Goal: Task Accomplishment & Management: Use online tool/utility

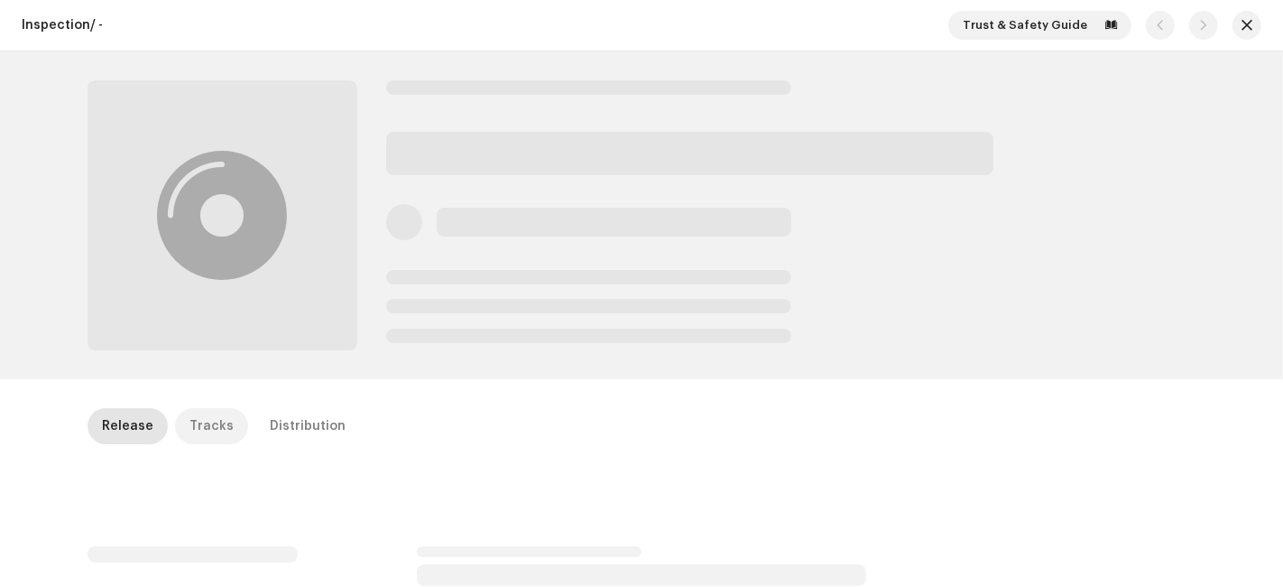
click at [199, 422] on div "Tracks" at bounding box center [212, 426] width 44 height 36
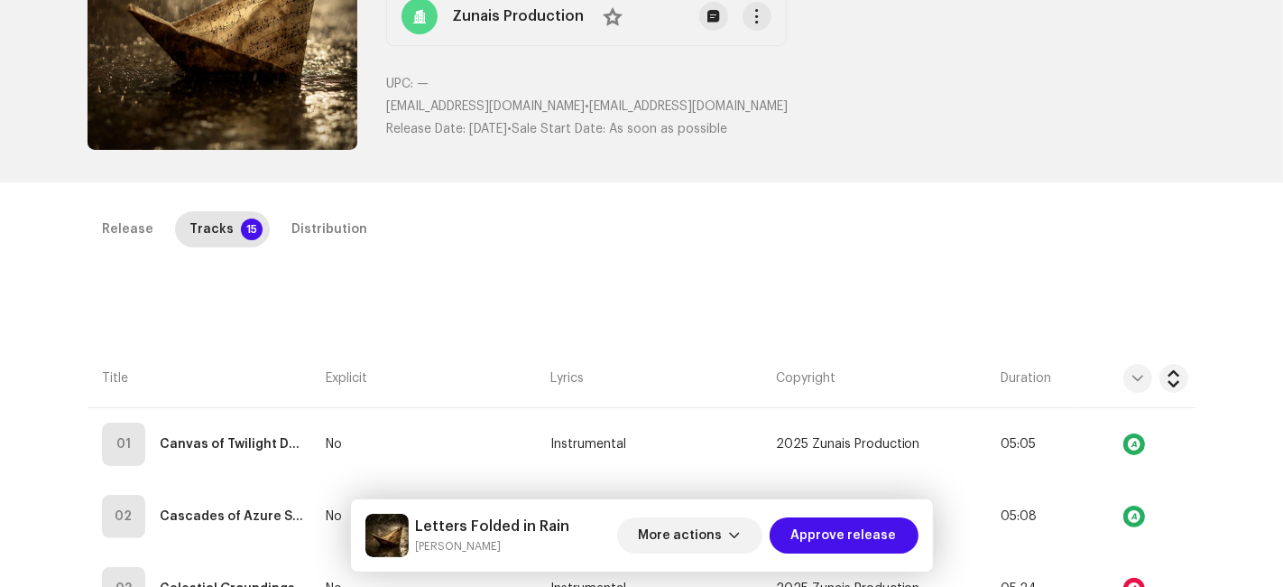
scroll to position [401, 0]
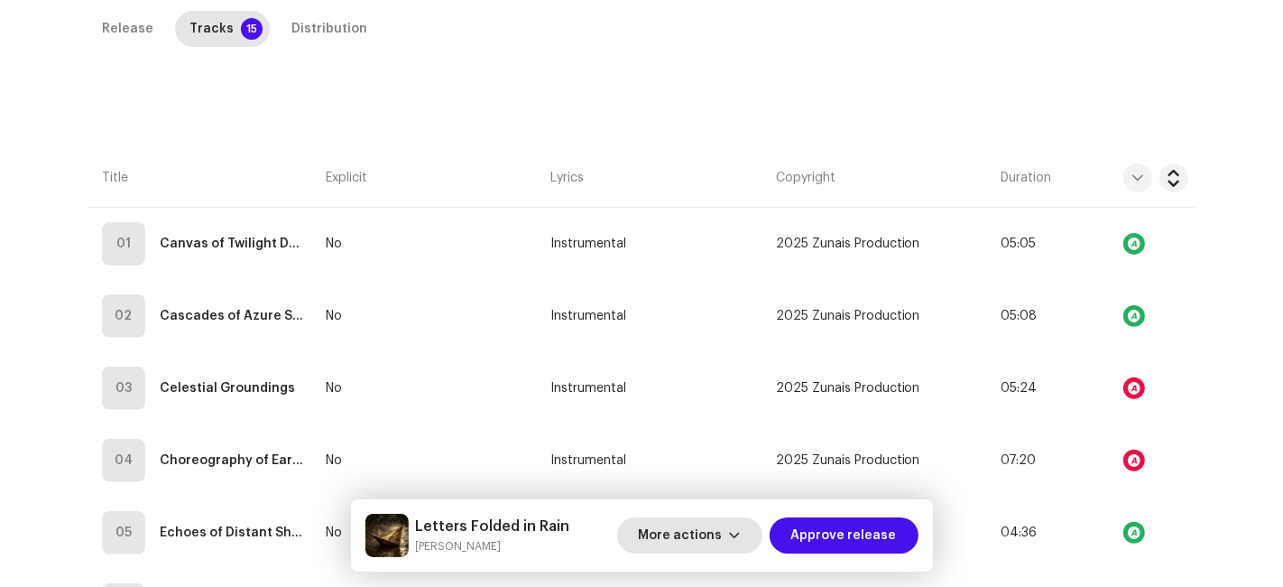
click at [660, 540] on span "More actions" at bounding box center [681, 535] width 84 height 36
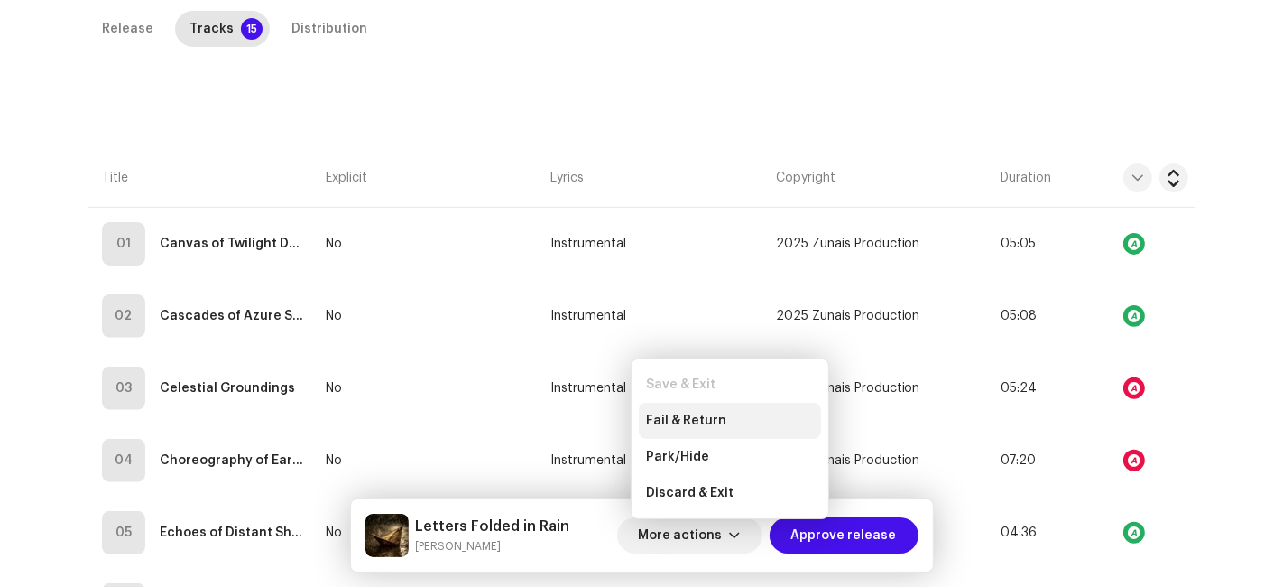
click at [662, 422] on span "Fail & Return" at bounding box center [686, 420] width 80 height 14
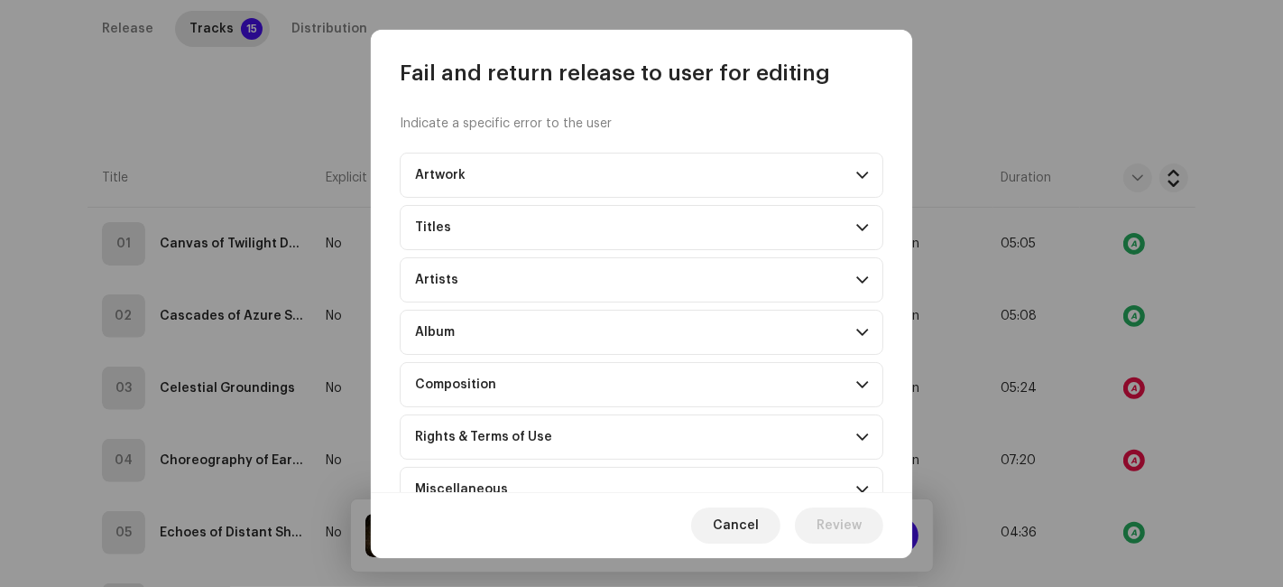
click at [488, 377] on div "Composition" at bounding box center [455, 384] width 81 height 14
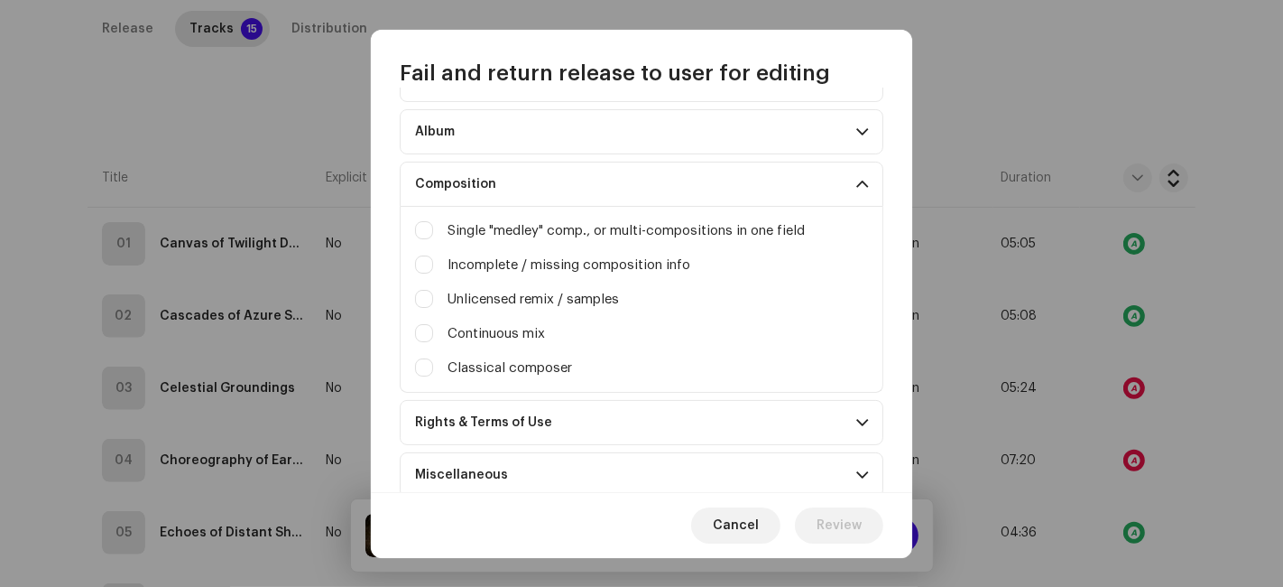
scroll to position [301, 0]
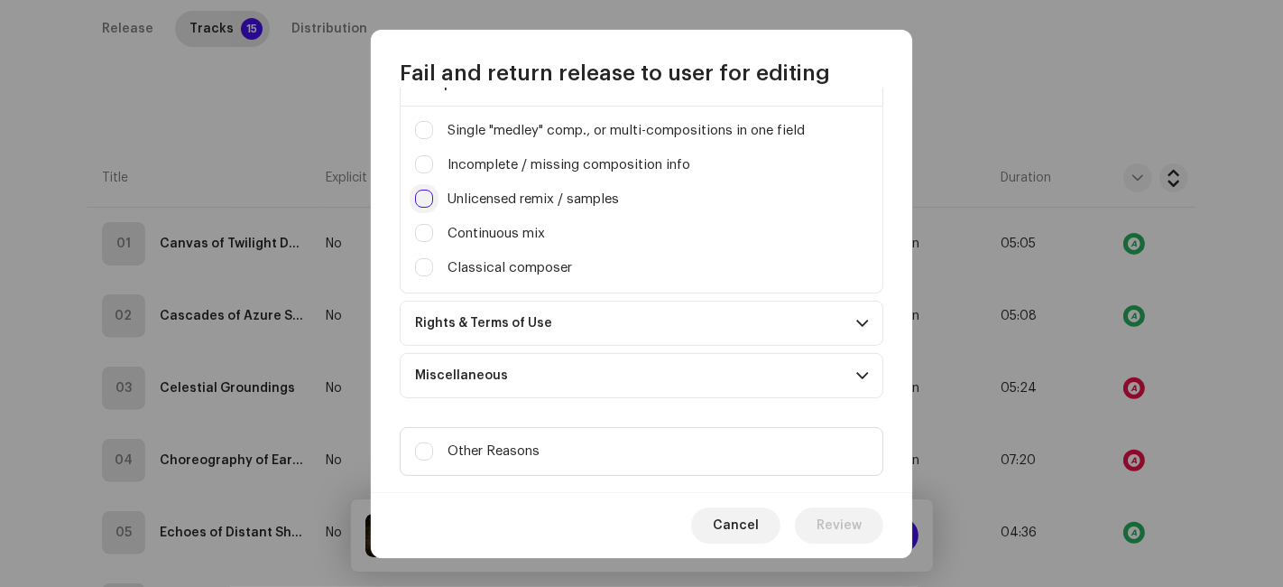
click at [416, 190] on input "Irrelevant / excessive information" at bounding box center [424, 199] width 18 height 18
checkbox input "true"
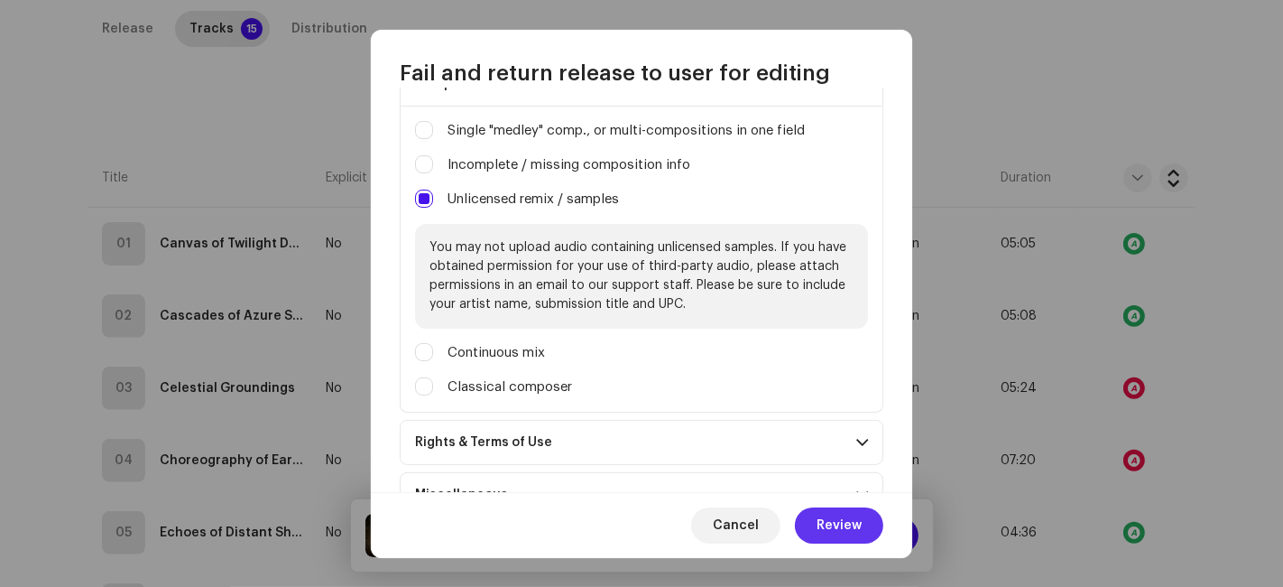
click at [830, 516] on span "Review" at bounding box center [839, 525] width 45 height 36
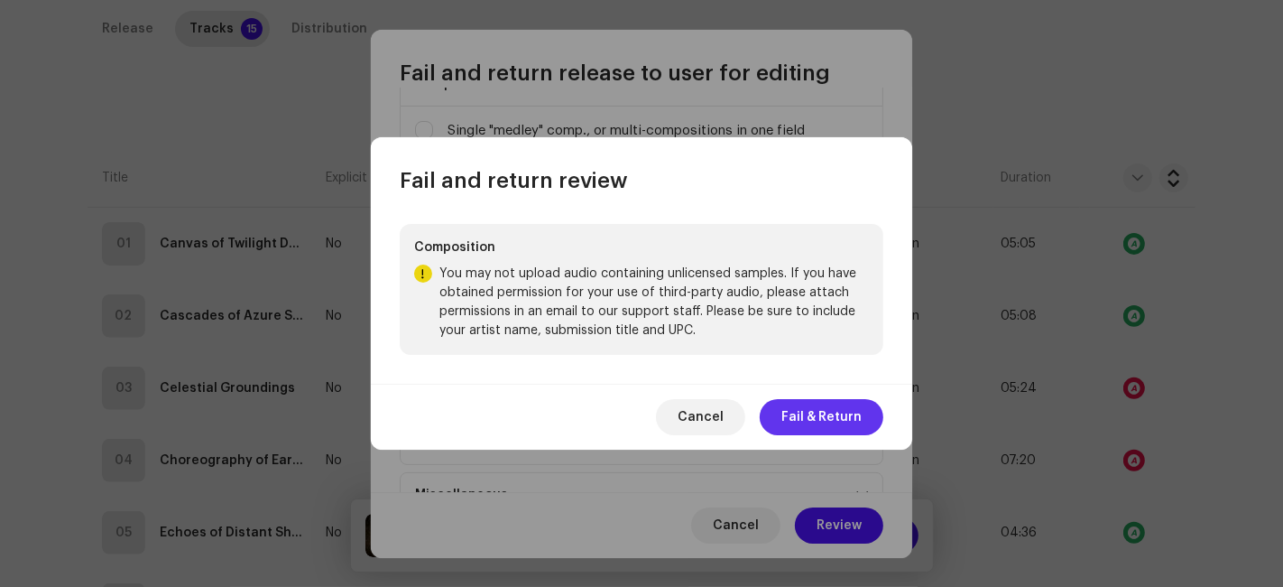
click at [801, 413] on span "Fail & Return" at bounding box center [822, 417] width 80 height 36
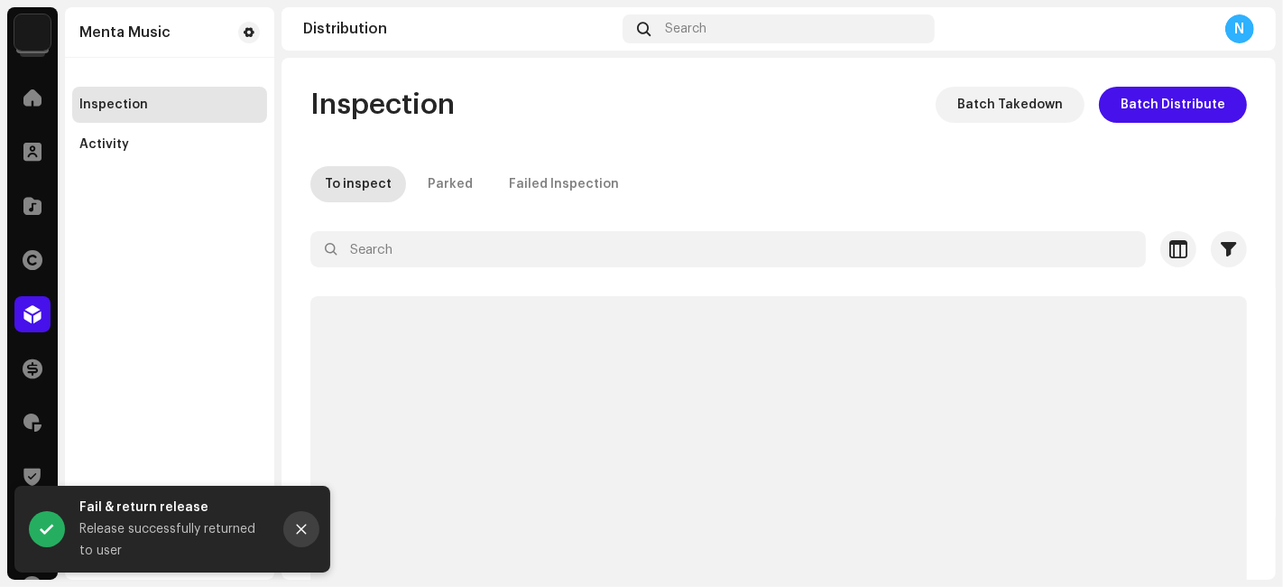
click at [299, 519] on button "Close" at bounding box center [301, 529] width 36 height 36
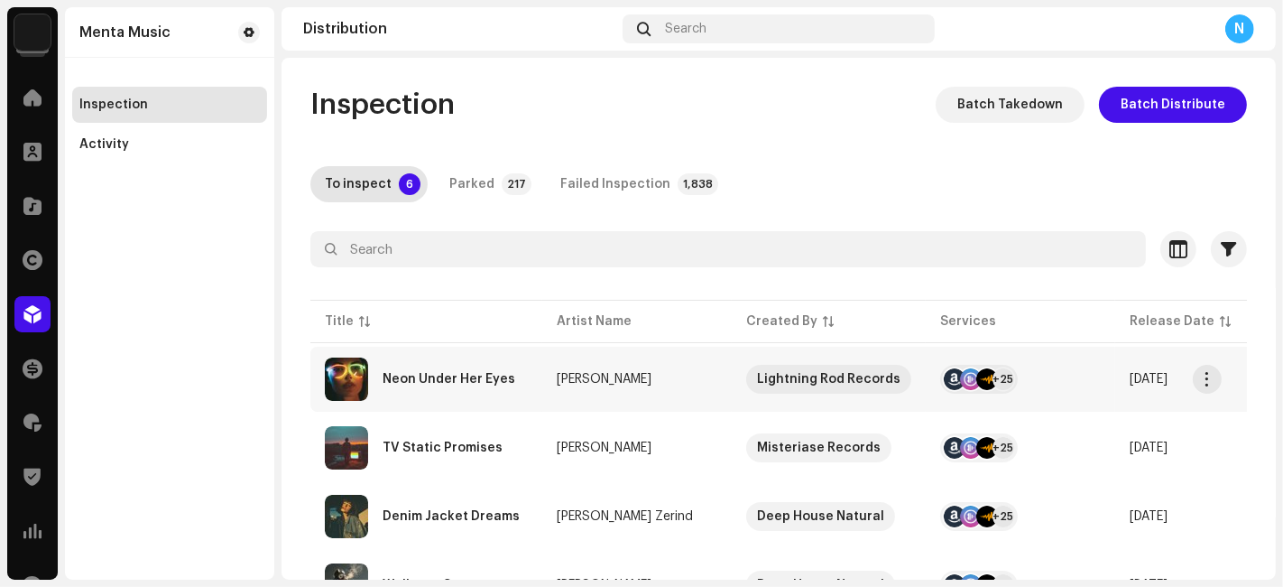
click at [440, 384] on div "Neon Under Her Eyes" at bounding box center [426, 378] width 203 height 43
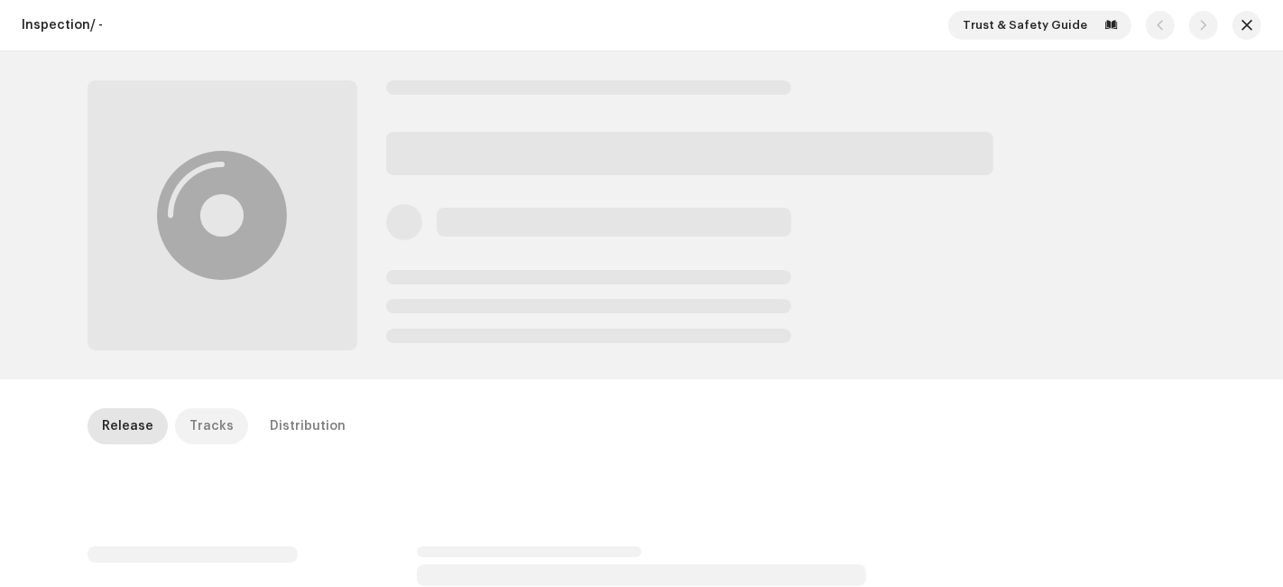
click at [191, 440] on div "Tracks" at bounding box center [212, 426] width 44 height 36
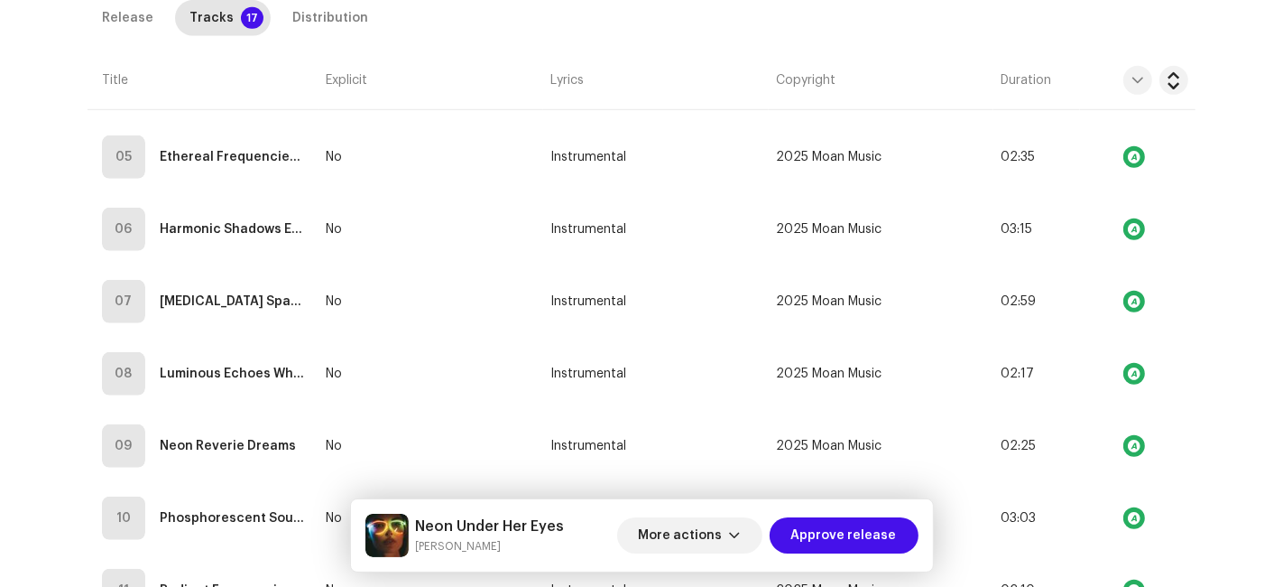
scroll to position [274, 0]
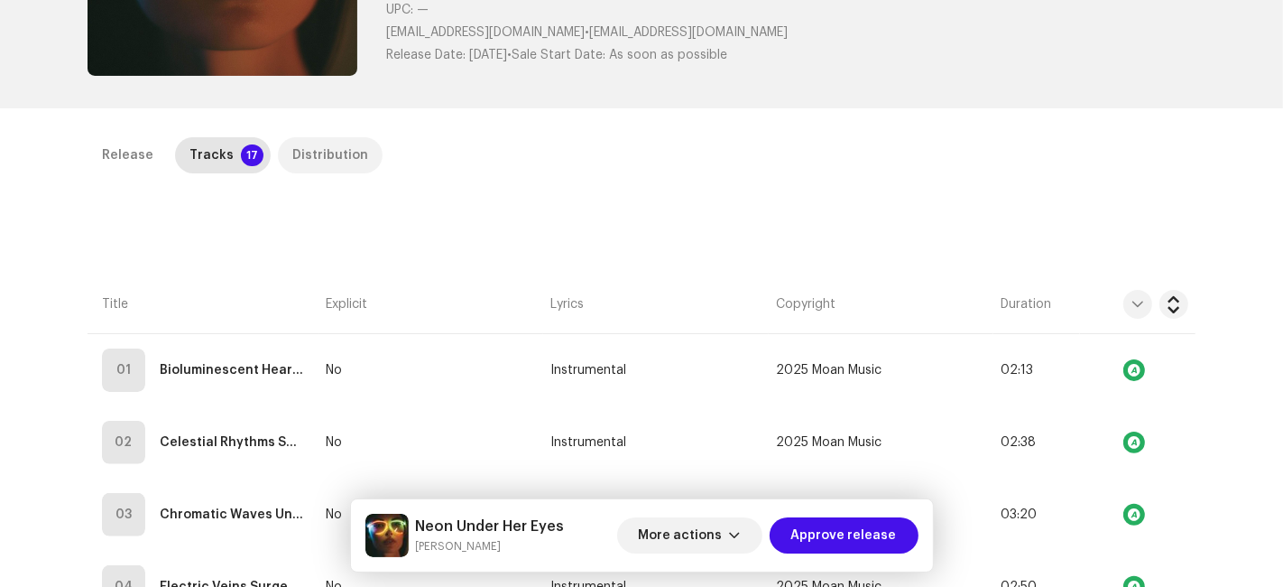
click at [293, 148] on div "Distribution" at bounding box center [330, 155] width 76 height 36
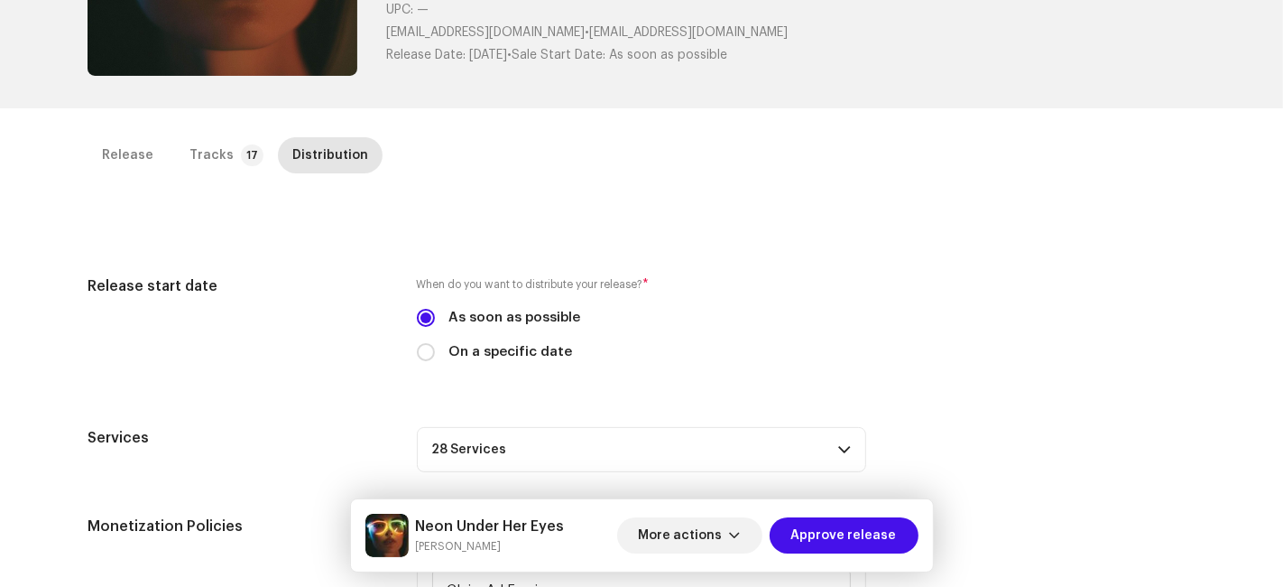
scroll to position [475, 0]
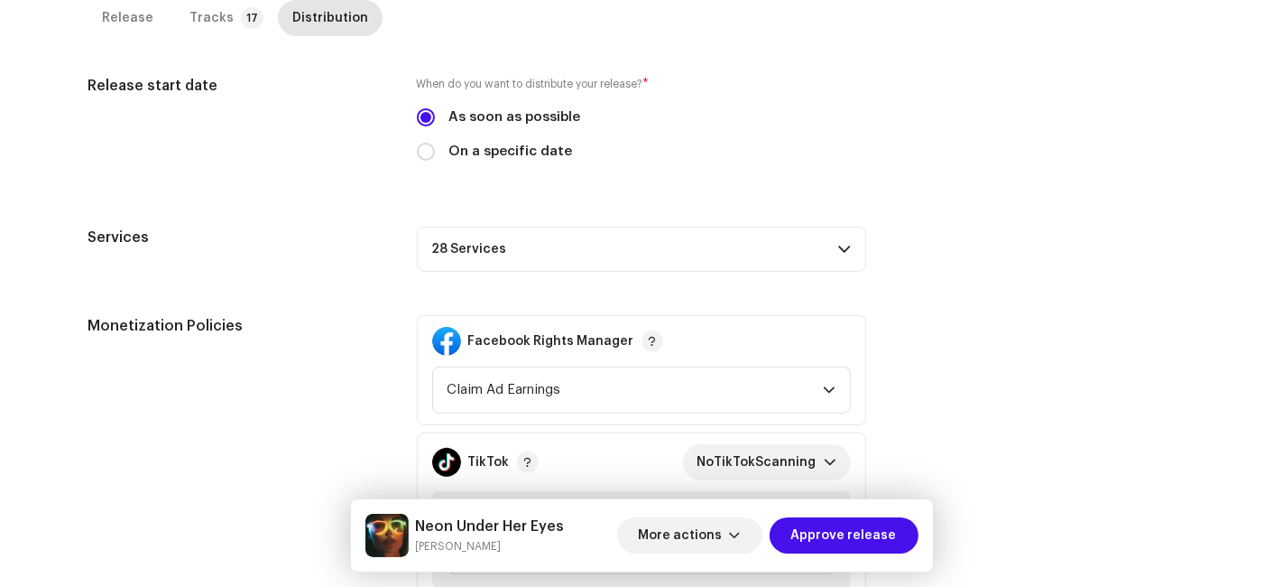
click at [579, 245] on p-accordion-header "28 Services" at bounding box center [641, 249] width 449 height 45
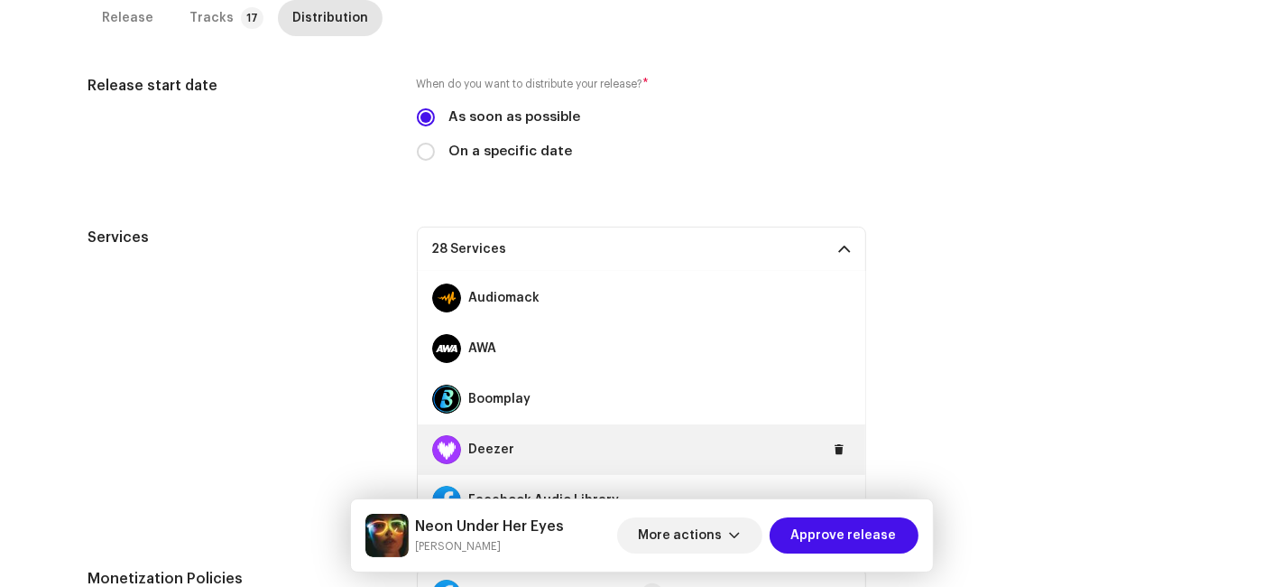
scroll to position [200, 0]
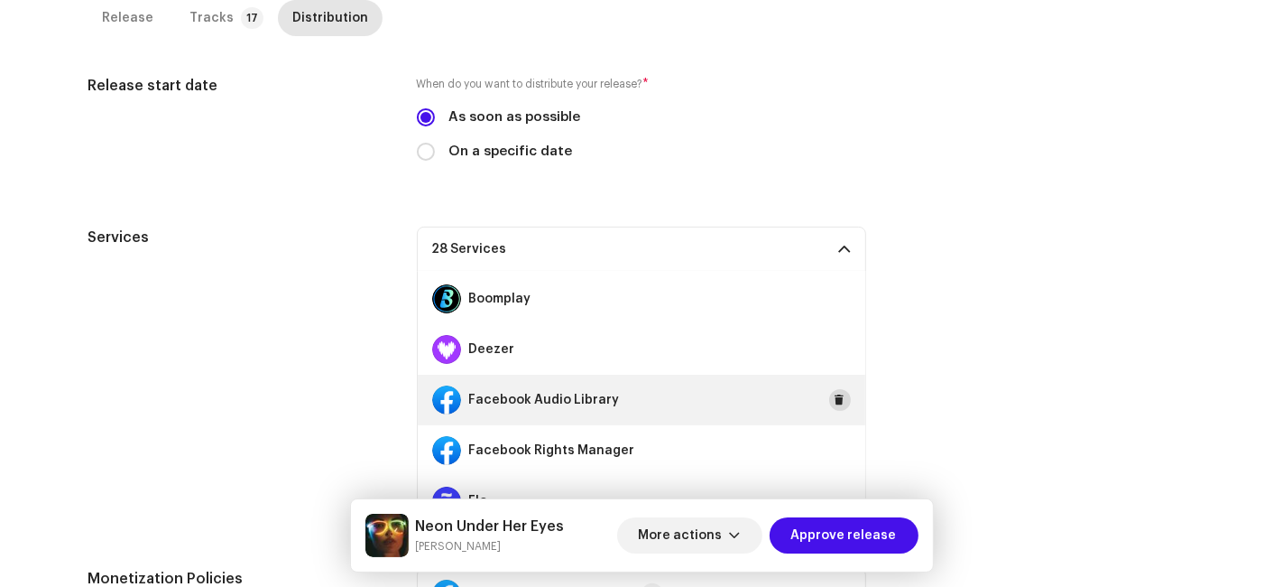
click at [835, 396] on span at bounding box center [840, 400] width 11 height 14
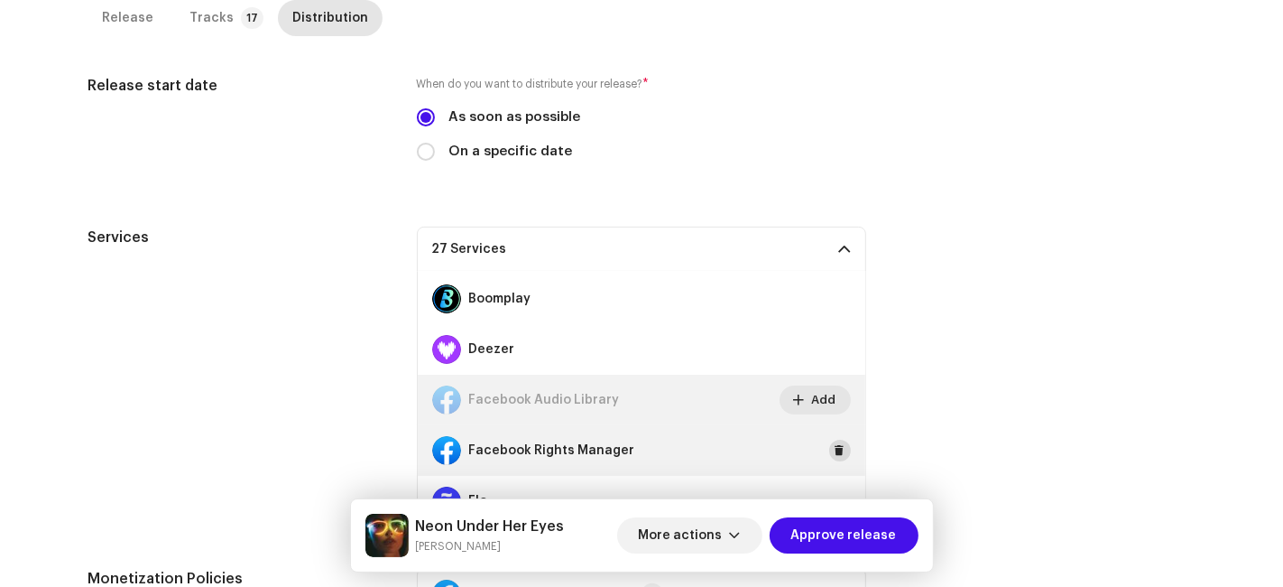
click at [835, 444] on span at bounding box center [840, 450] width 11 height 14
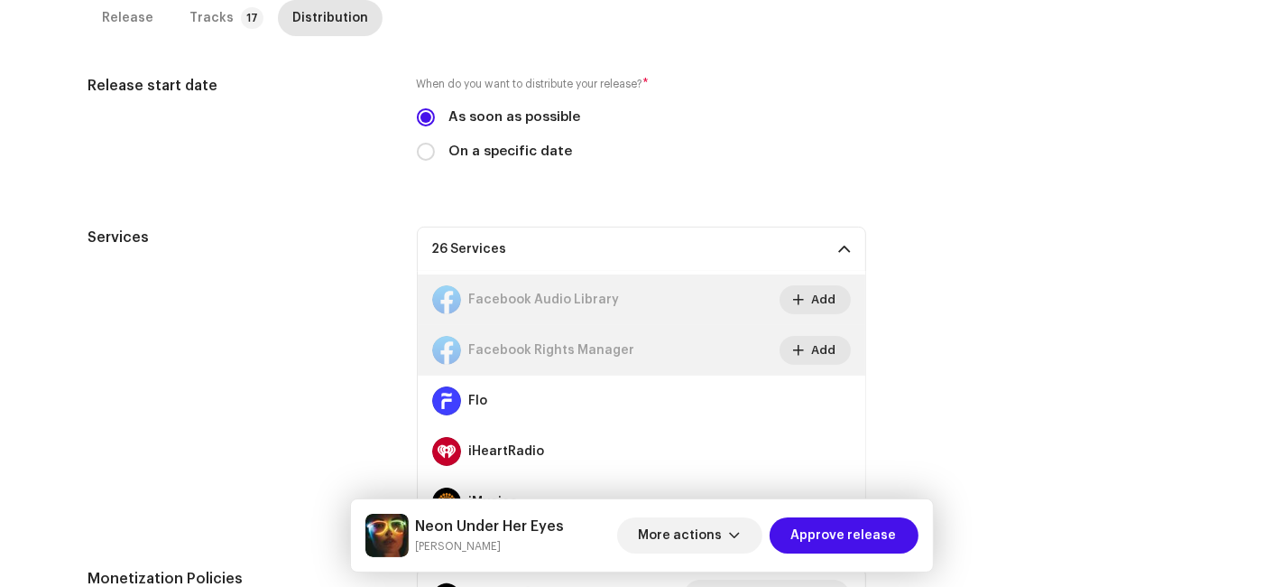
scroll to position [501, 0]
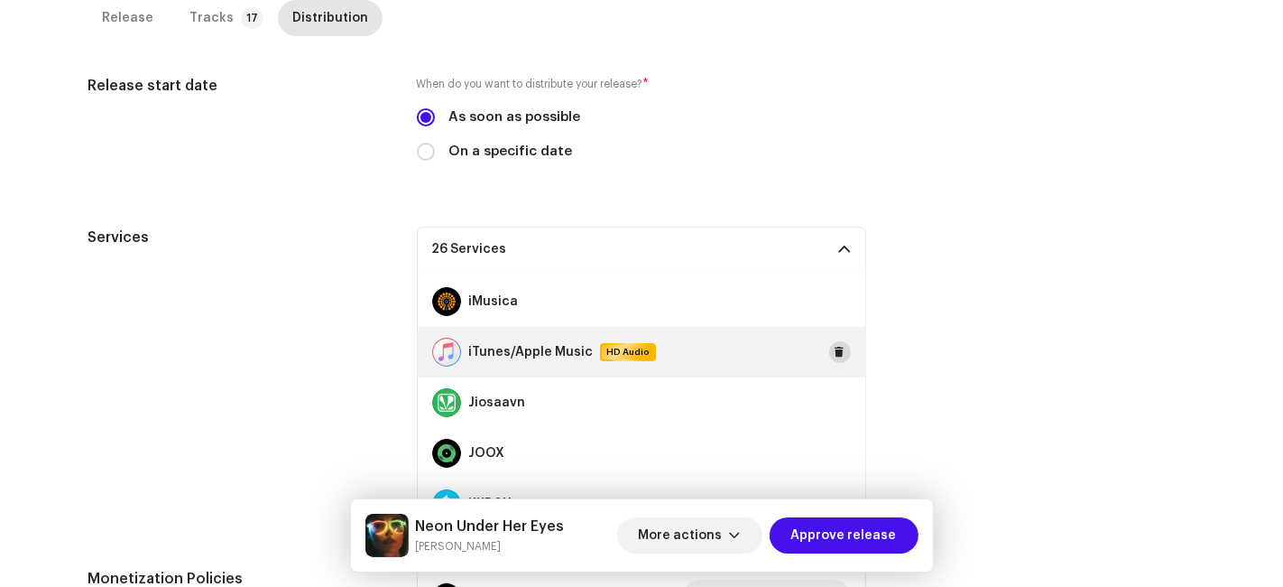
click at [838, 348] on button at bounding box center [840, 352] width 22 height 22
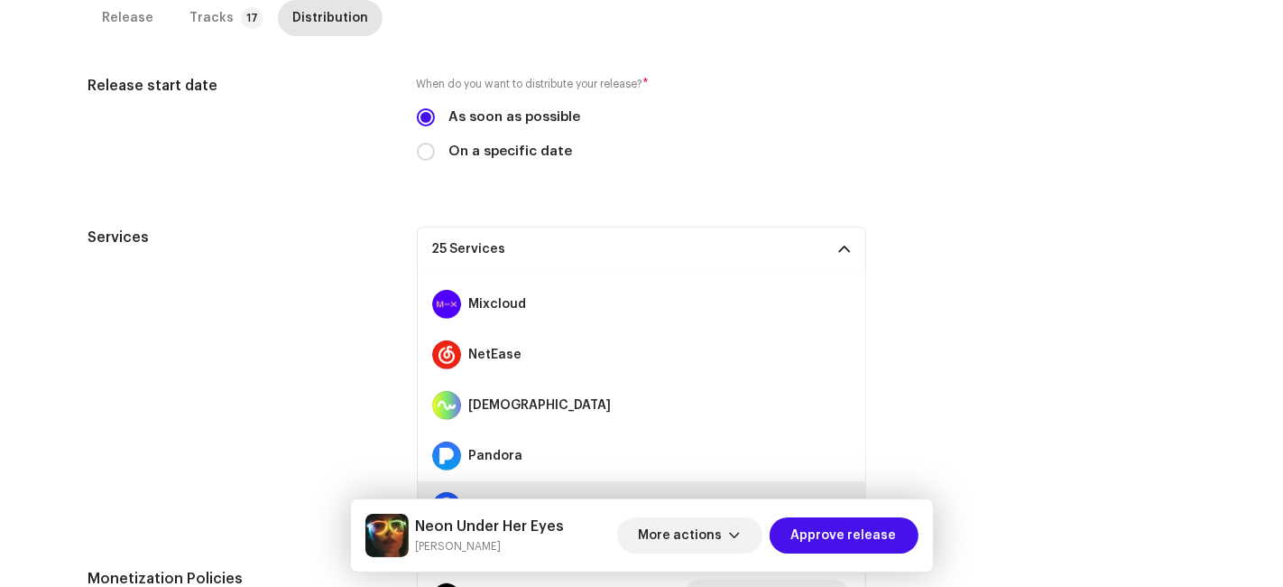
scroll to position [1003, 0]
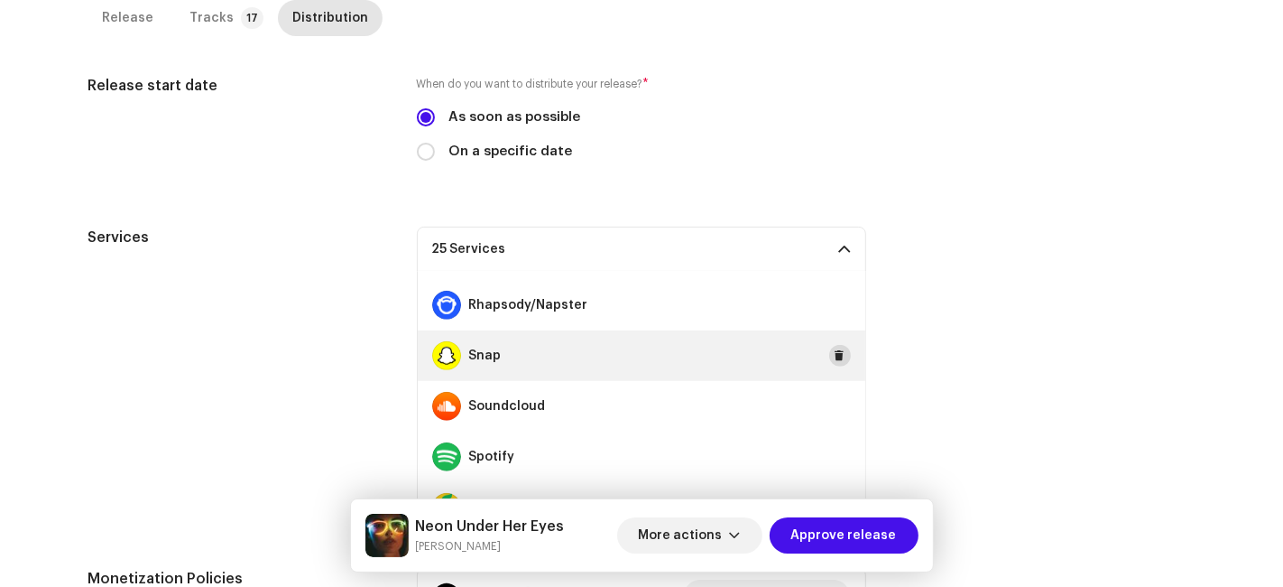
click at [835, 351] on span at bounding box center [840, 355] width 11 height 14
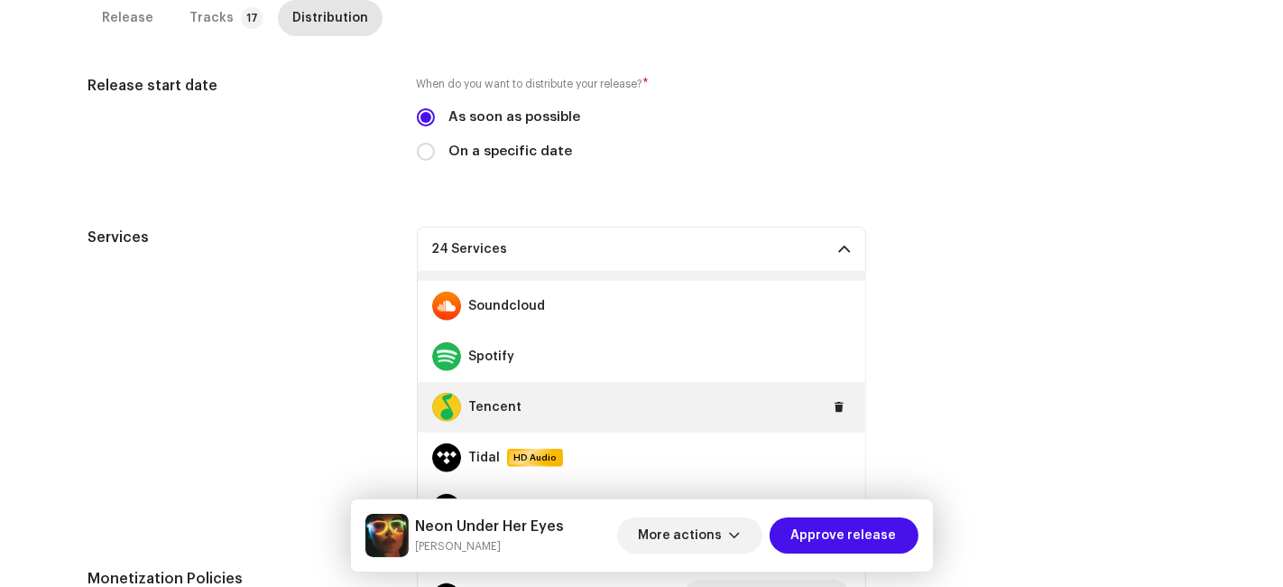
scroll to position [1163, 0]
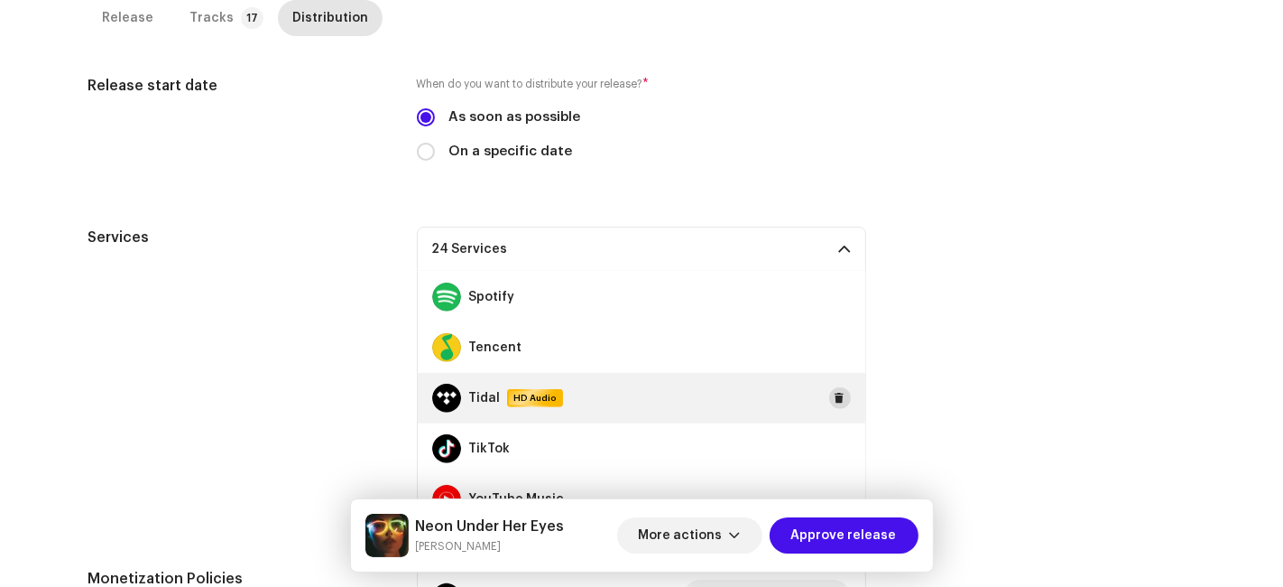
click at [835, 392] on span at bounding box center [840, 398] width 11 height 14
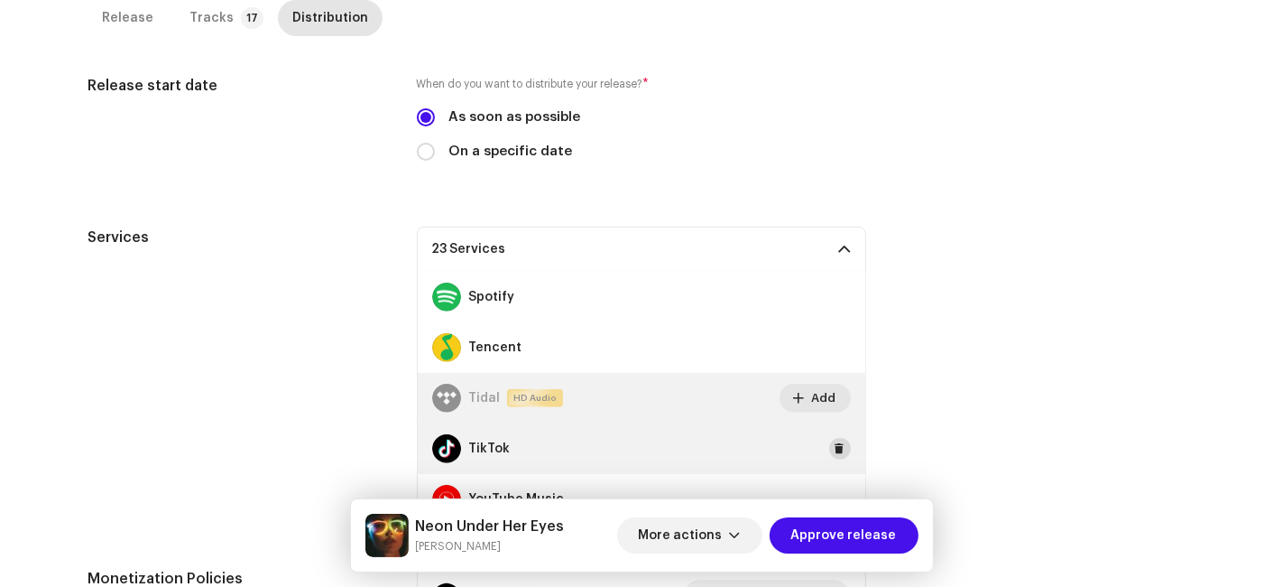
click at [829, 442] on button at bounding box center [840, 449] width 22 height 22
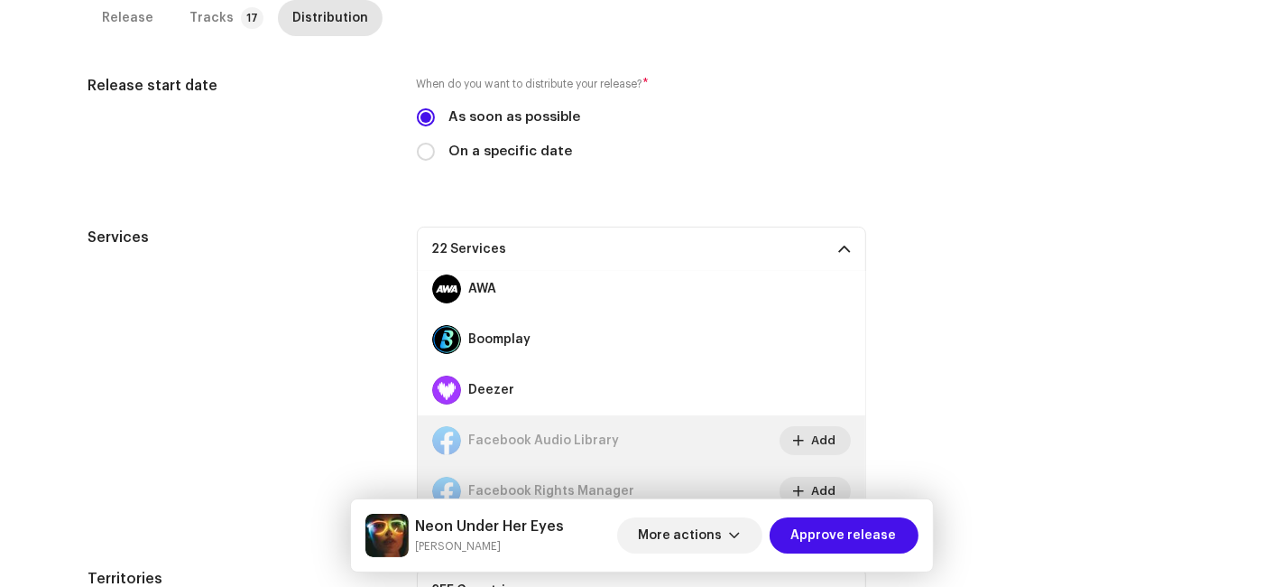
scroll to position [59, 0]
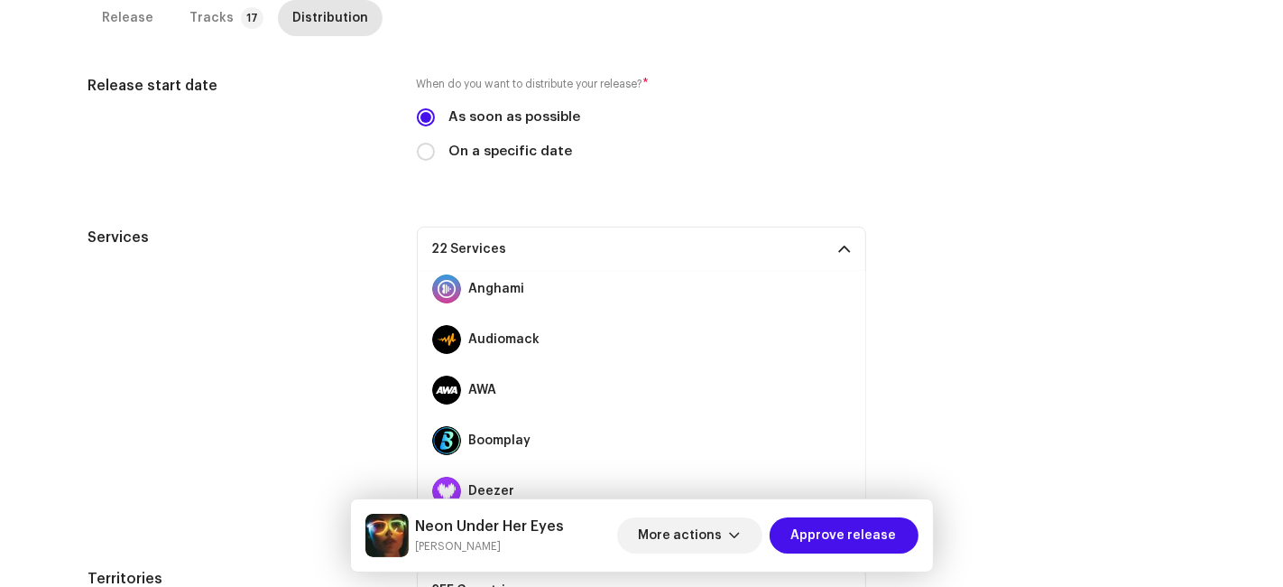
click at [683, 249] on p-accordion-header "22 Services" at bounding box center [641, 249] width 449 height 45
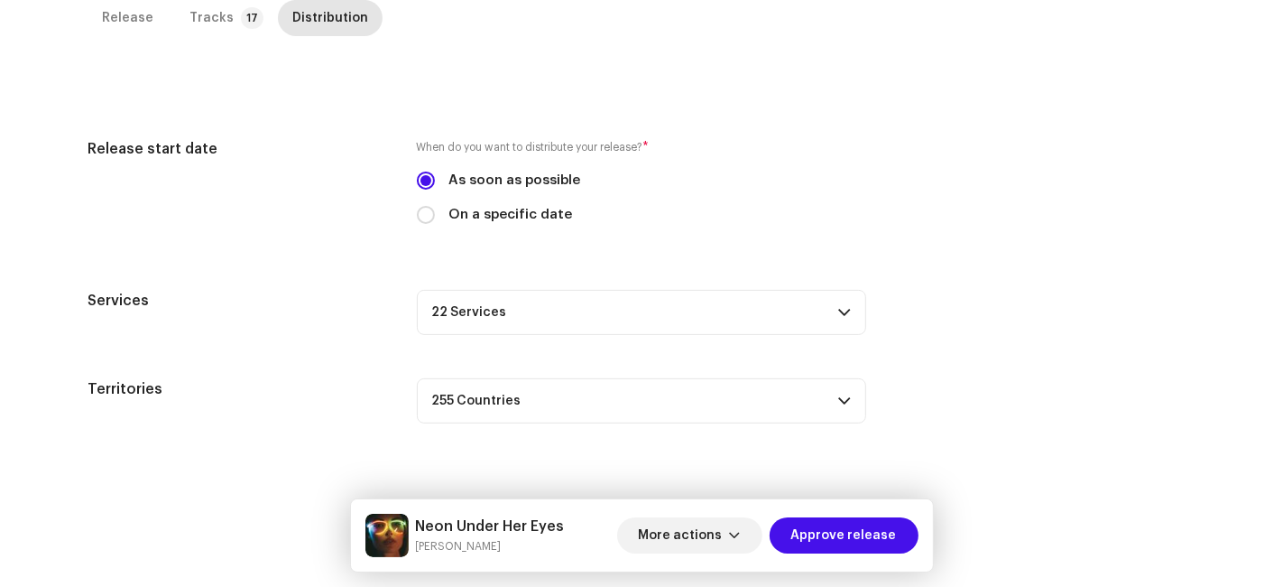
scroll to position [411, 0]
click at [863, 533] on span "Approve release" at bounding box center [845, 535] width 106 height 36
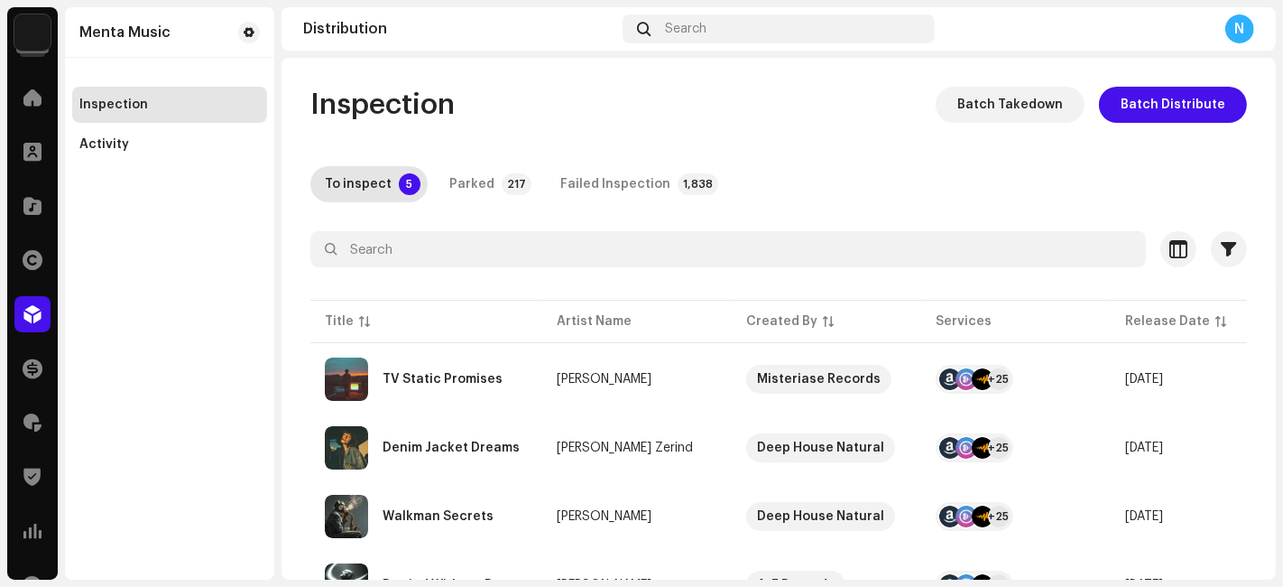
scroll to position [157, 0]
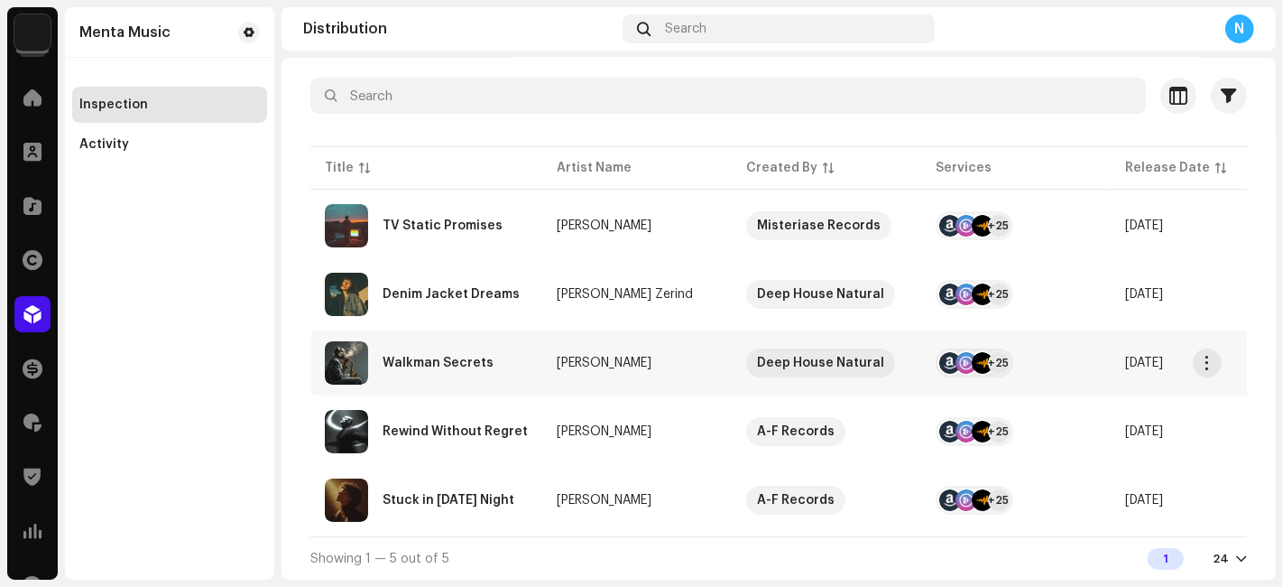
click at [514, 362] on div "Walkman Secrets" at bounding box center [426, 362] width 203 height 43
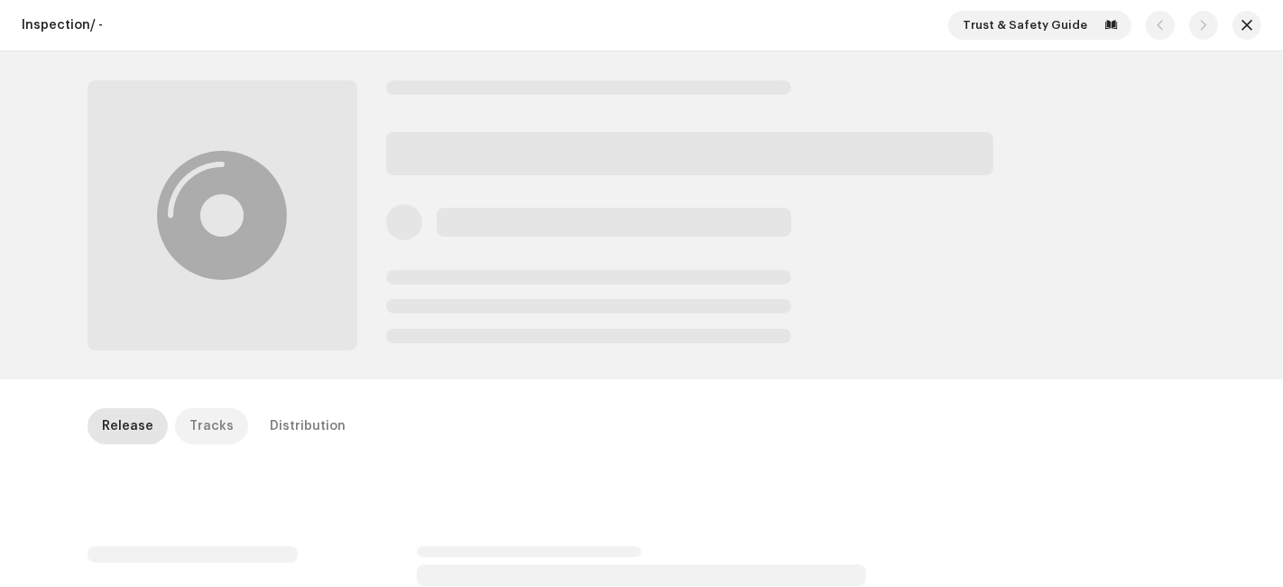
click at [211, 420] on div "Tracks" at bounding box center [212, 426] width 44 height 36
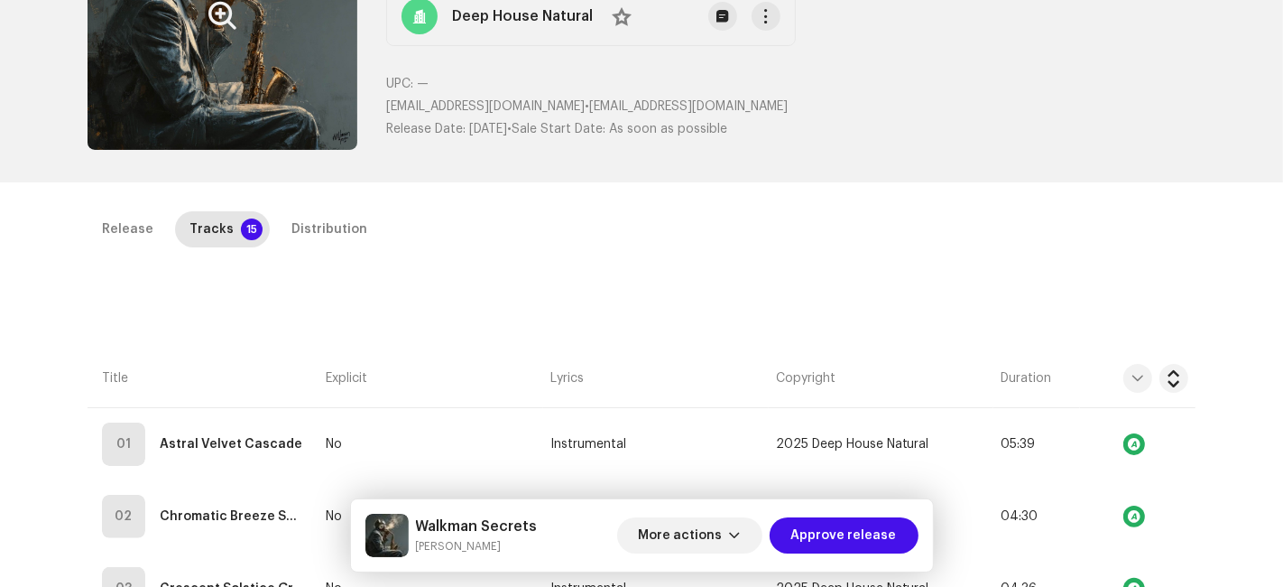
scroll to position [100, 0]
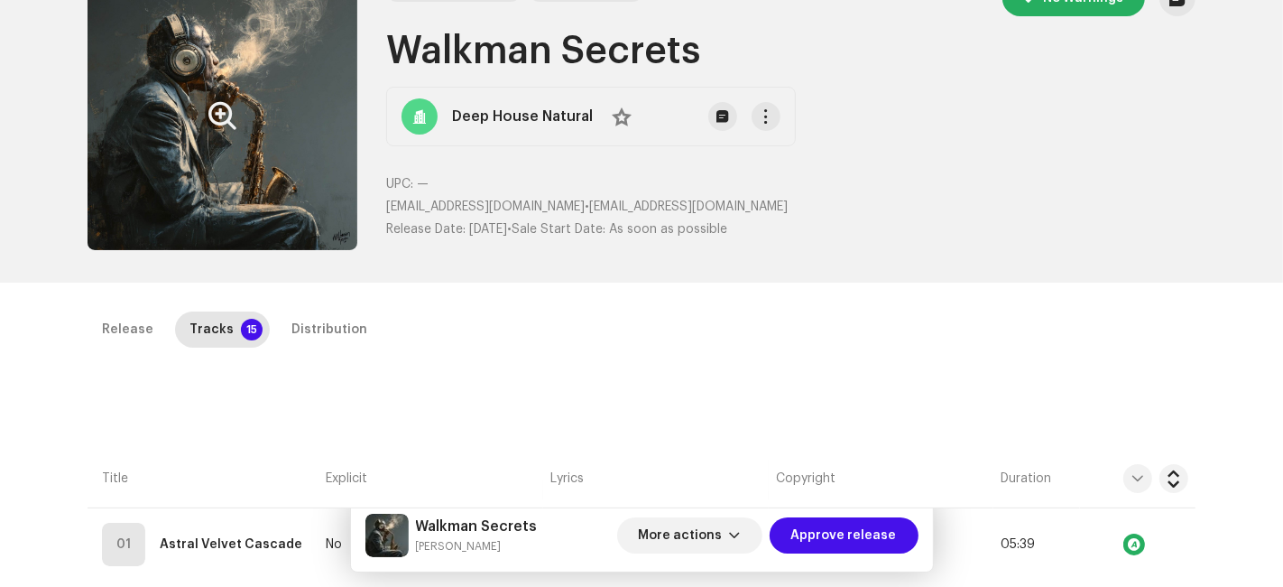
click at [301, 218] on button "Zoom Image" at bounding box center [223, 115] width 270 height 270
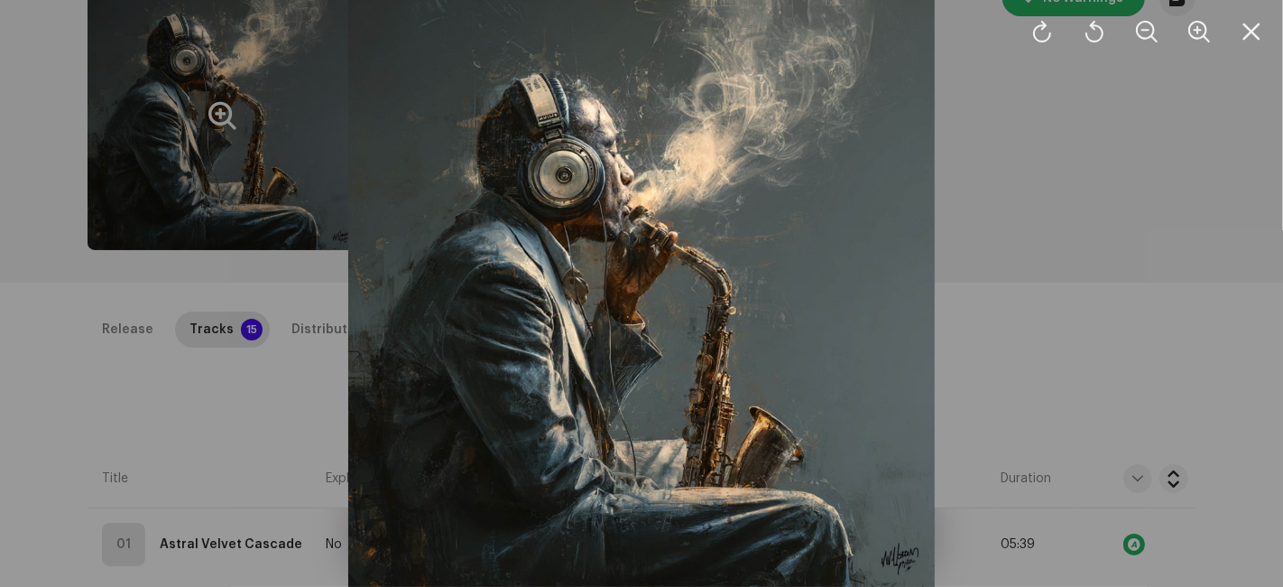
click at [258, 341] on div at bounding box center [641, 293] width 1283 height 587
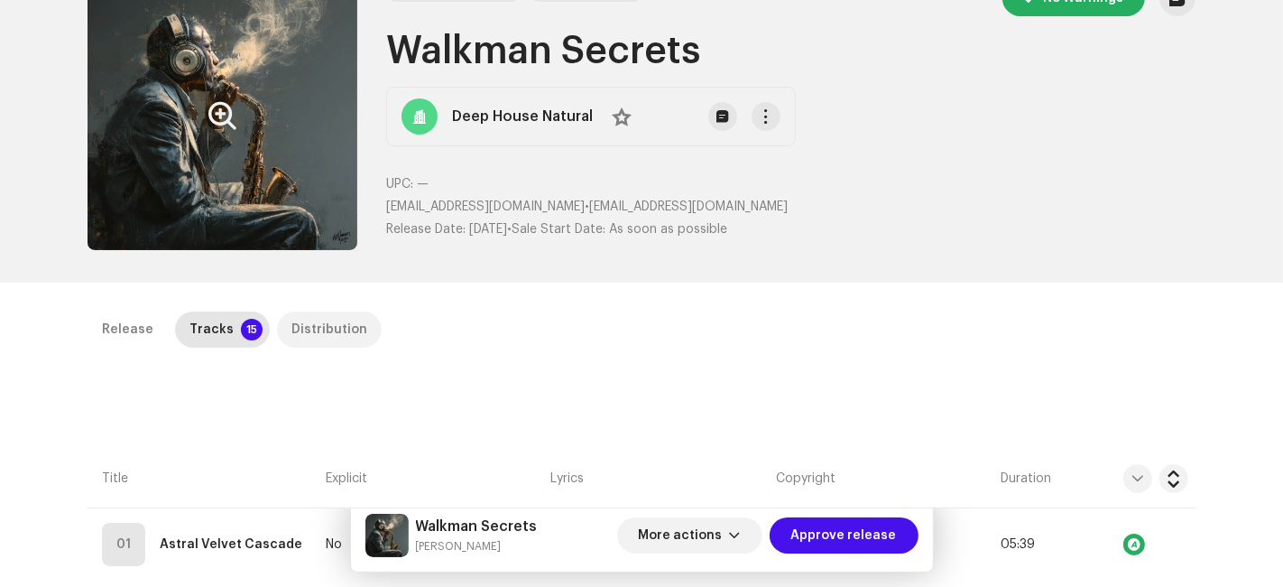
click at [301, 324] on div "Distribution" at bounding box center [330, 329] width 76 height 36
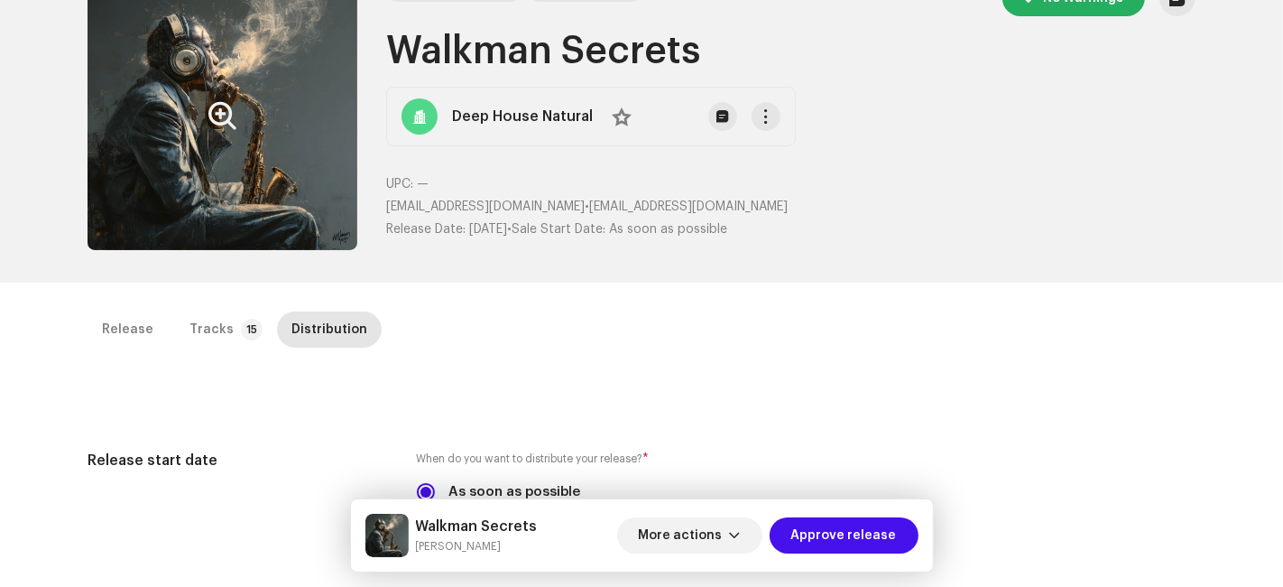
scroll to position [501, 0]
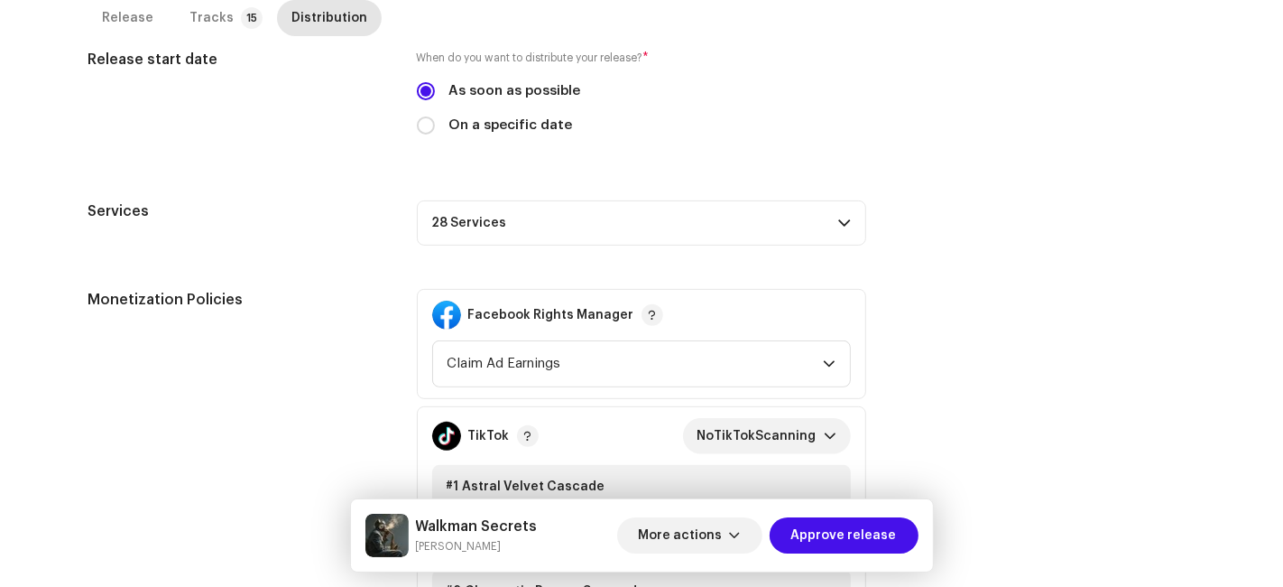
click at [511, 213] on p-accordion-header "28 Services" at bounding box center [641, 222] width 449 height 45
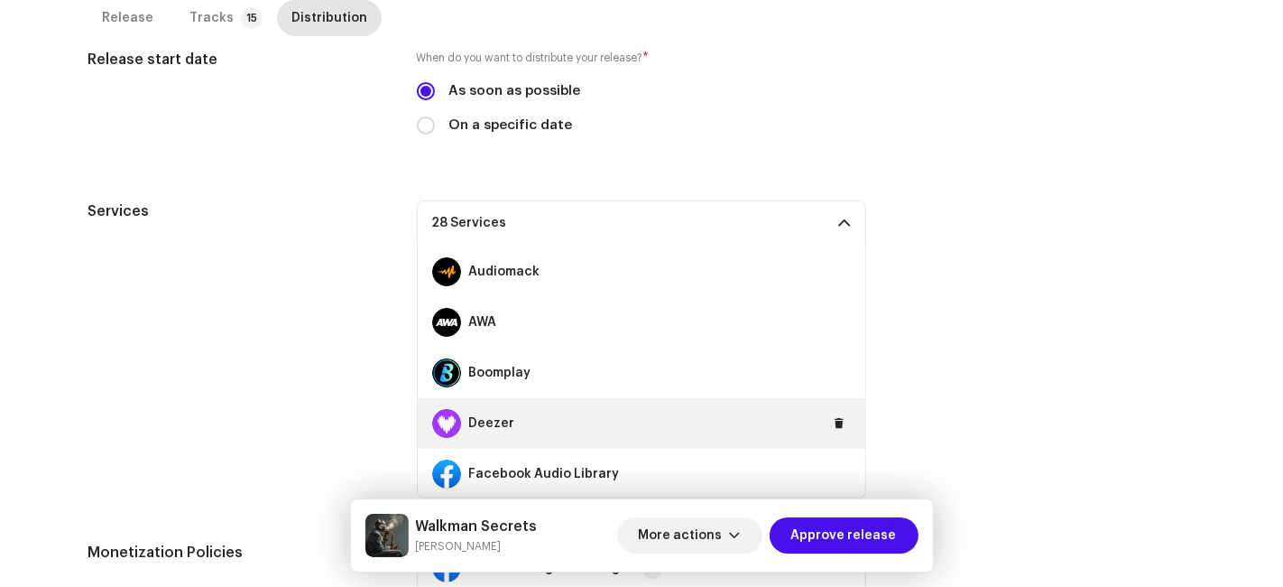
scroll to position [200, 0]
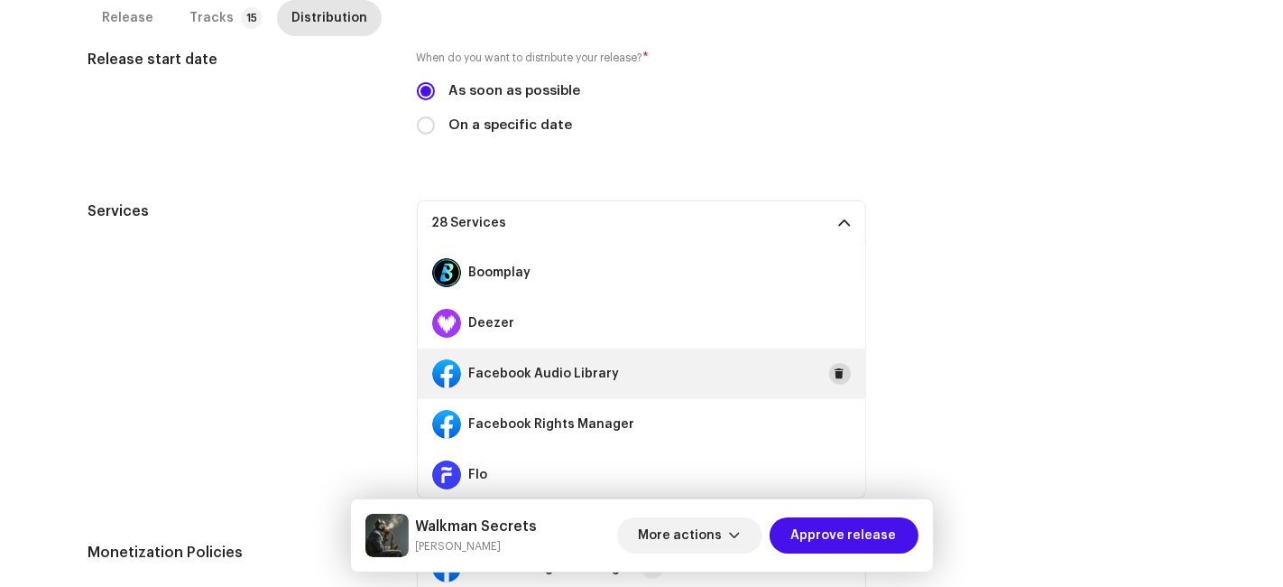
click at [835, 366] on span at bounding box center [840, 373] width 11 height 14
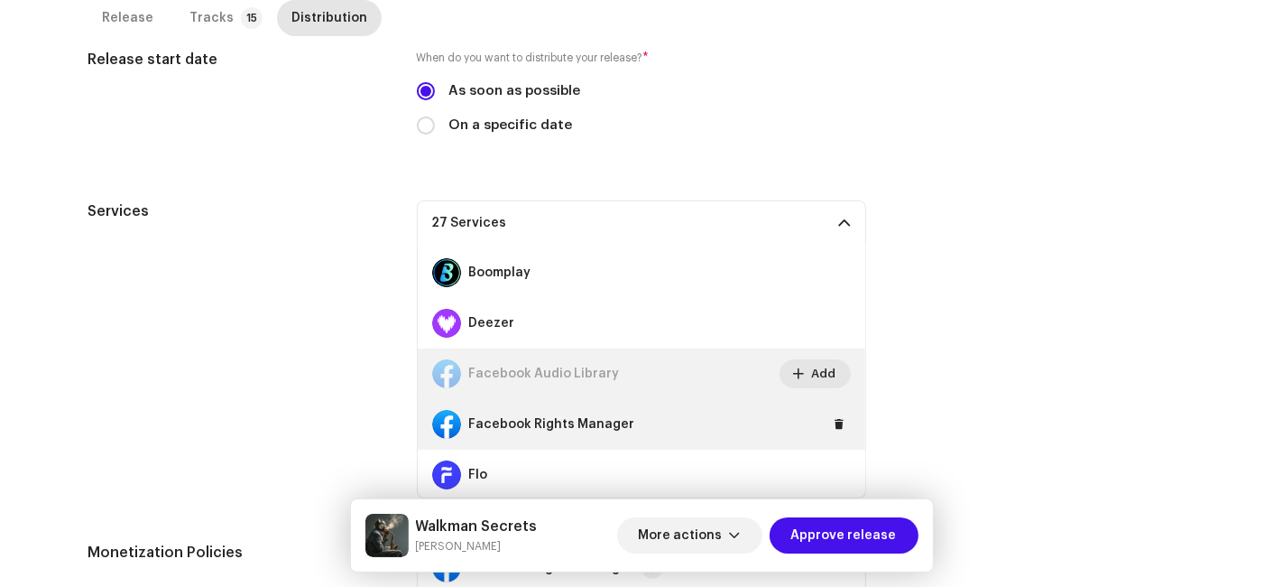
click at [826, 406] on div "Facebook Rights Manager" at bounding box center [642, 424] width 448 height 51
click at [835, 422] on span at bounding box center [840, 424] width 11 height 14
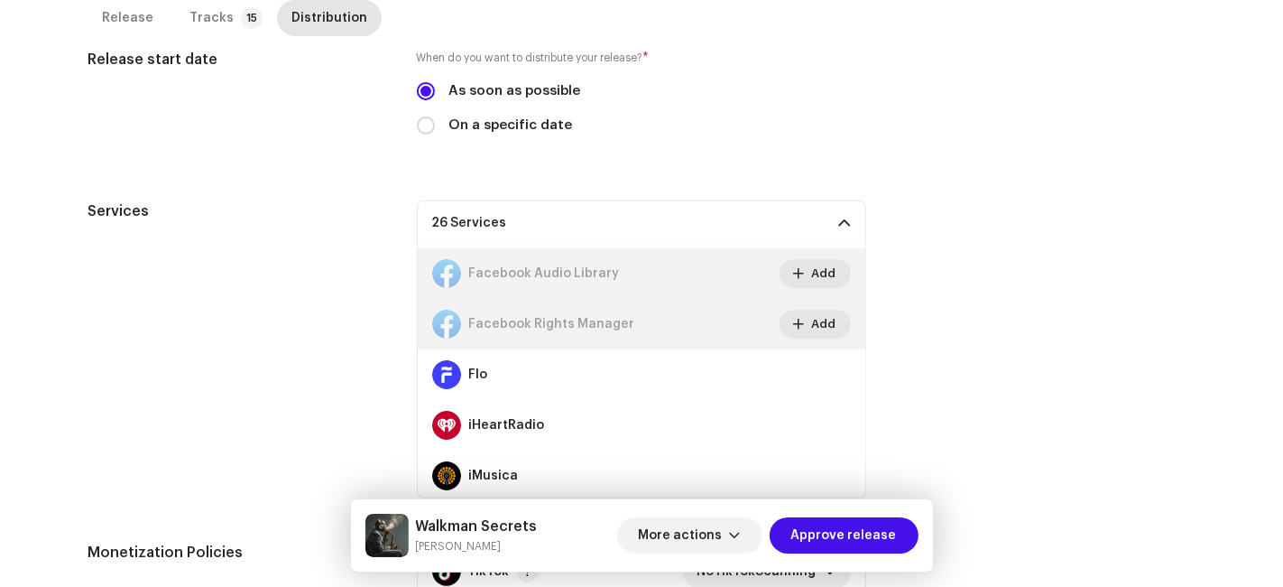
scroll to position [501, 0]
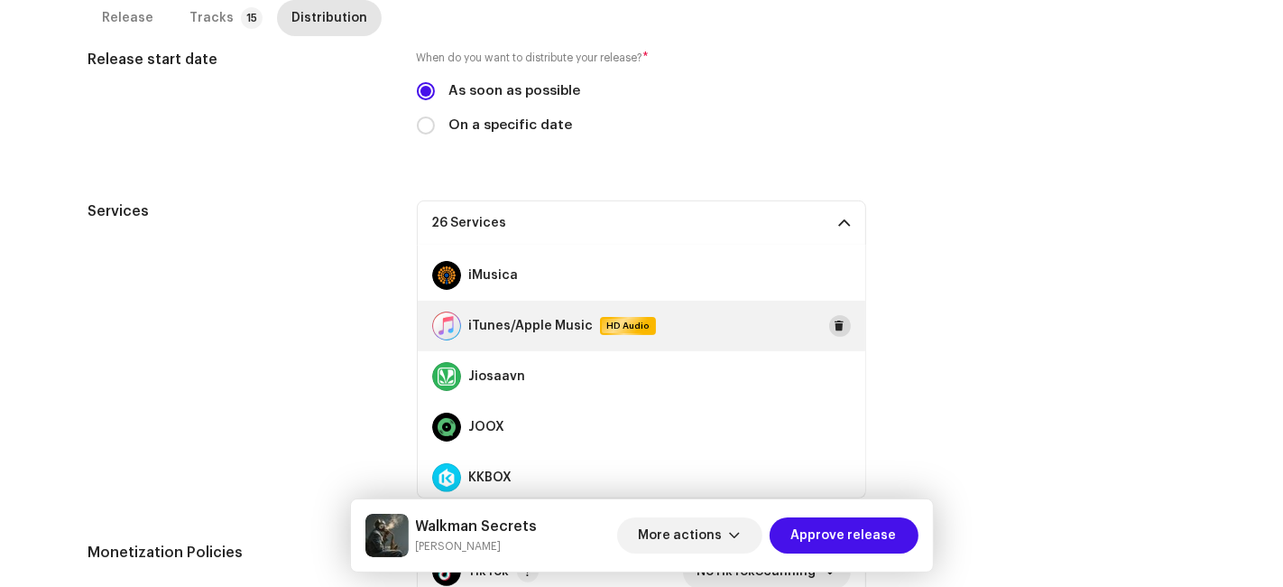
drag, startPoint x: 828, startPoint y: 320, endPoint x: 793, endPoint y: 348, distance: 44.8
click at [835, 320] on span at bounding box center [840, 326] width 11 height 14
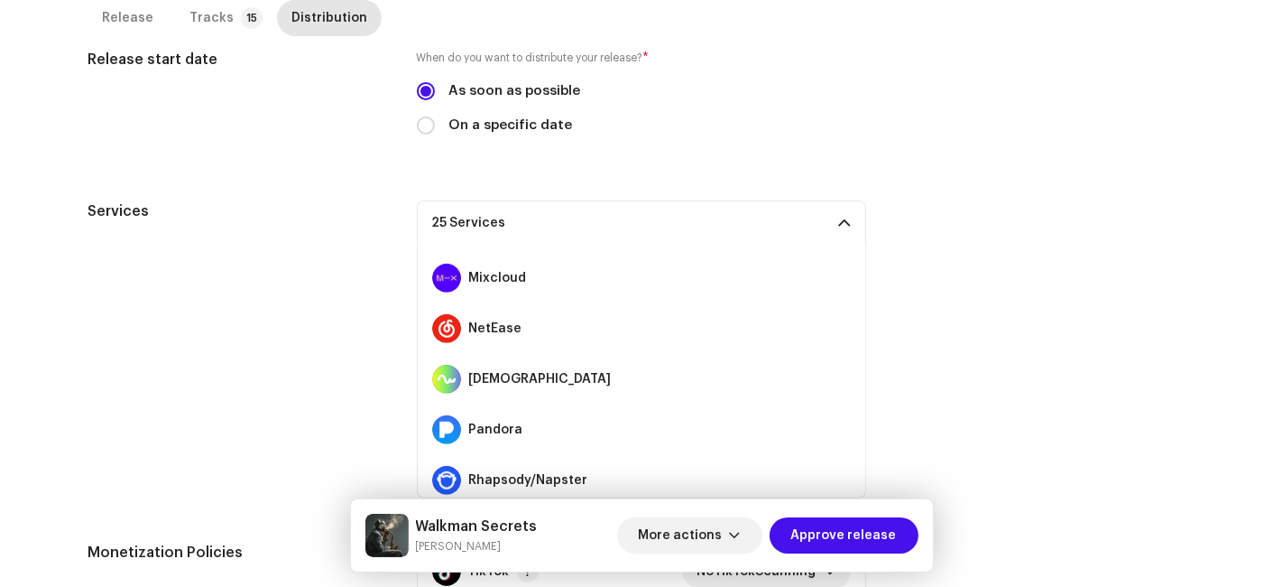
scroll to position [1103, 0]
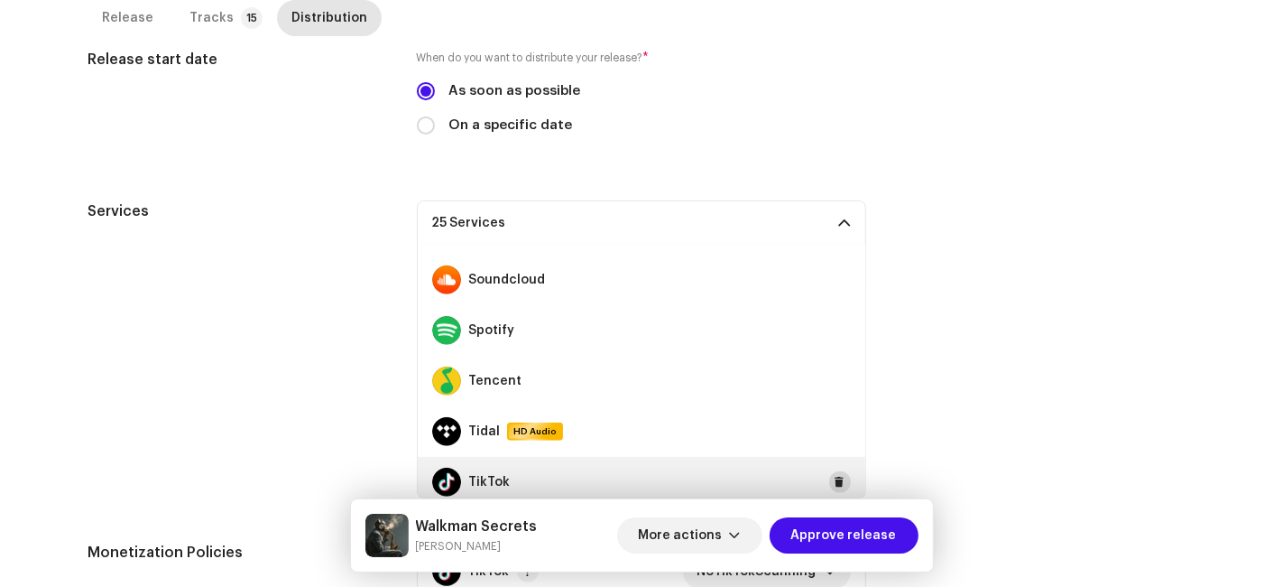
click at [835, 477] on span at bounding box center [840, 482] width 11 height 14
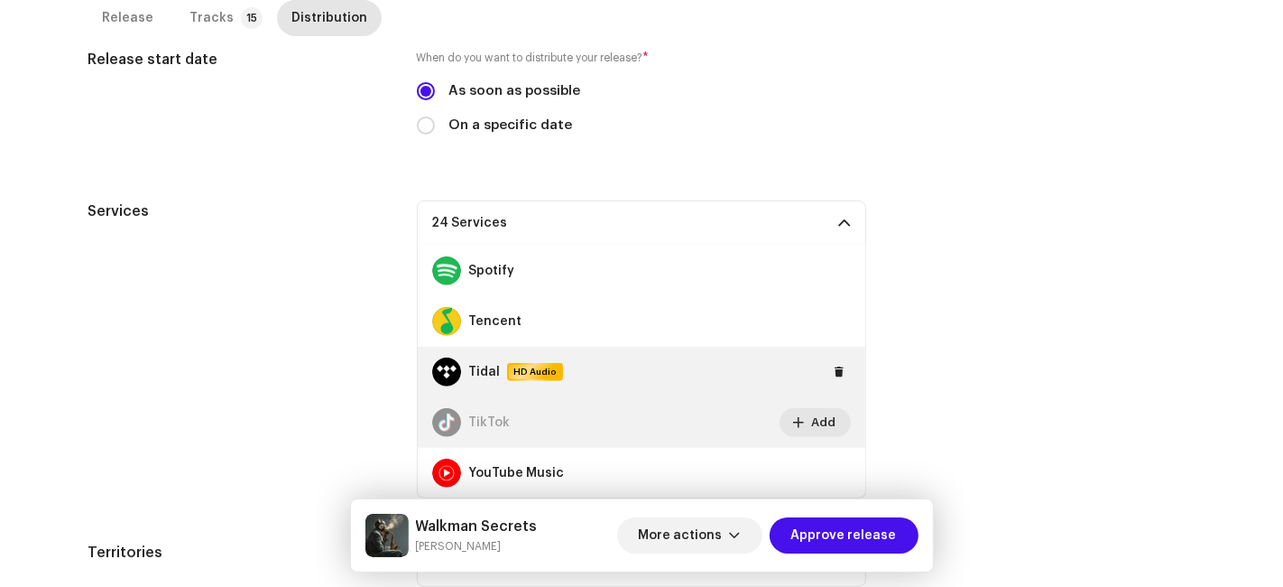
scroll to position [1062, 0]
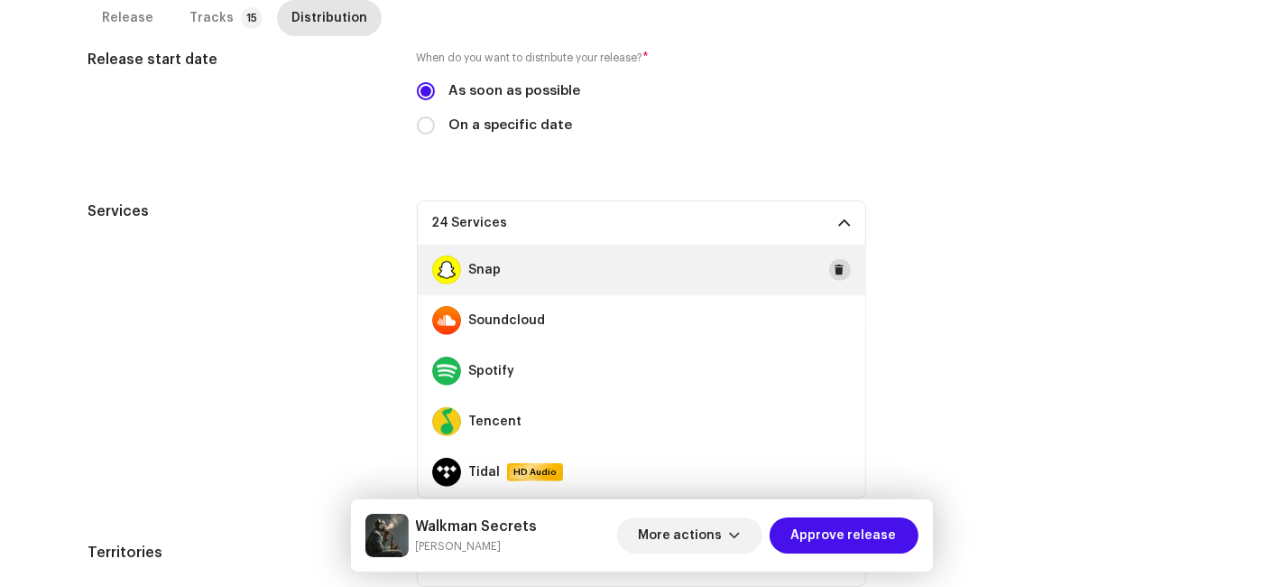
click at [835, 268] on span at bounding box center [840, 270] width 11 height 14
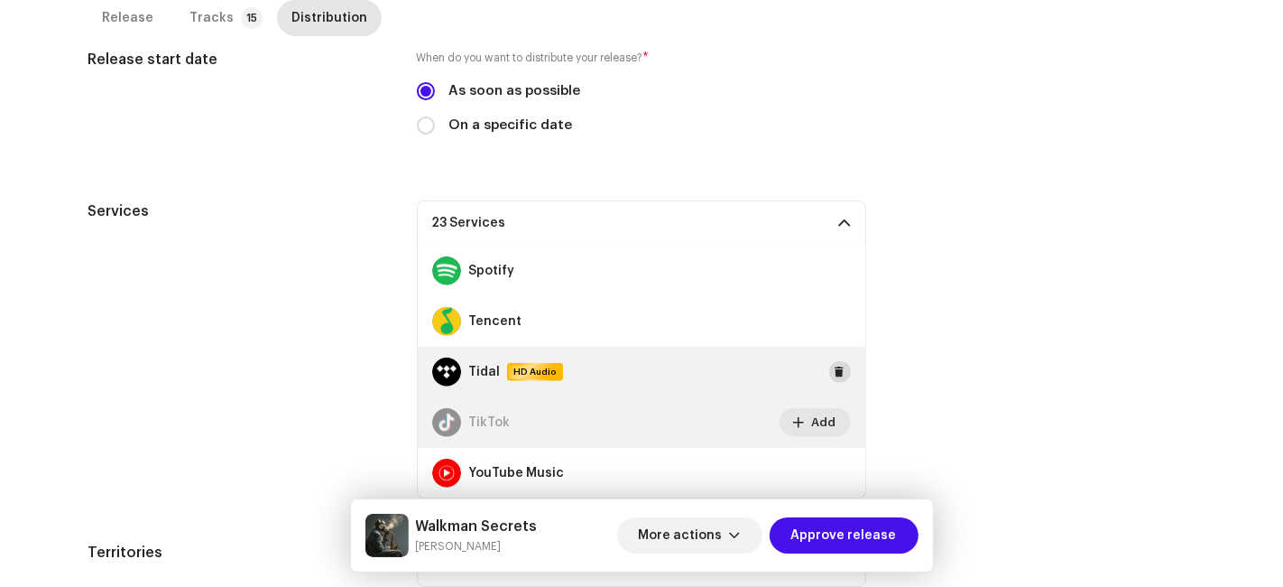
click at [829, 373] on button at bounding box center [840, 372] width 22 height 22
click at [645, 226] on p-accordion-header "22 Services" at bounding box center [641, 222] width 449 height 45
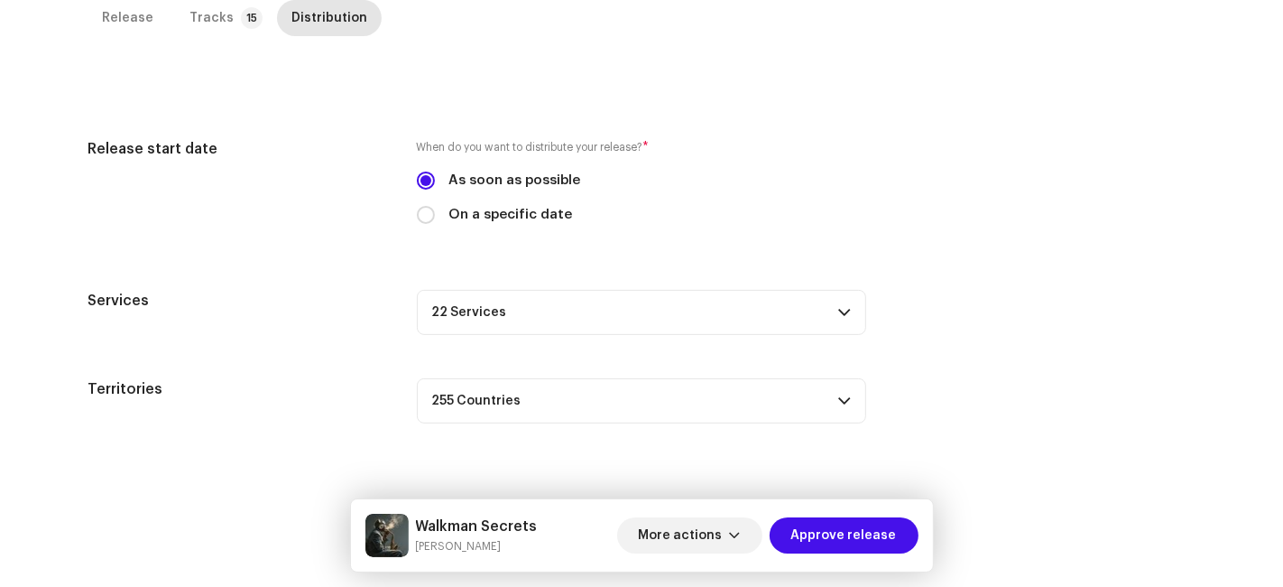
scroll to position [411, 0]
click at [879, 544] on span "Approve release" at bounding box center [845, 535] width 106 height 36
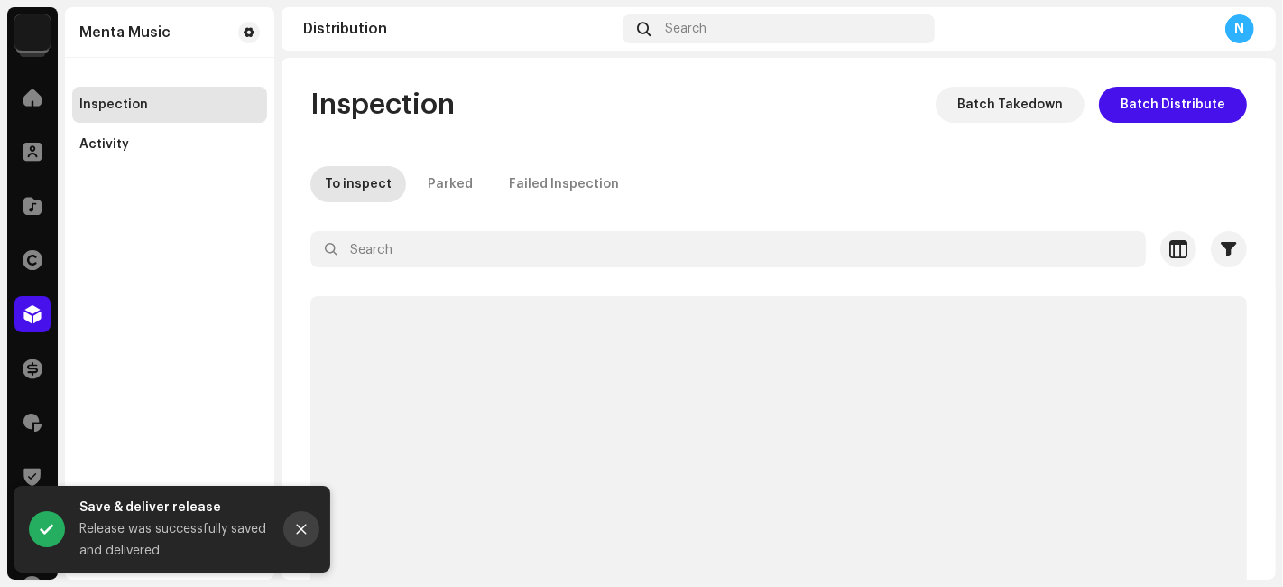
click at [301, 534] on icon "Close" at bounding box center [301, 529] width 13 height 13
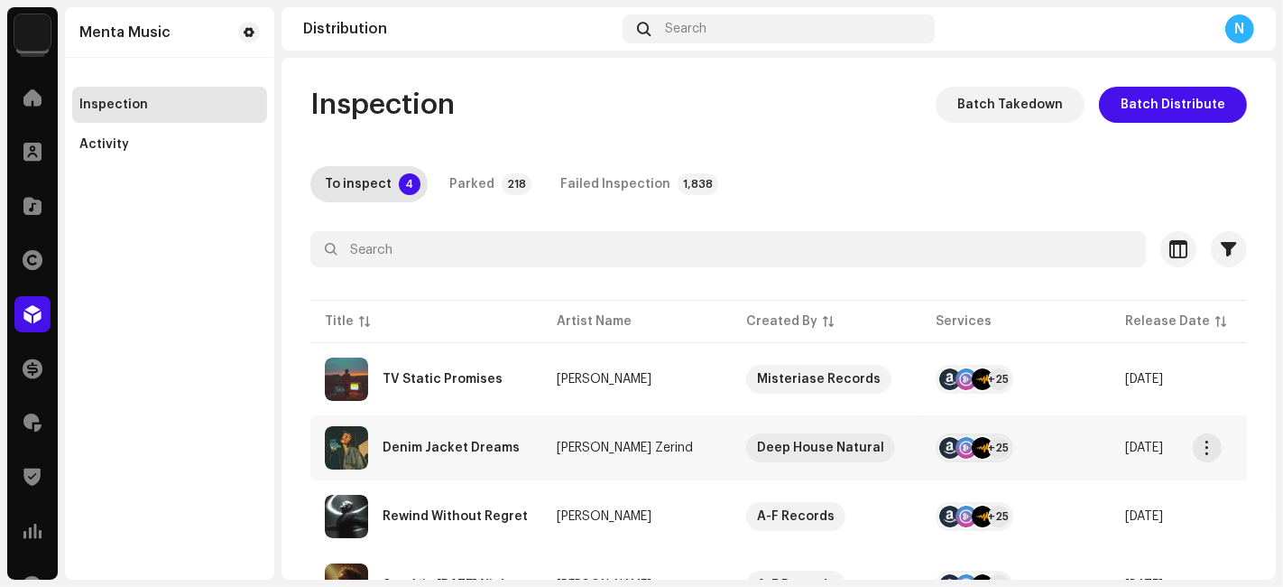
scroll to position [88, 0]
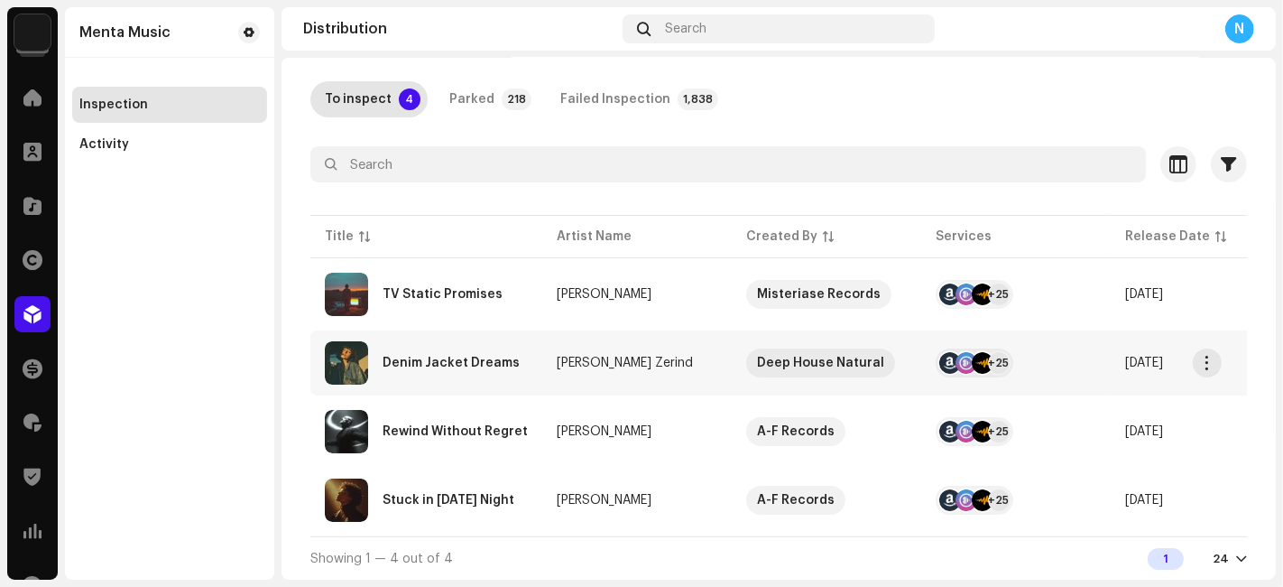
click at [394, 365] on div "Denim Jacket Dreams" at bounding box center [426, 362] width 203 height 43
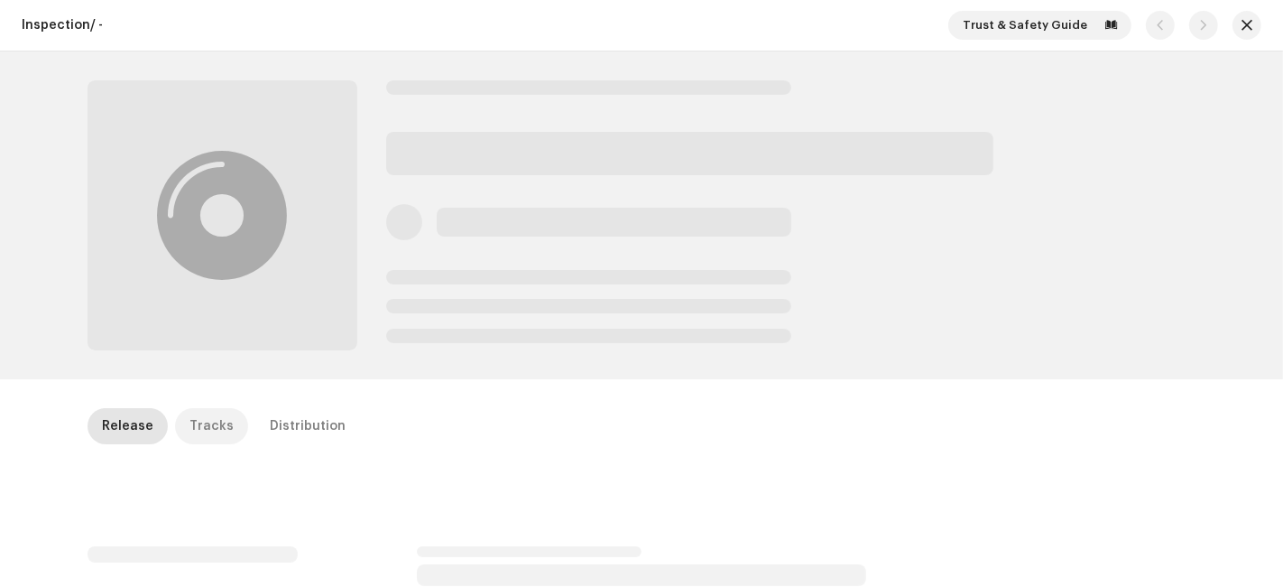
click at [206, 431] on div "Tracks" at bounding box center [212, 426] width 44 height 36
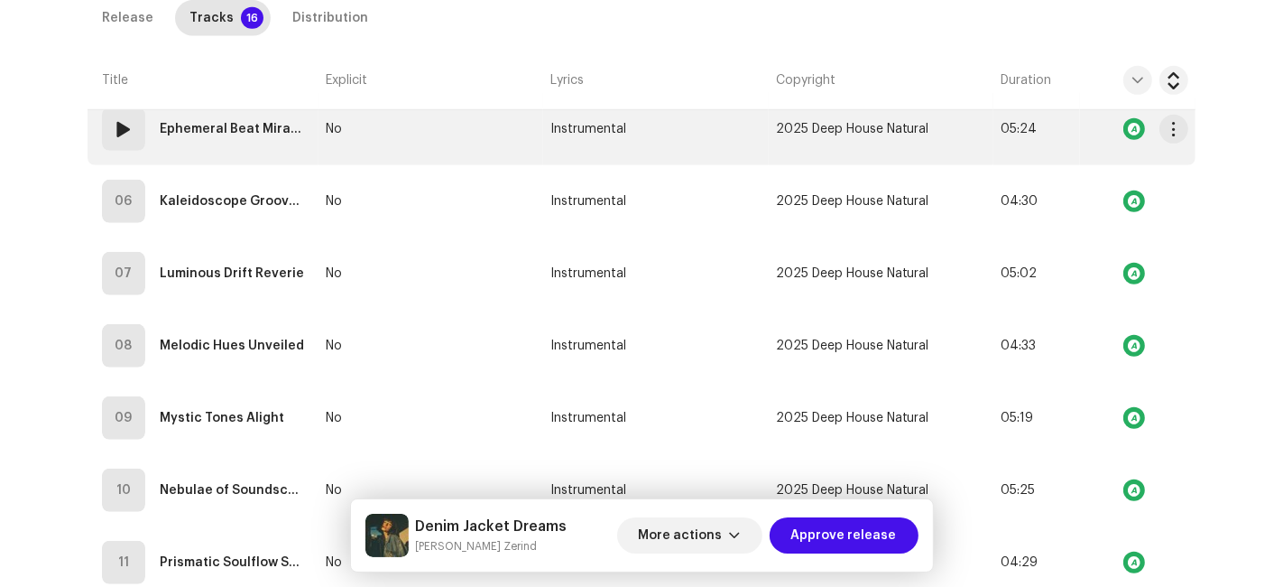
scroll to position [302, 0]
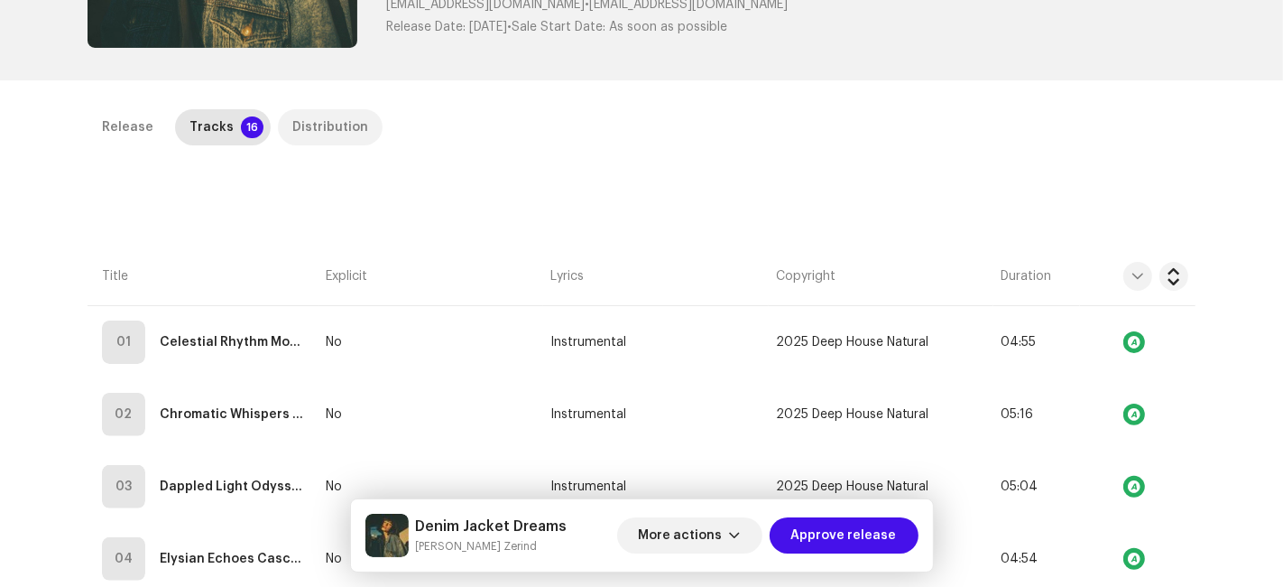
click at [299, 128] on div "Distribution" at bounding box center [330, 127] width 76 height 36
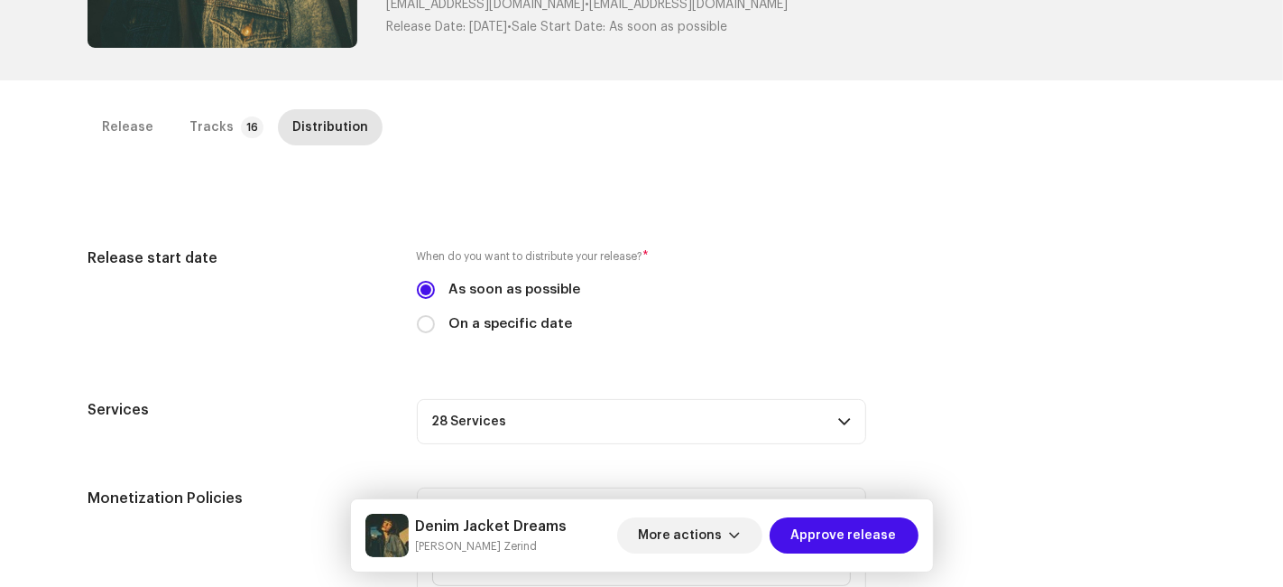
scroll to position [603, 0]
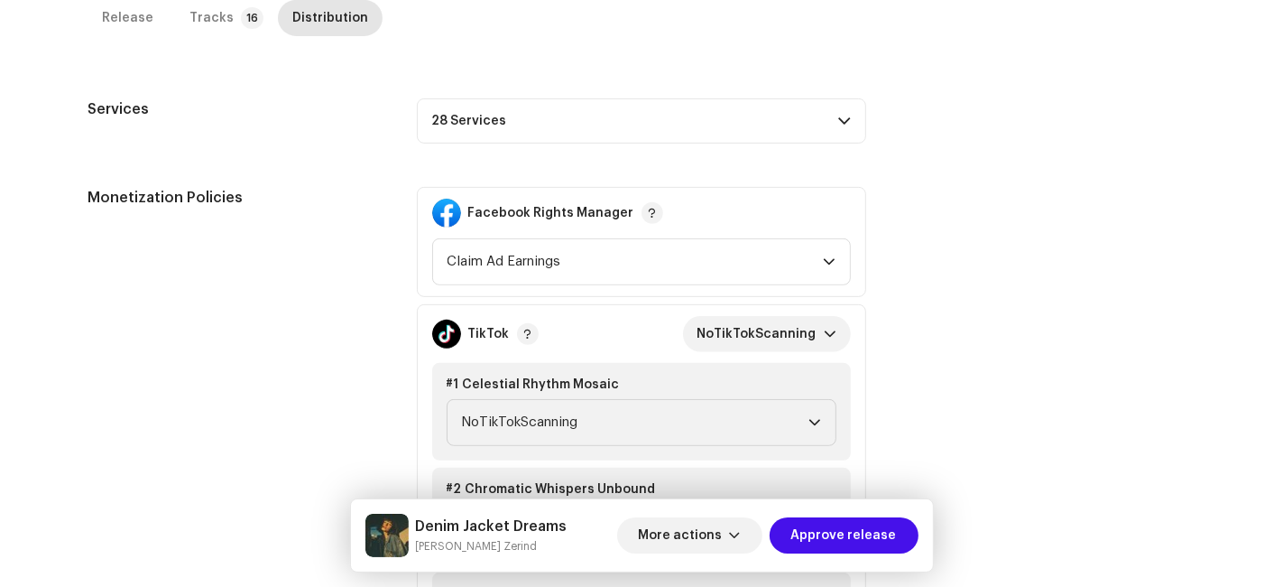
click at [473, 110] on p-accordion-header "28 Services" at bounding box center [641, 120] width 449 height 45
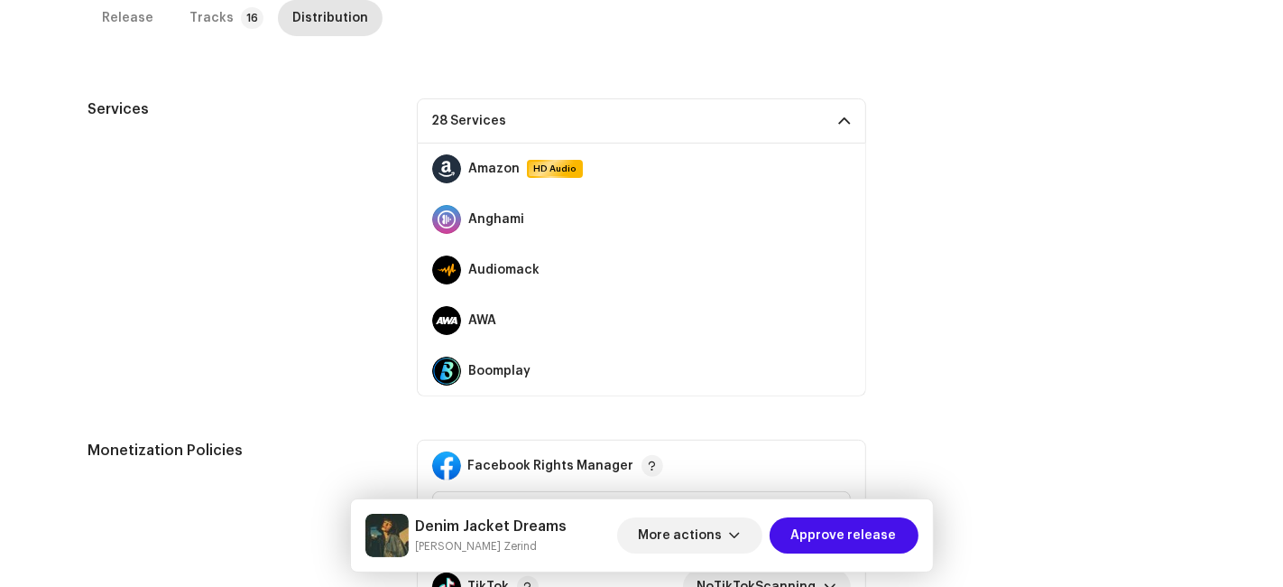
scroll to position [200, 0]
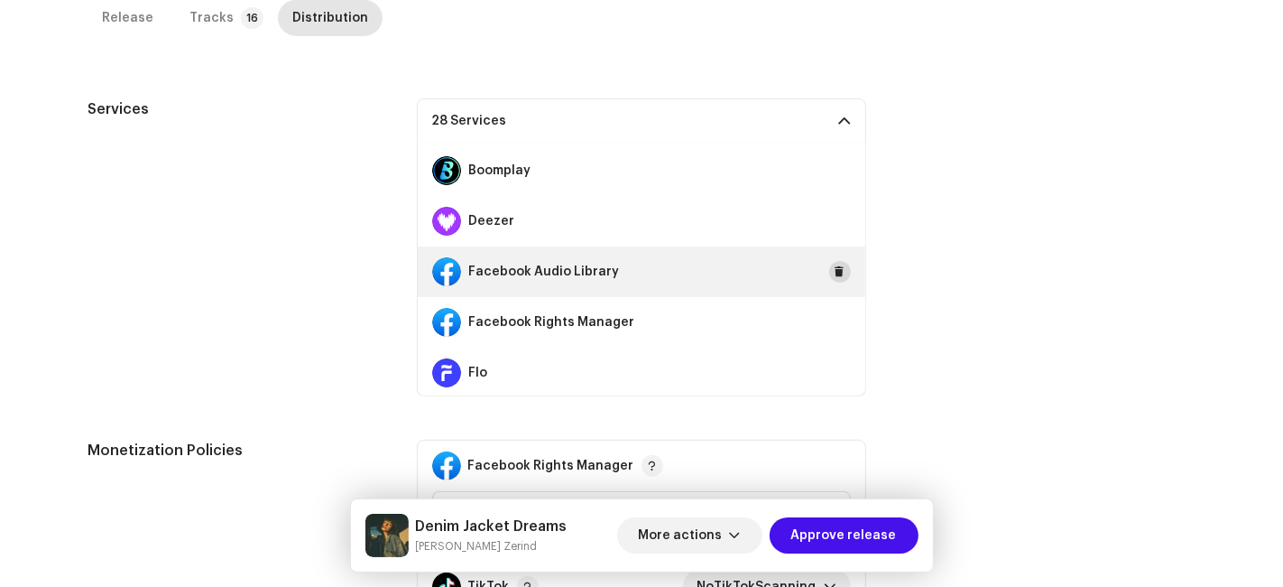
click at [835, 267] on span at bounding box center [840, 271] width 11 height 14
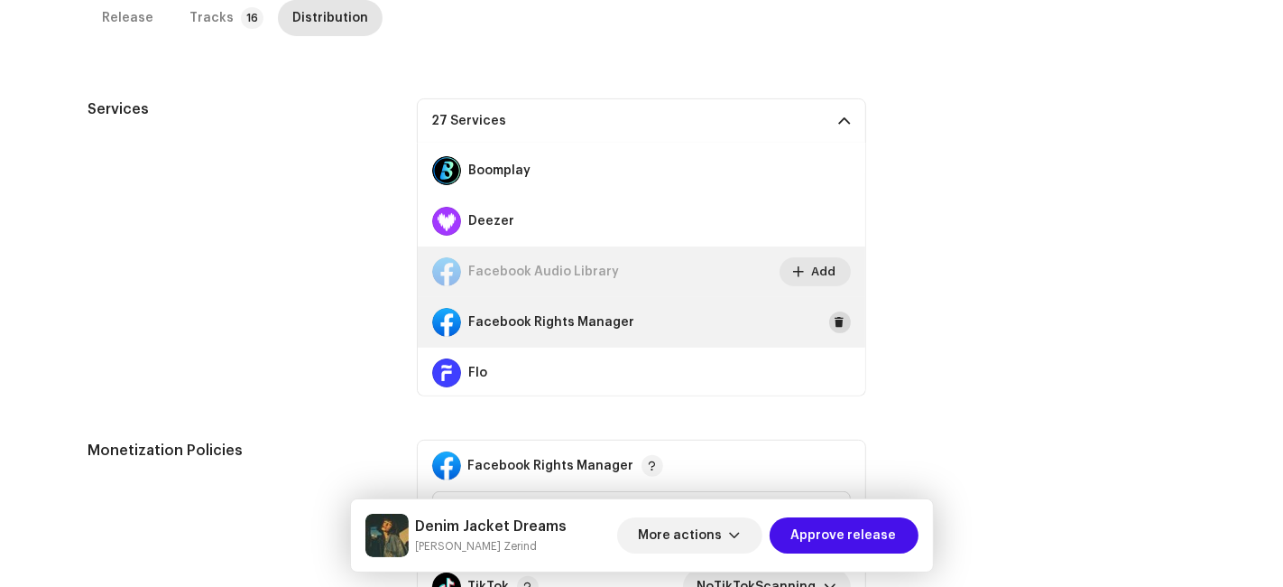
click at [835, 321] on span at bounding box center [840, 322] width 11 height 14
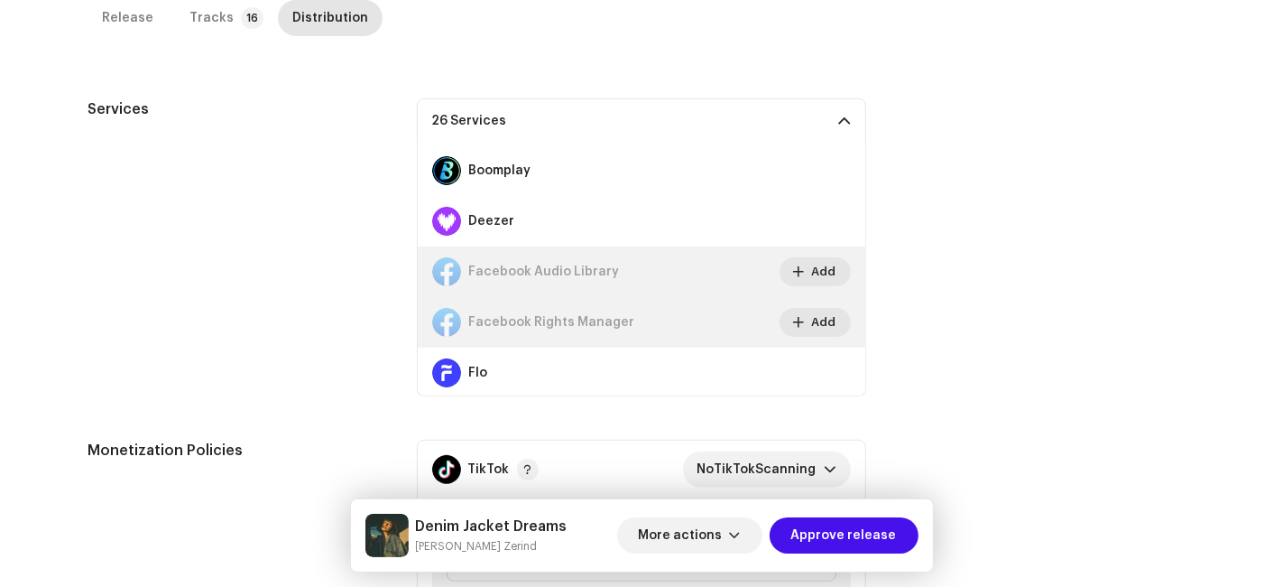
scroll to position [501, 0]
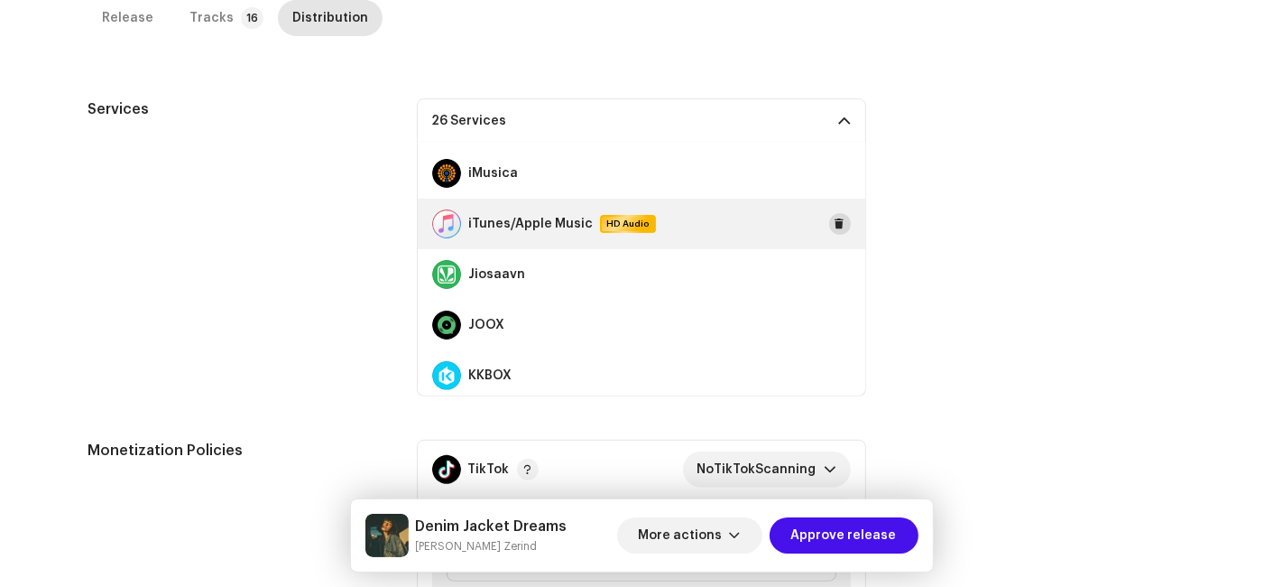
click at [829, 218] on button at bounding box center [840, 224] width 22 height 22
click at [831, 221] on button "Add" at bounding box center [815, 223] width 71 height 29
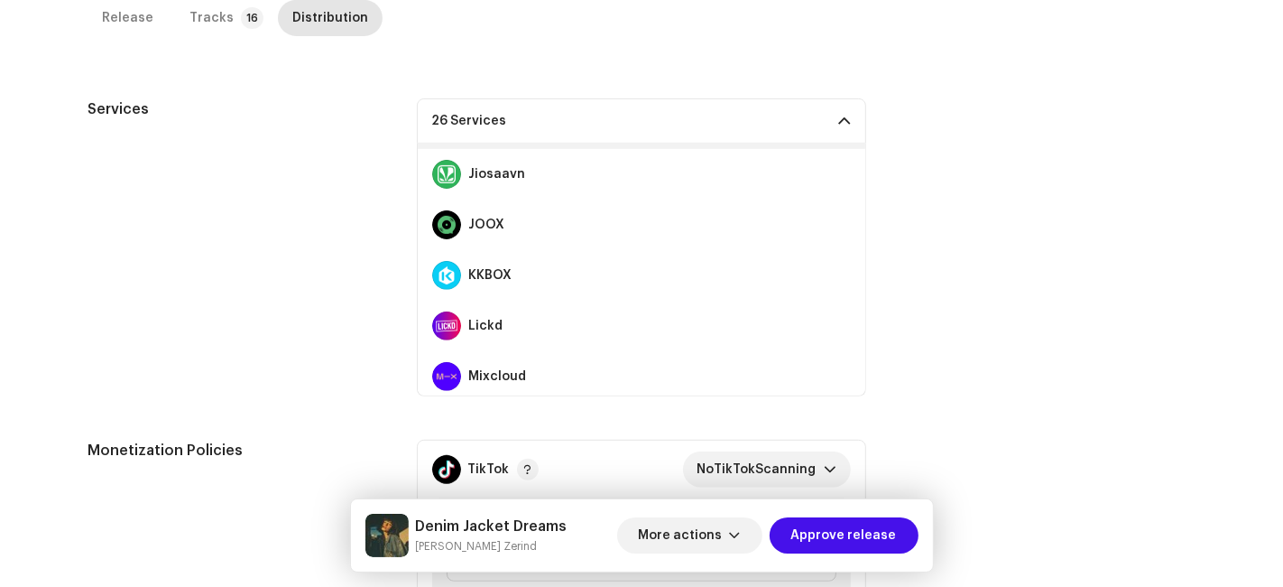
scroll to position [401, 0]
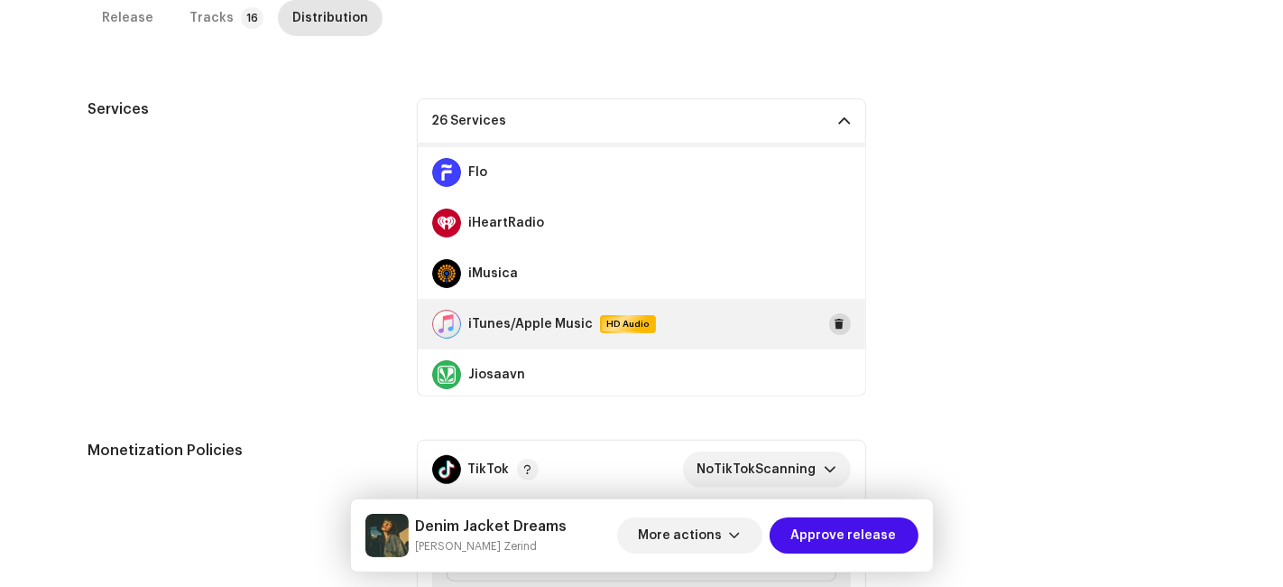
click at [835, 324] on span at bounding box center [840, 324] width 11 height 14
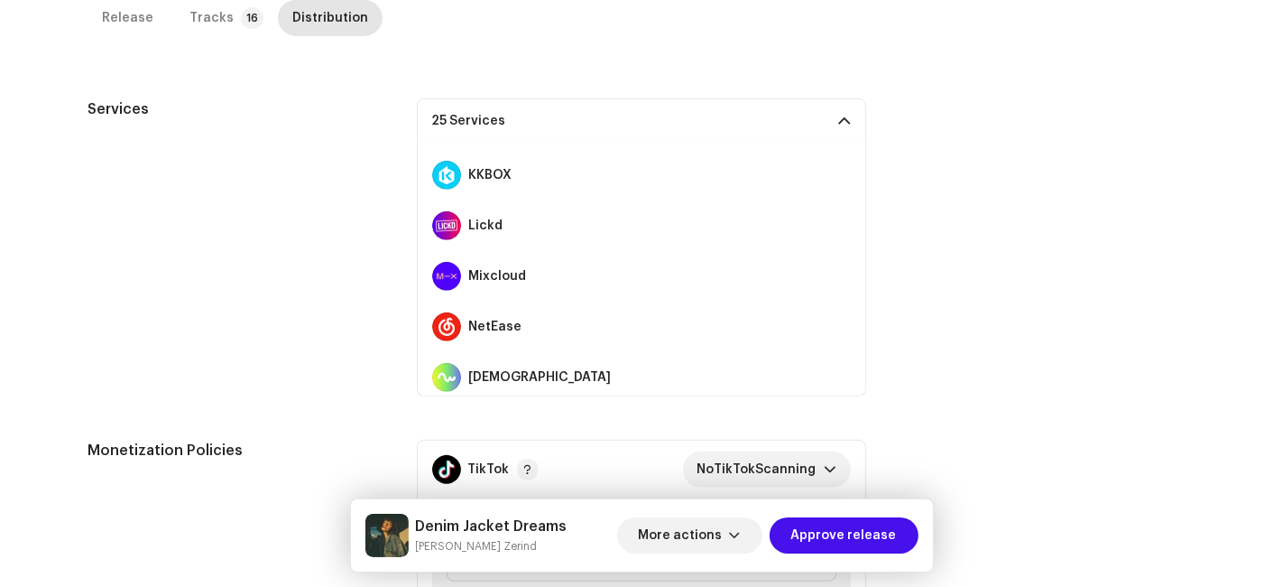
scroll to position [1103, 0]
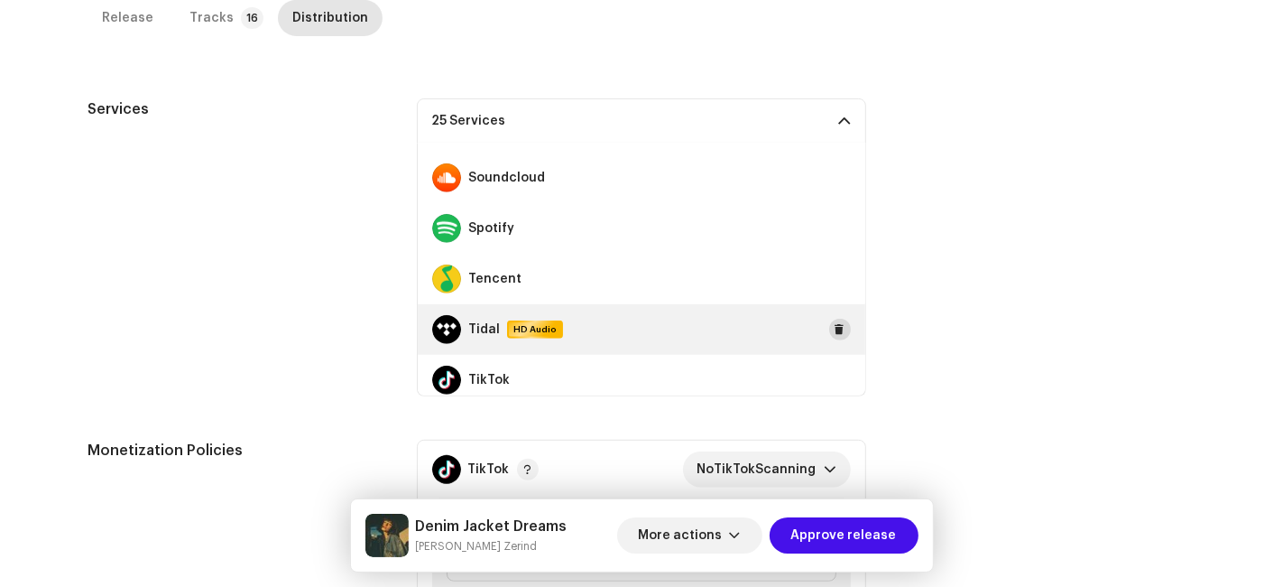
click at [835, 328] on span at bounding box center [840, 329] width 11 height 14
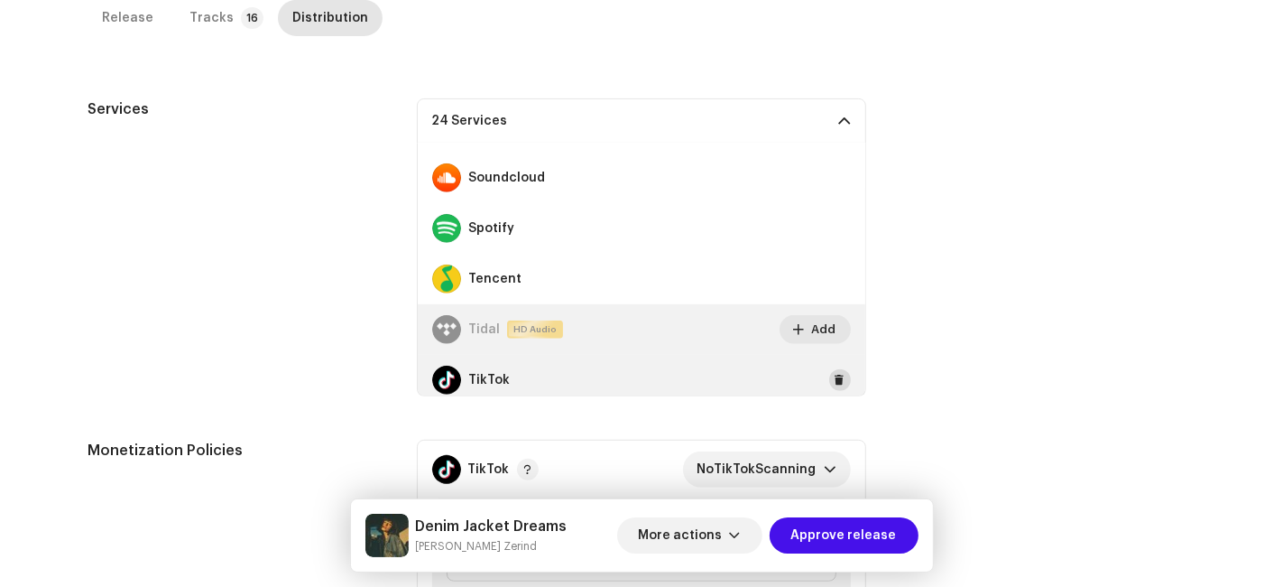
click at [835, 373] on span at bounding box center [840, 380] width 11 height 14
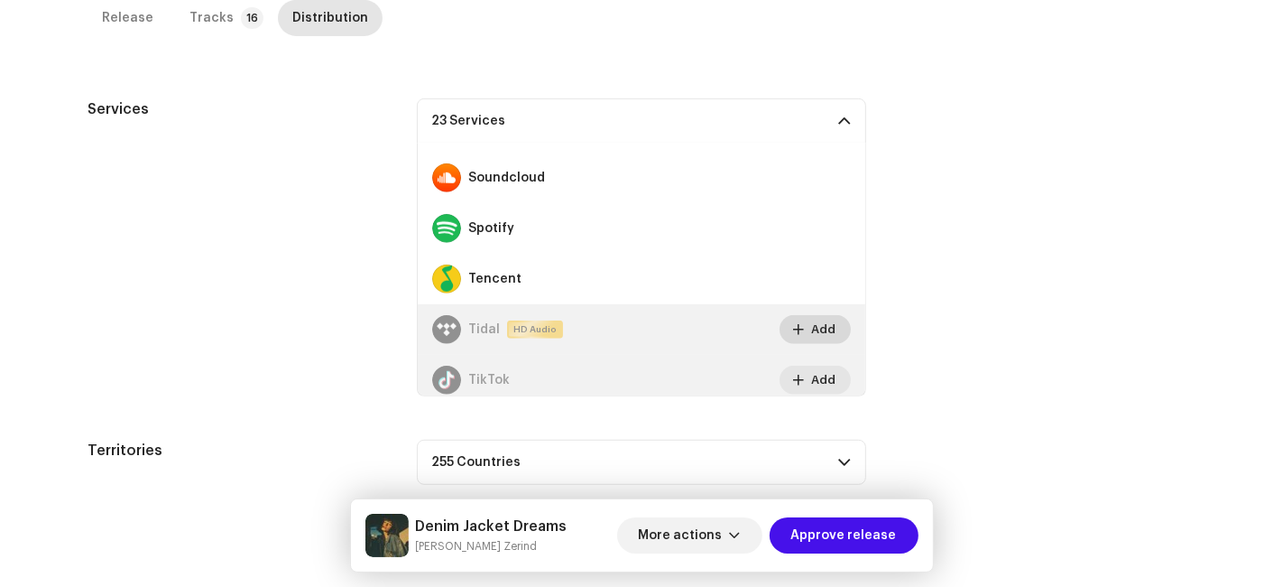
scroll to position [1003, 0]
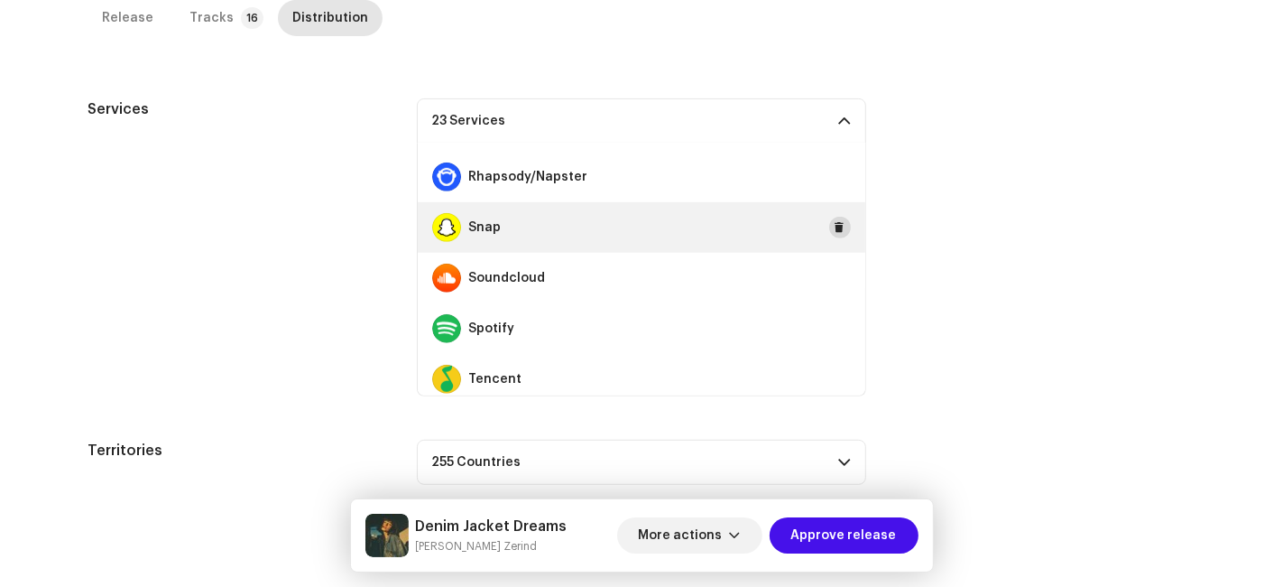
click at [835, 220] on span at bounding box center [840, 227] width 11 height 14
click at [785, 111] on p-accordion-header "22 Services" at bounding box center [641, 120] width 449 height 45
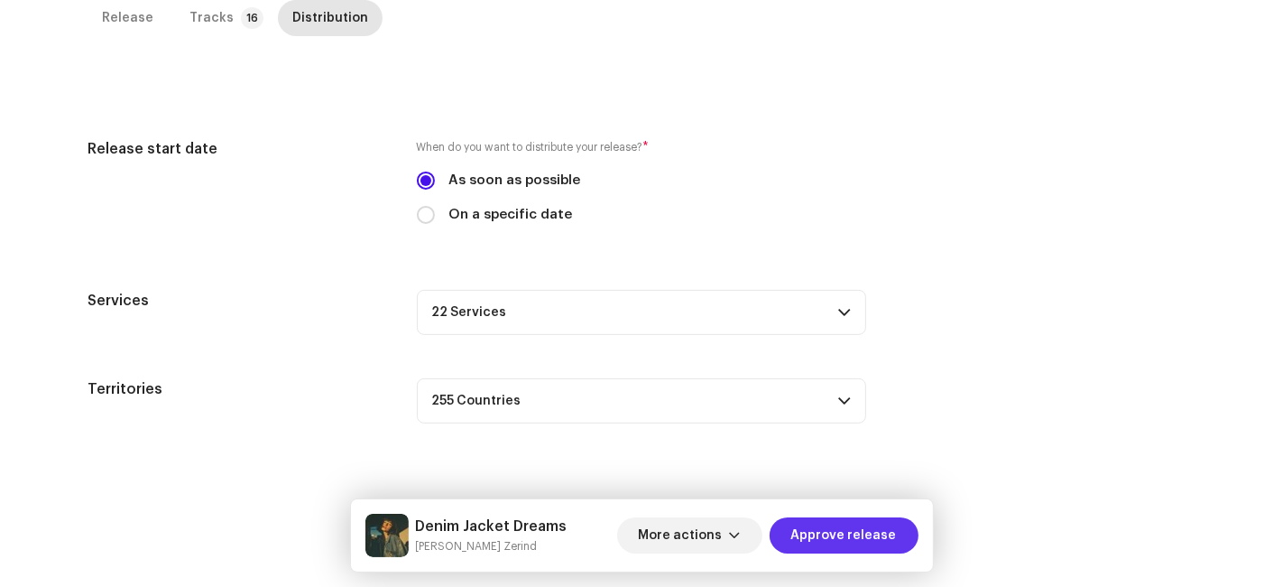
scroll to position [411, 0]
click at [835, 539] on span "Approve release" at bounding box center [845, 535] width 106 height 36
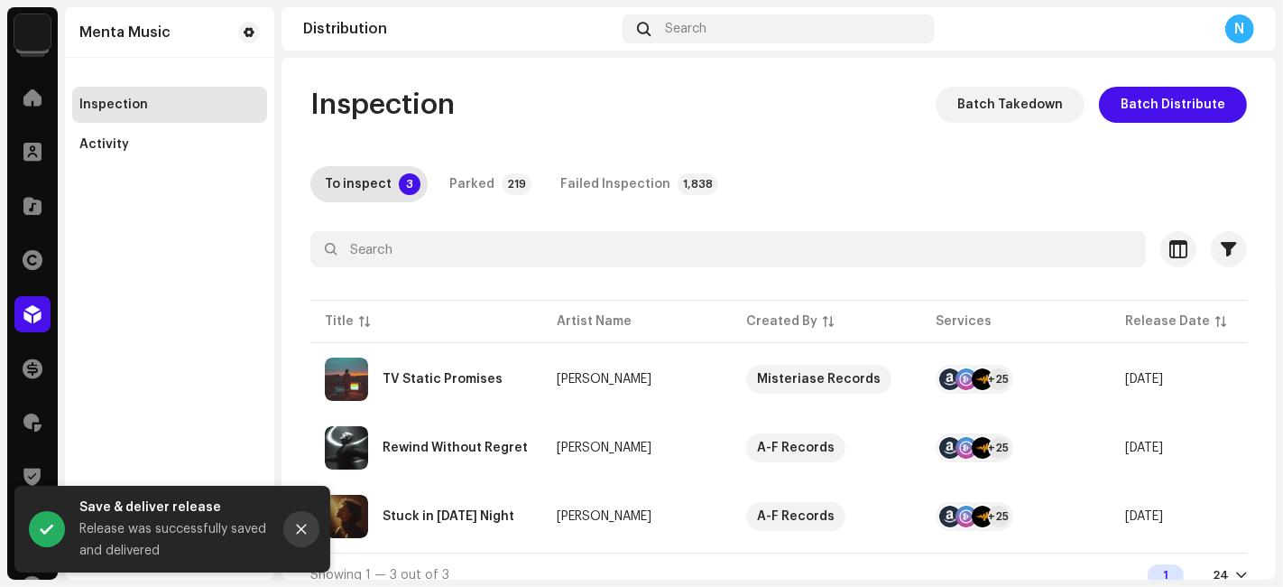
click at [309, 524] on button "Close" at bounding box center [301, 529] width 36 height 36
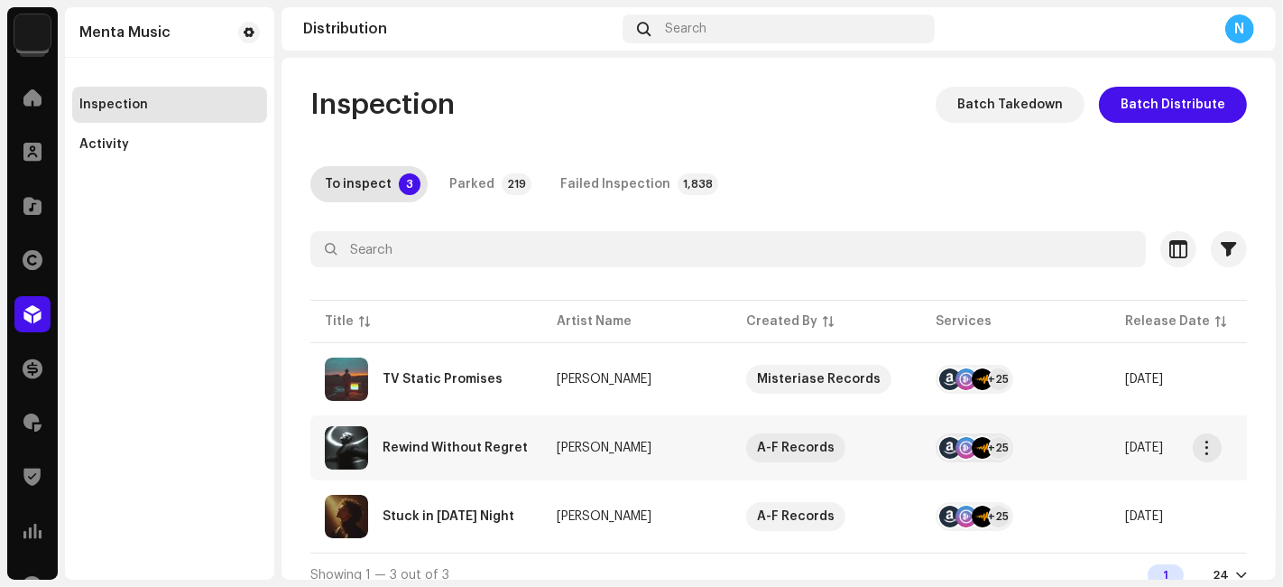
click at [366, 416] on td "Rewind Without Regret" at bounding box center [426, 447] width 232 height 65
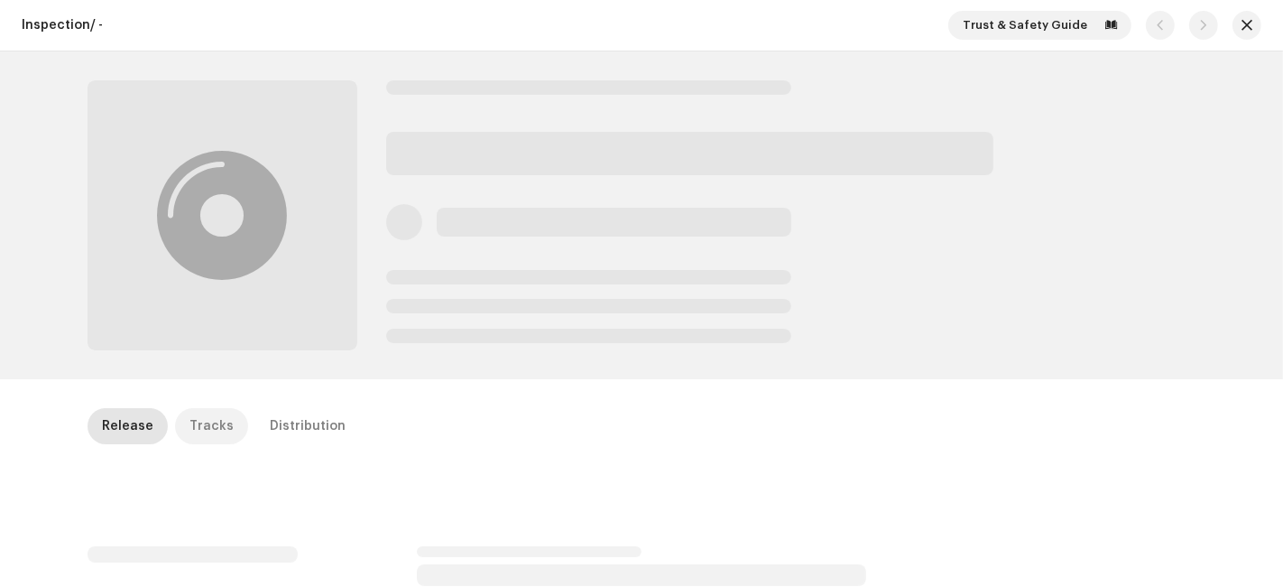
click at [218, 419] on div "Tracks" at bounding box center [212, 426] width 44 height 36
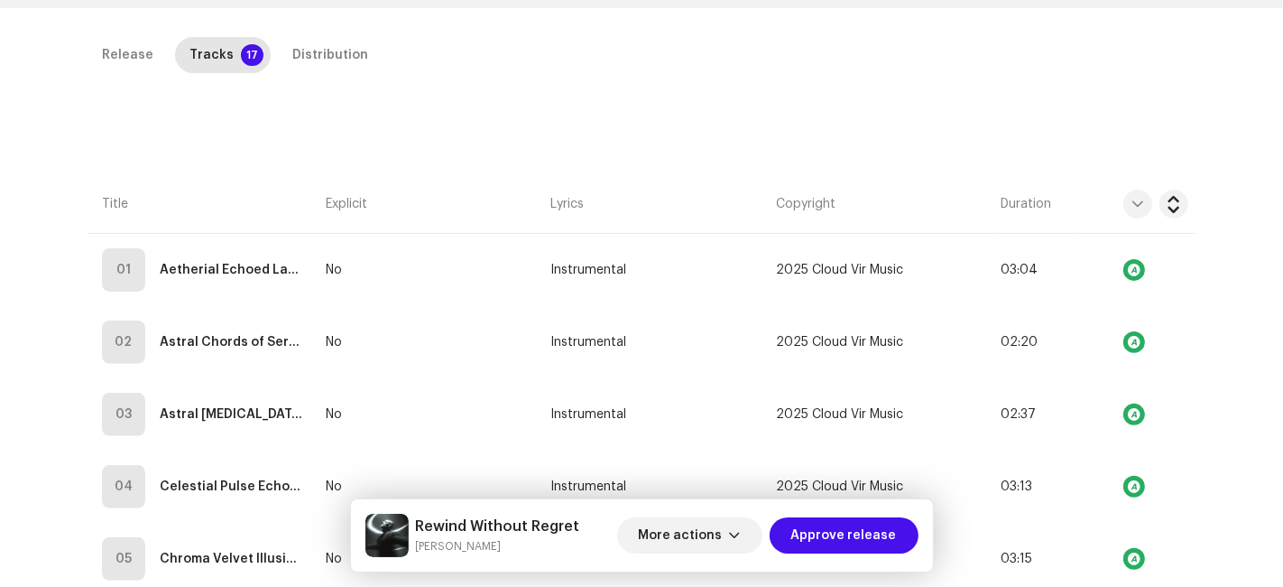
scroll to position [274, 0]
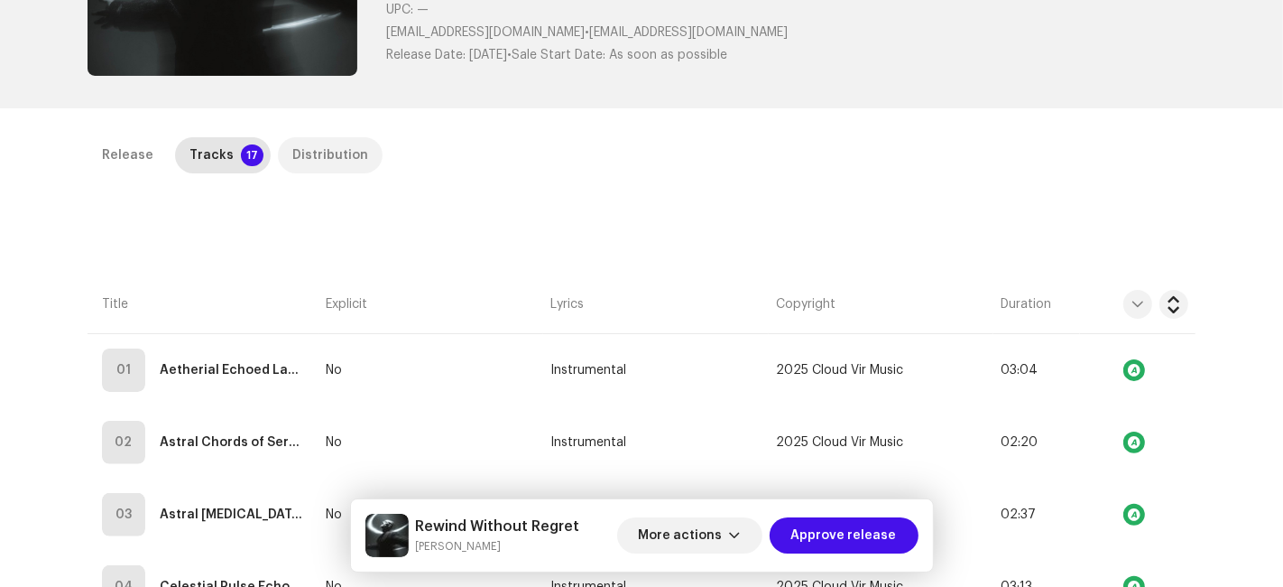
click at [292, 149] on div "Distribution" at bounding box center [330, 155] width 76 height 36
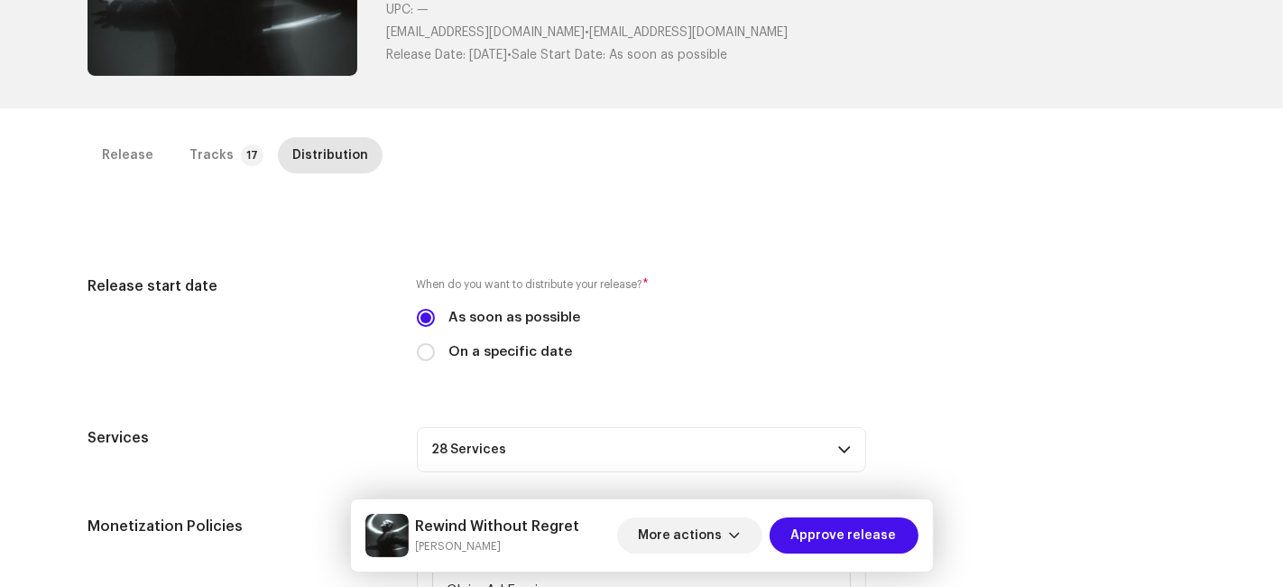
scroll to position [475, 0]
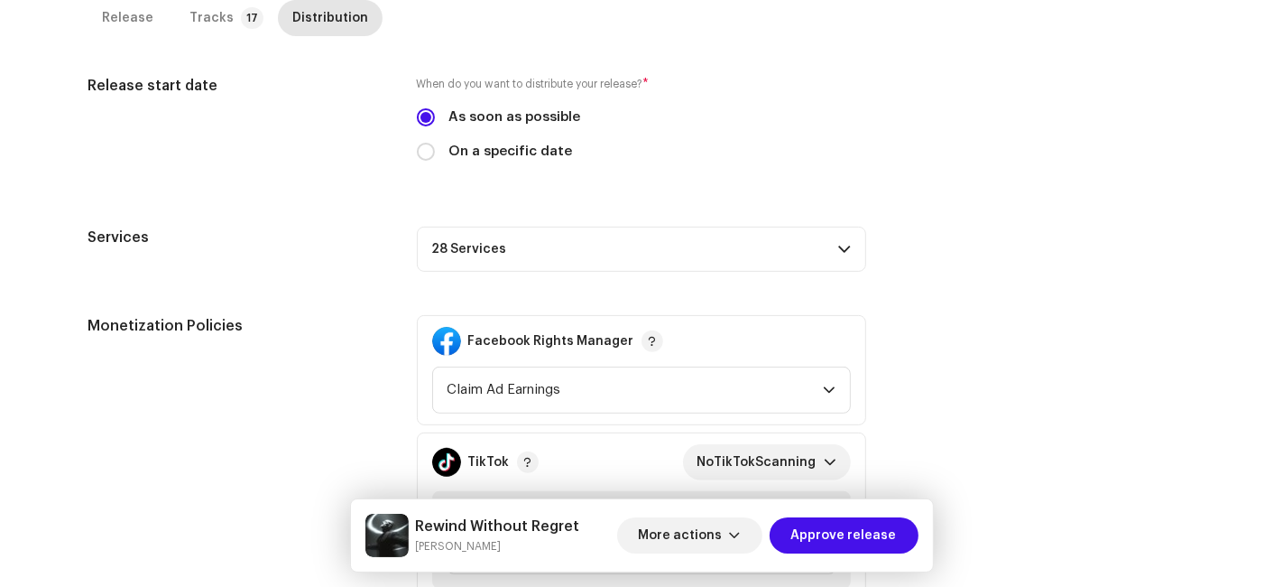
click at [497, 237] on p-accordion-header "28 Services" at bounding box center [641, 249] width 449 height 45
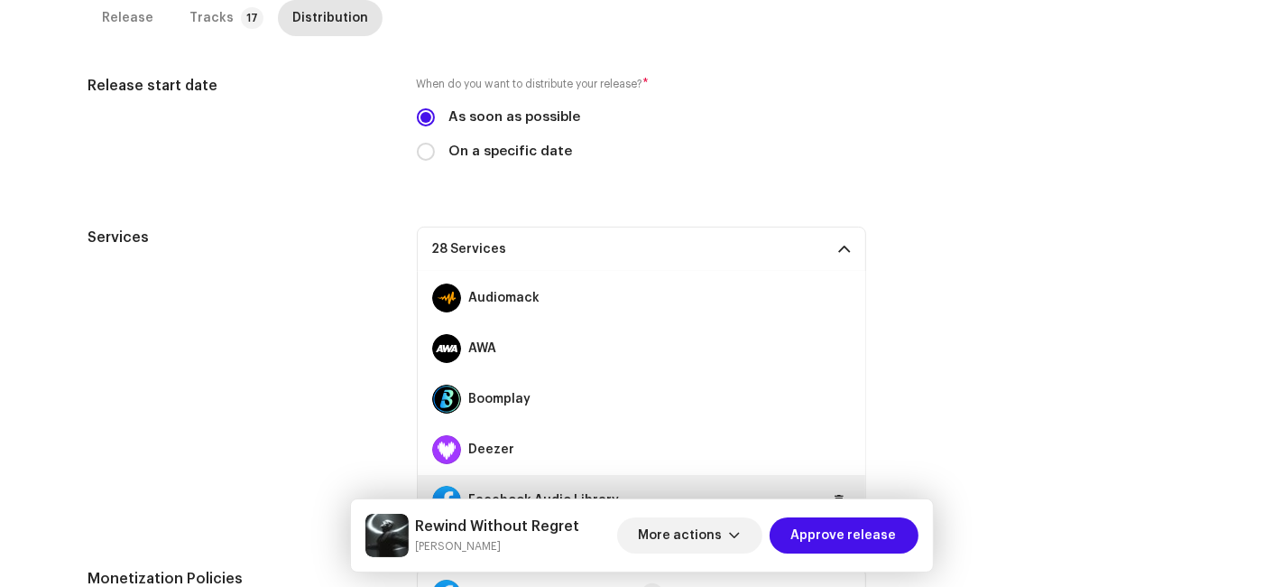
scroll to position [301, 0]
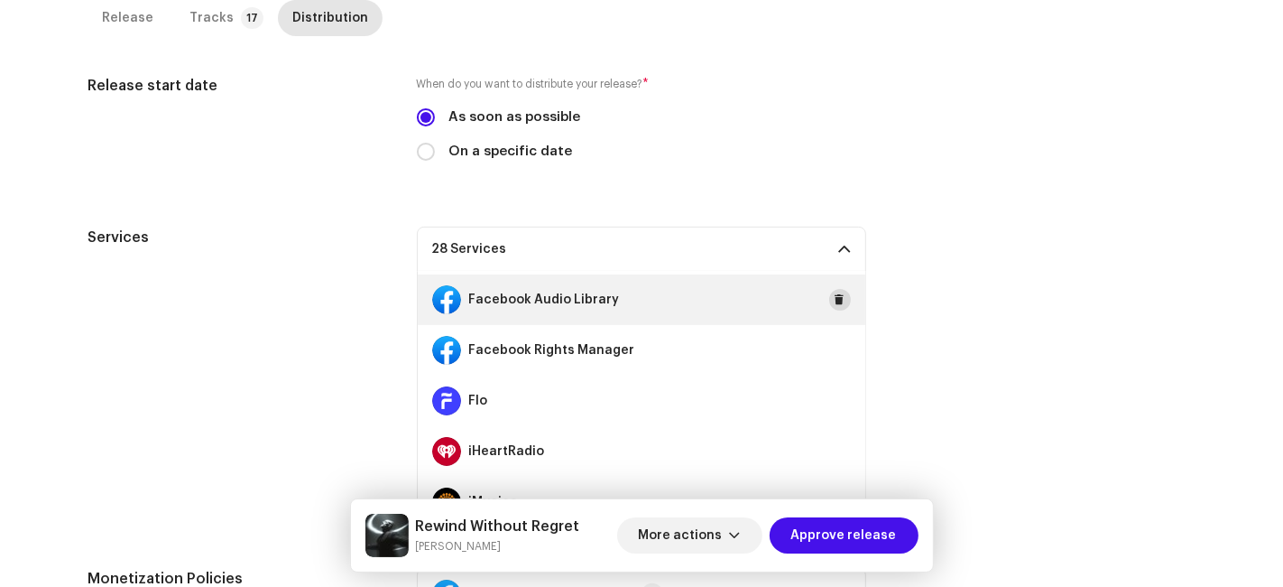
click at [837, 291] on button at bounding box center [840, 300] width 22 height 22
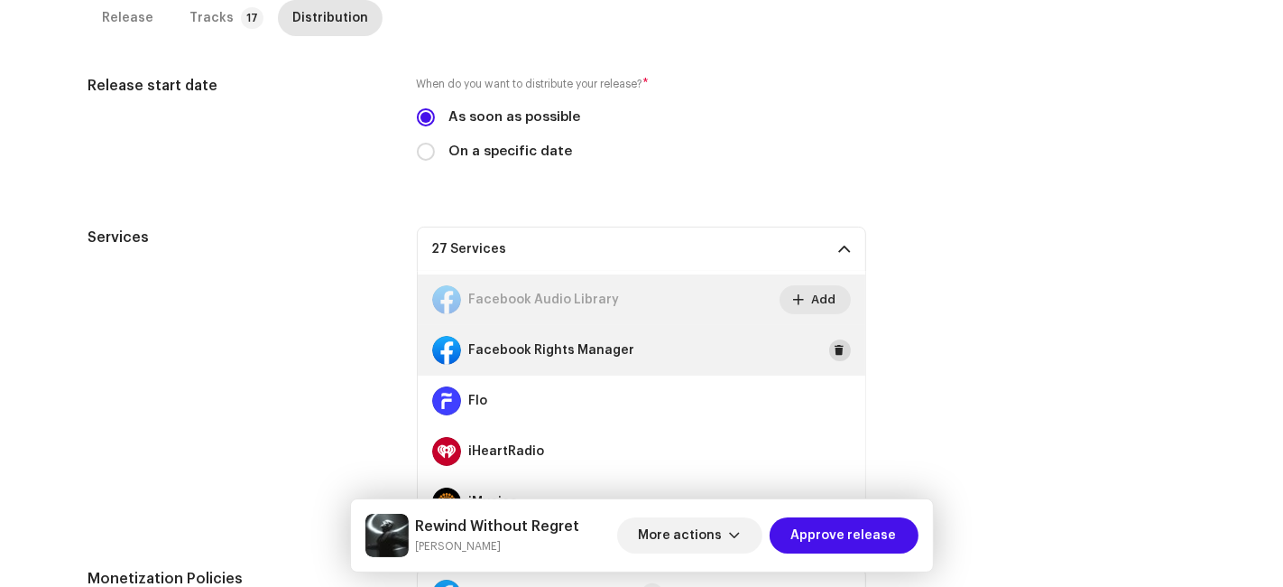
click at [829, 340] on button at bounding box center [840, 350] width 22 height 22
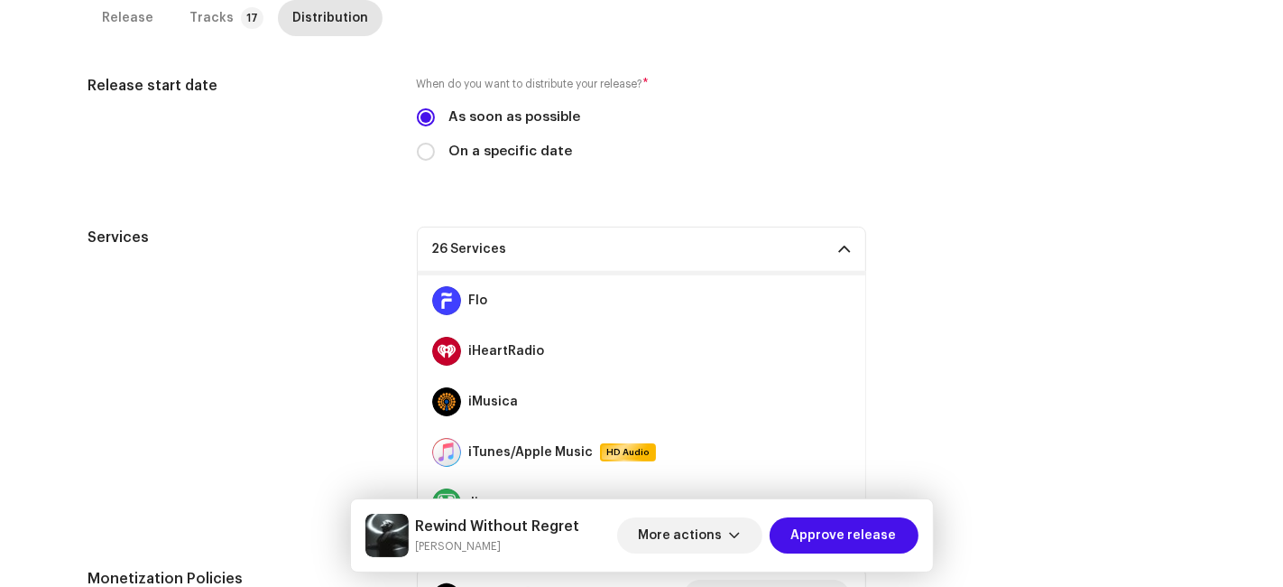
scroll to position [501, 0]
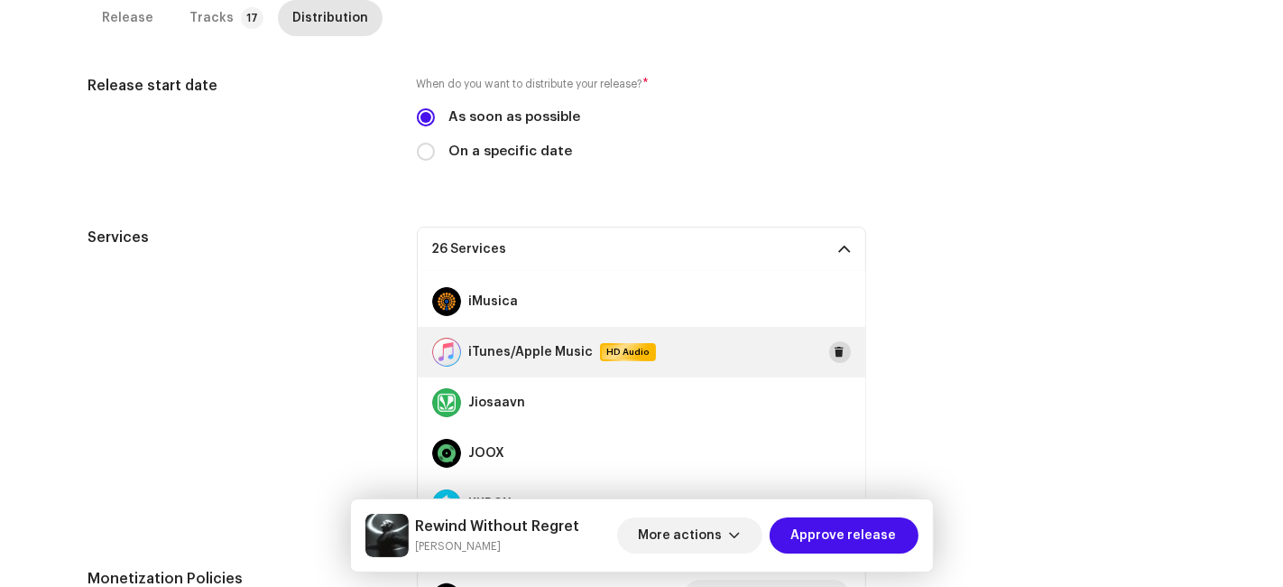
click at [835, 347] on span at bounding box center [840, 352] width 11 height 14
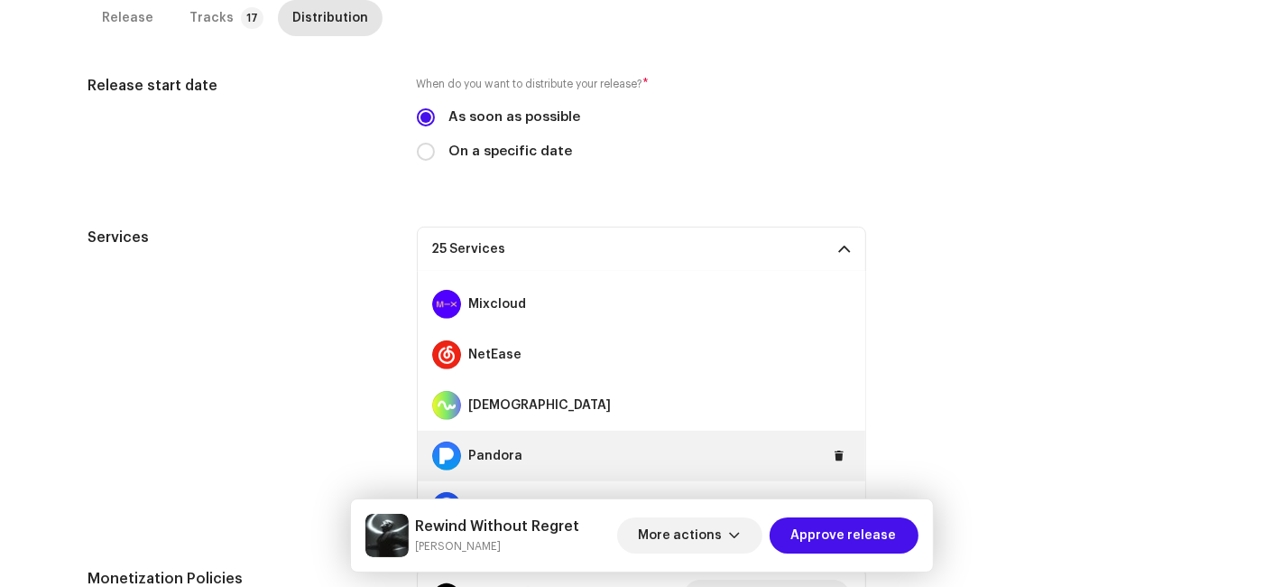
scroll to position [903, 0]
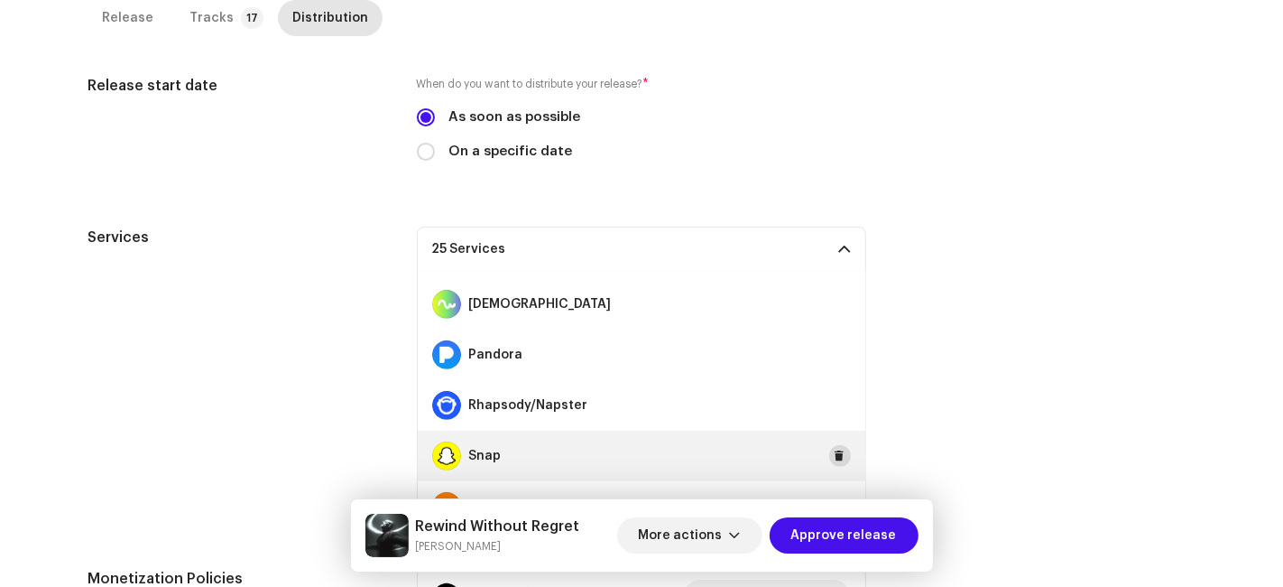
click at [835, 455] on span at bounding box center [840, 456] width 11 height 14
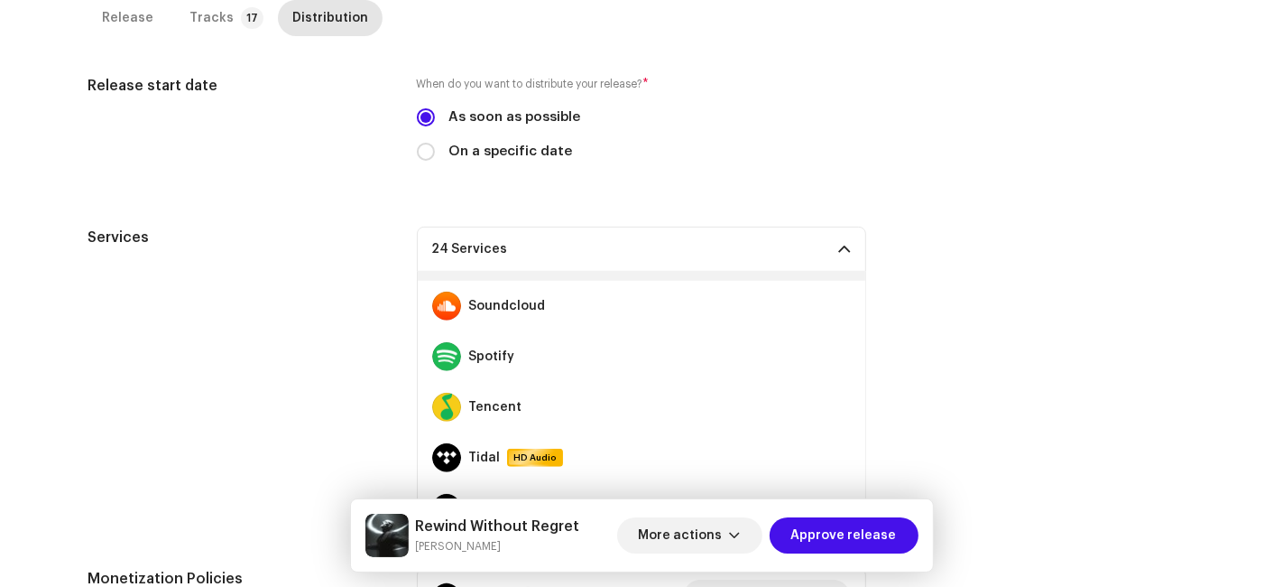
scroll to position [1163, 0]
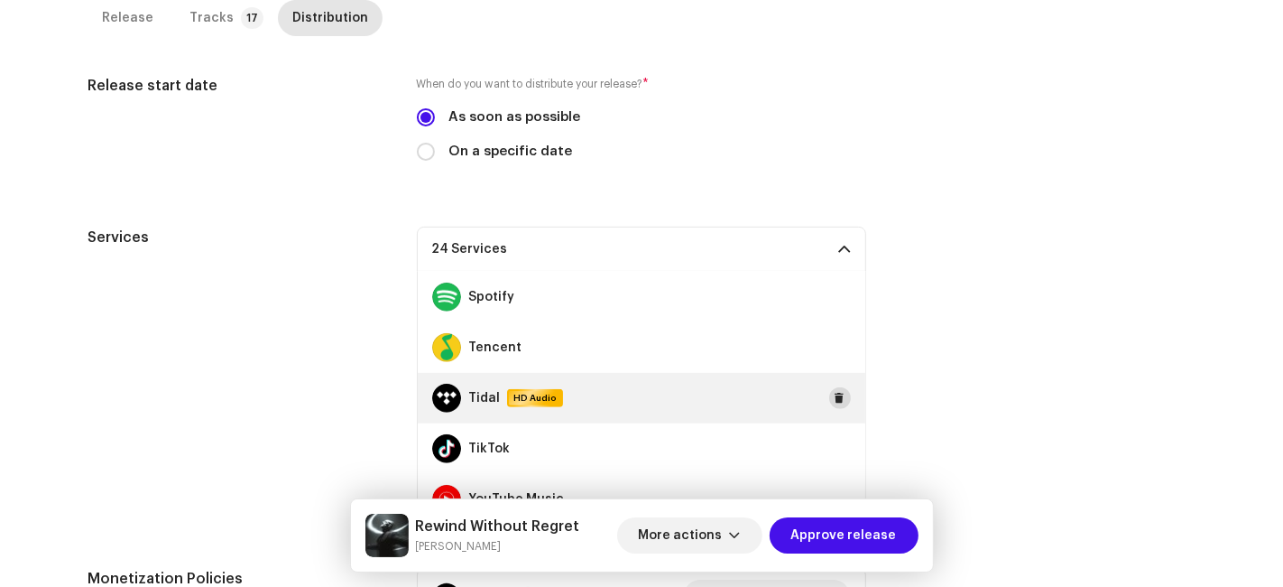
click at [835, 393] on span at bounding box center [840, 398] width 11 height 14
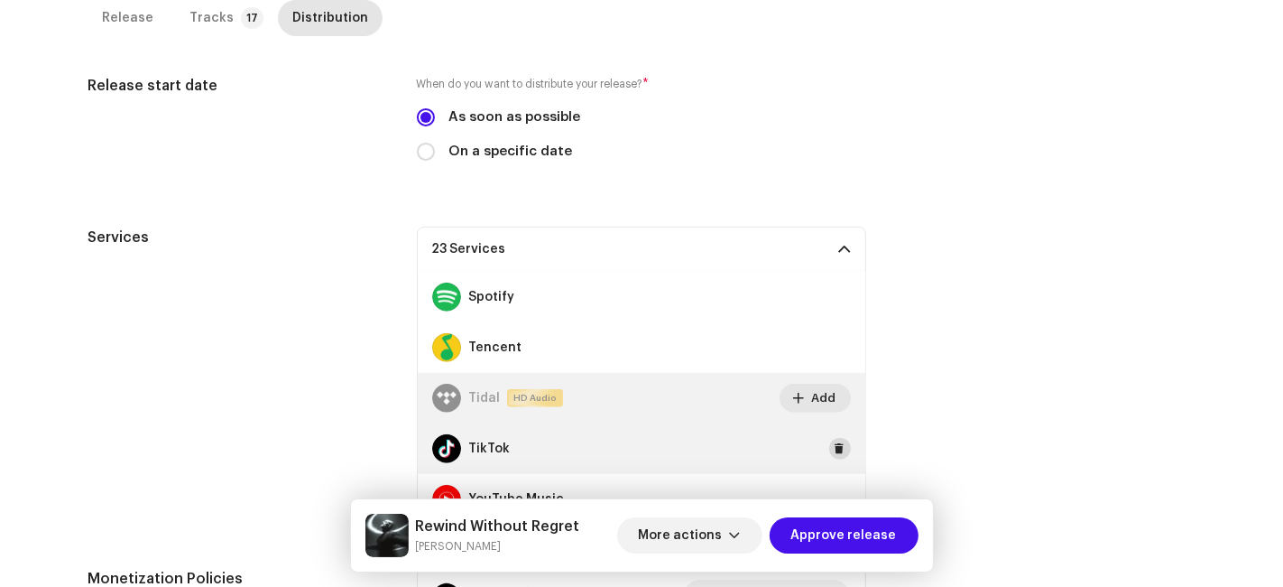
click at [835, 448] on span at bounding box center [840, 448] width 11 height 14
click at [737, 245] on p-accordion-header "22 Services" at bounding box center [641, 249] width 449 height 45
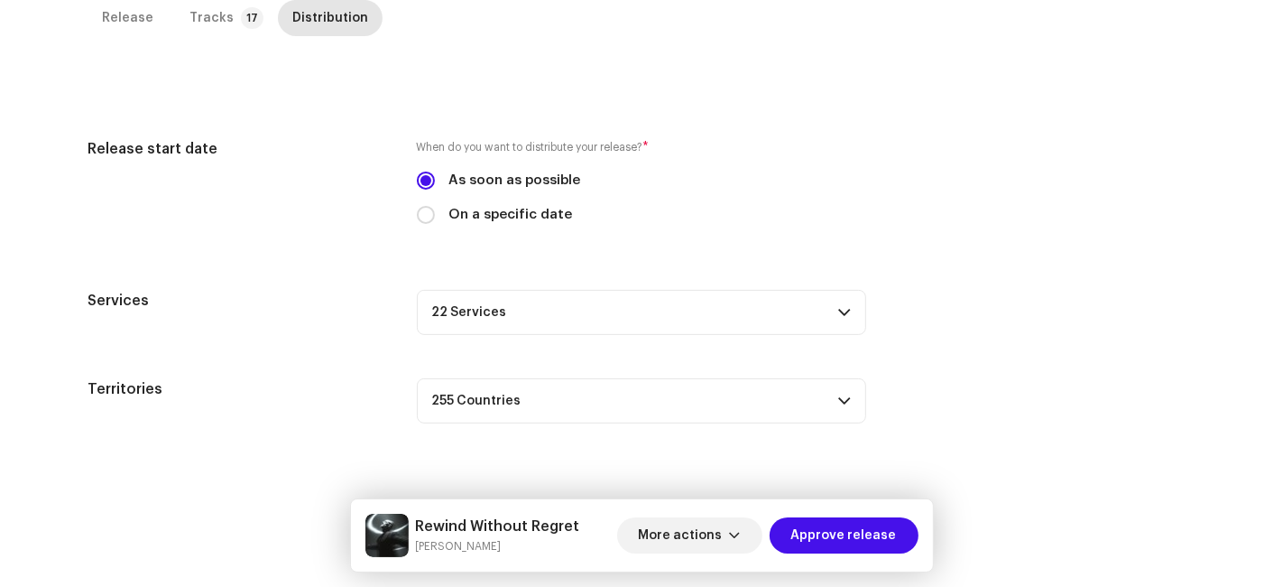
scroll to position [411, 0]
click at [832, 535] on span "Approve release" at bounding box center [845, 535] width 106 height 36
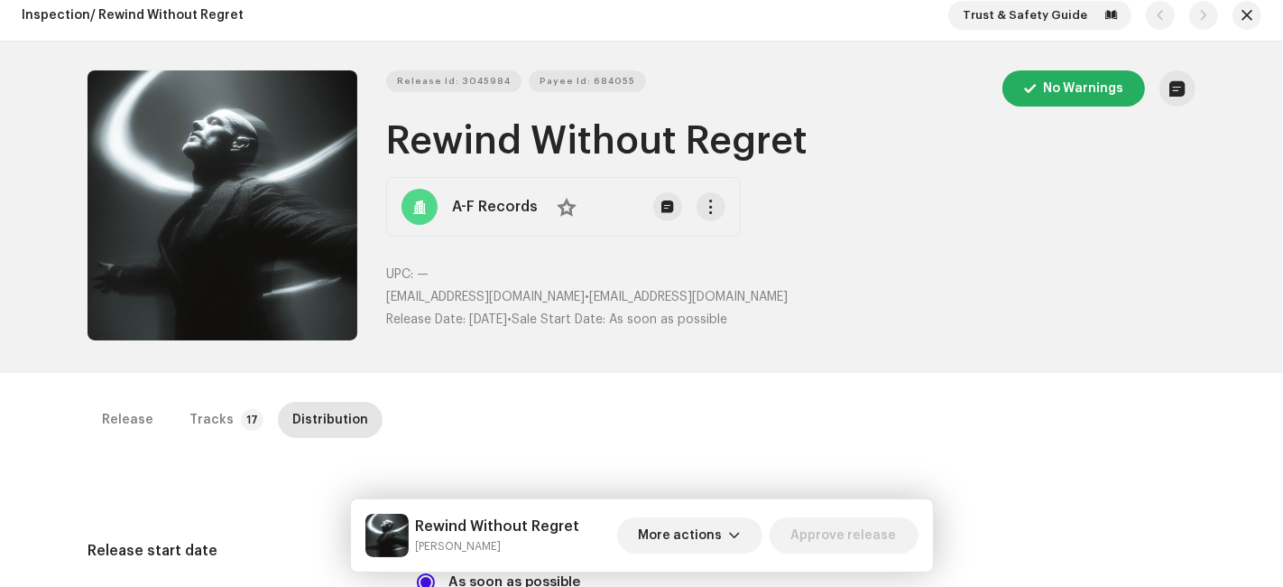
scroll to position [0, 0]
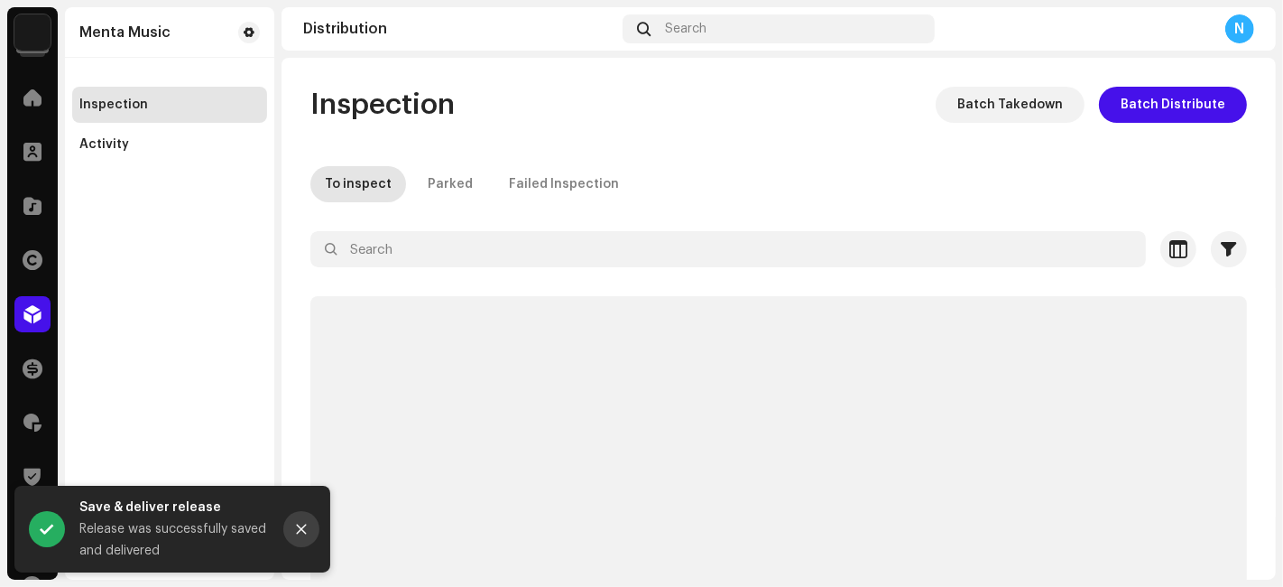
click at [307, 515] on button "Close" at bounding box center [301, 529] width 36 height 36
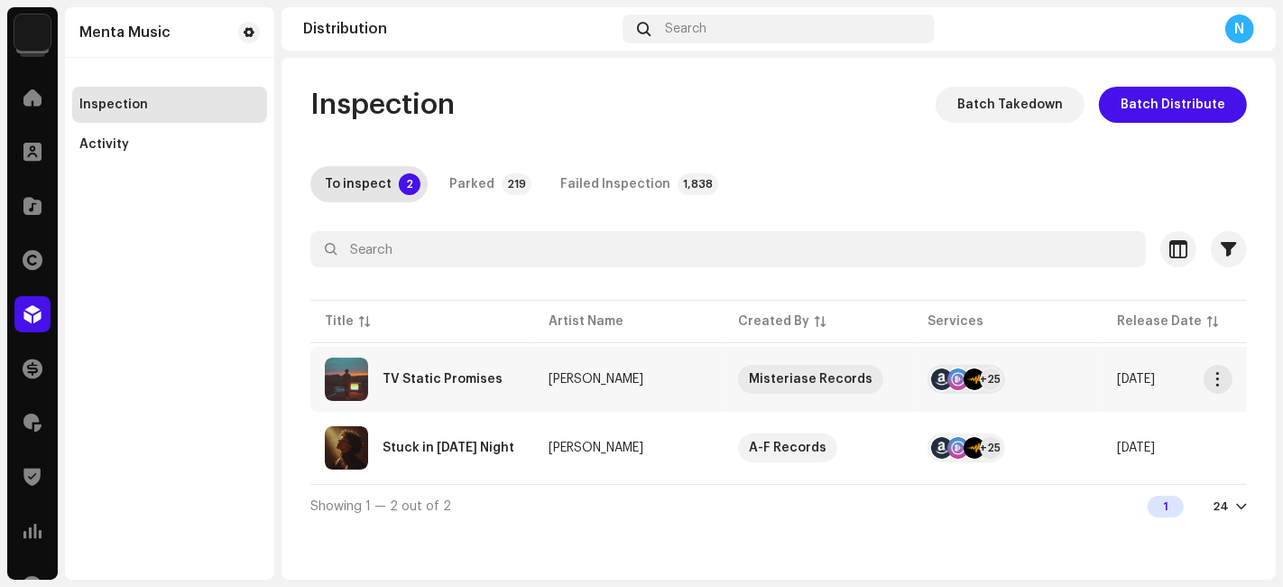
click at [407, 399] on div "TV Static Promises" at bounding box center [422, 378] width 195 height 43
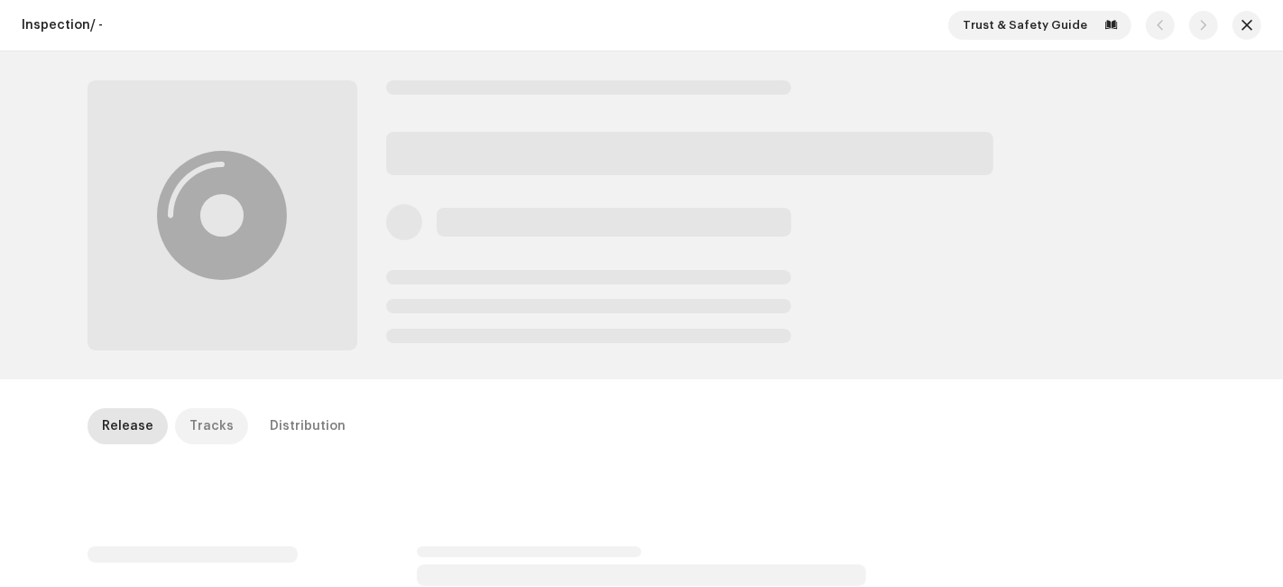
click at [218, 423] on div "Tracks" at bounding box center [212, 426] width 44 height 36
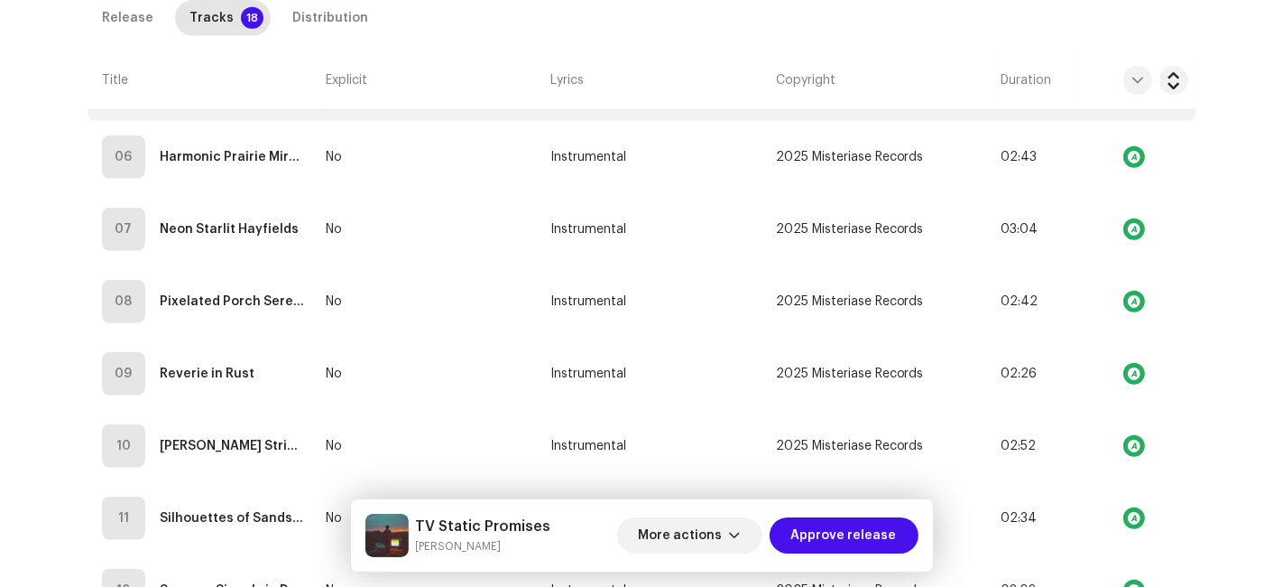
scroll to position [246, 0]
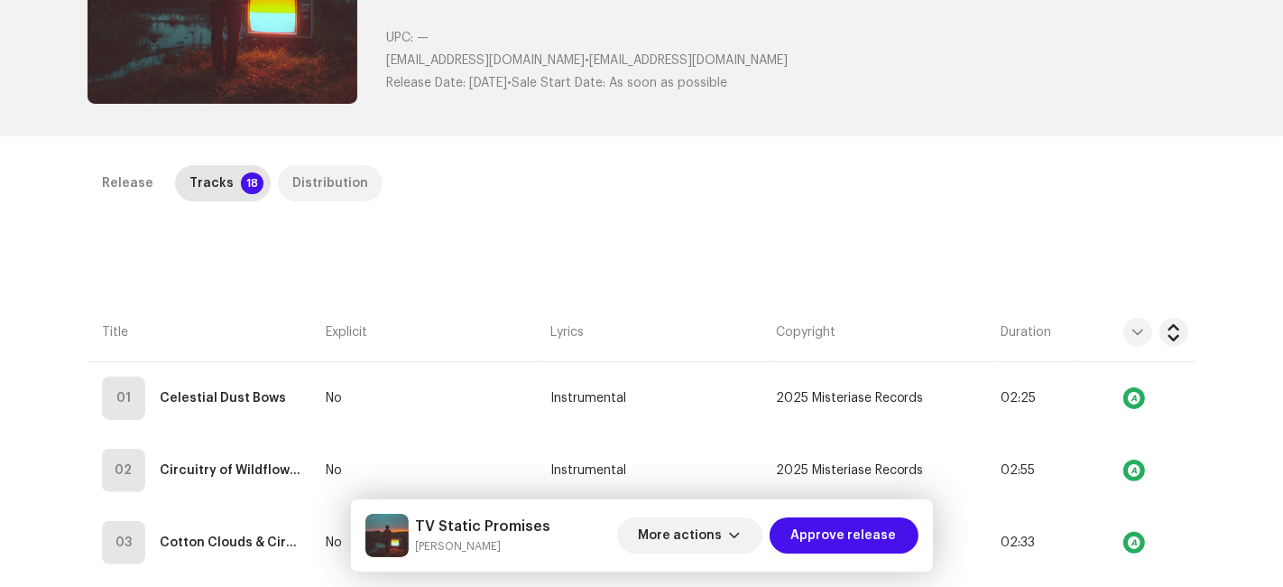
click at [335, 172] on div "Distribution" at bounding box center [330, 183] width 76 height 36
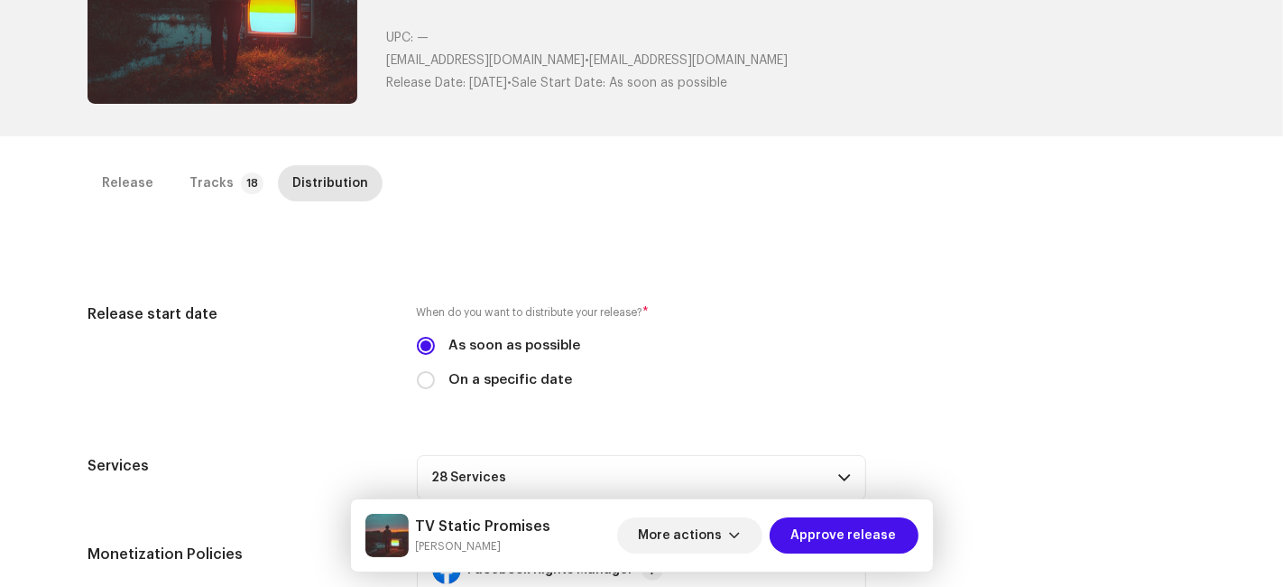
scroll to position [447, 0]
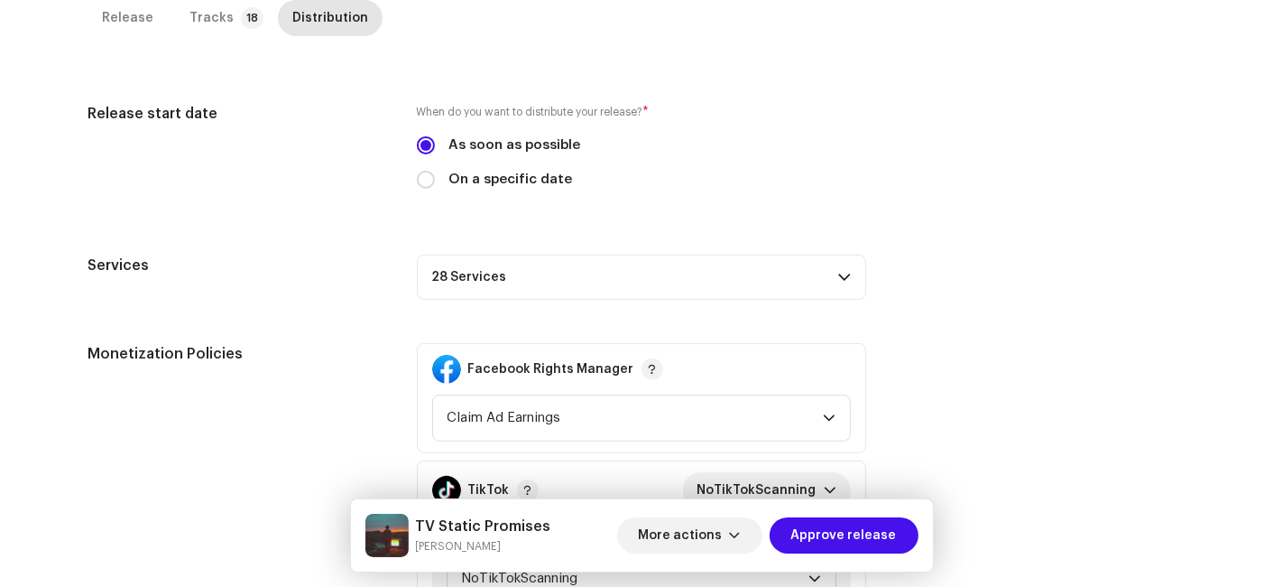
drag, startPoint x: 616, startPoint y: 273, endPoint x: 635, endPoint y: 278, distance: 20.6
click at [616, 273] on p-accordion-header "28 Services" at bounding box center [641, 277] width 449 height 45
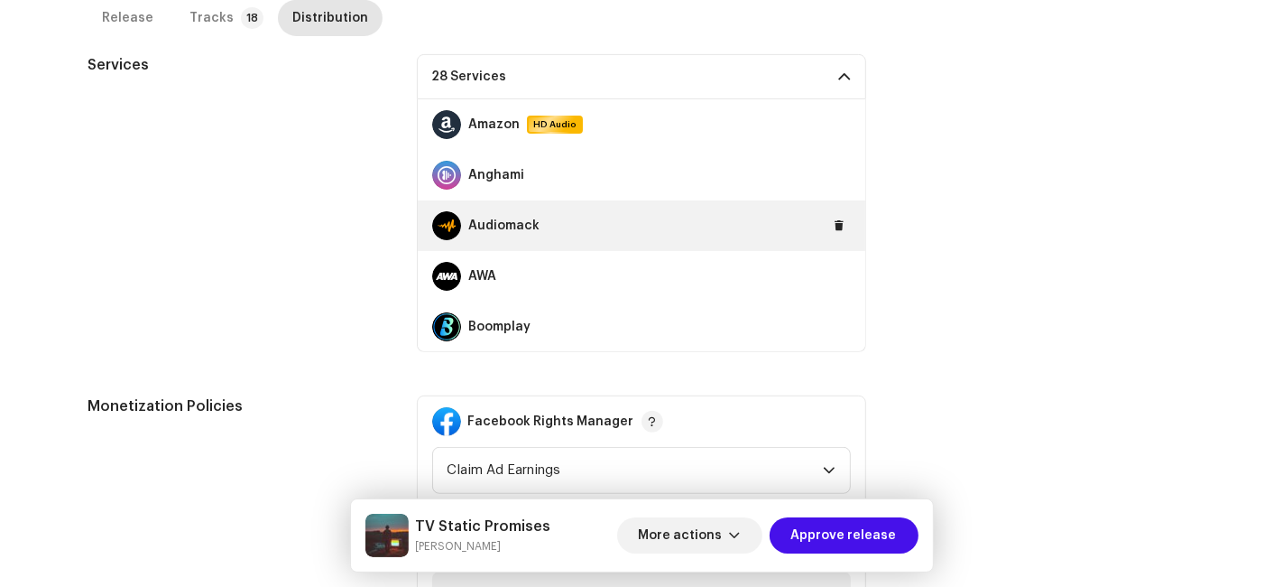
scroll to position [200, 0]
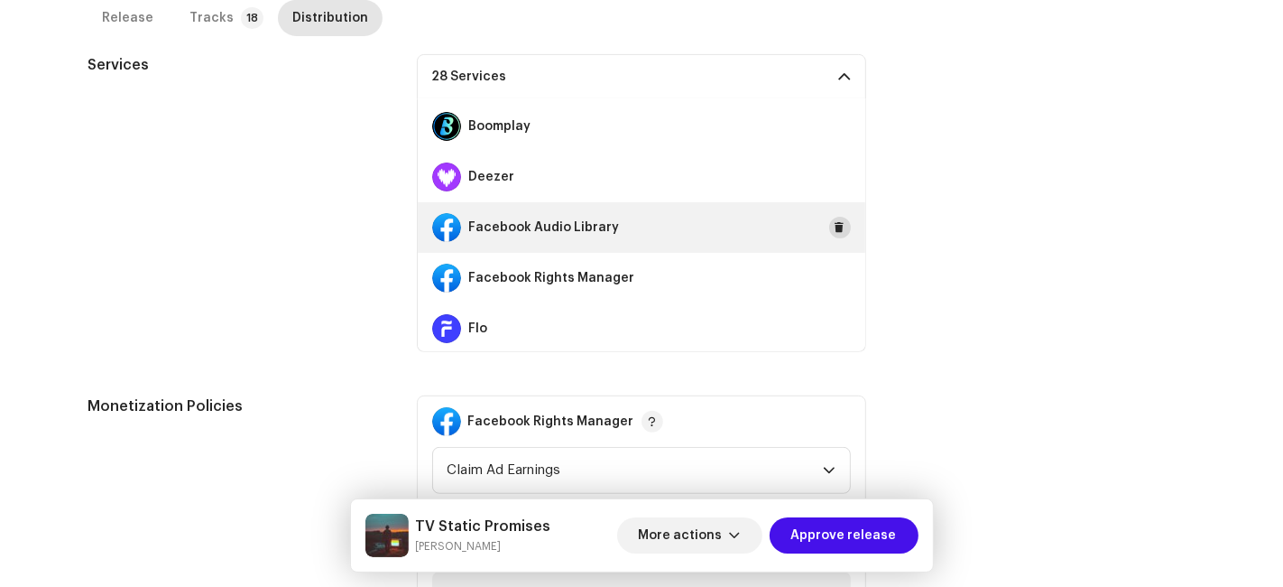
click at [835, 223] on span at bounding box center [840, 227] width 11 height 14
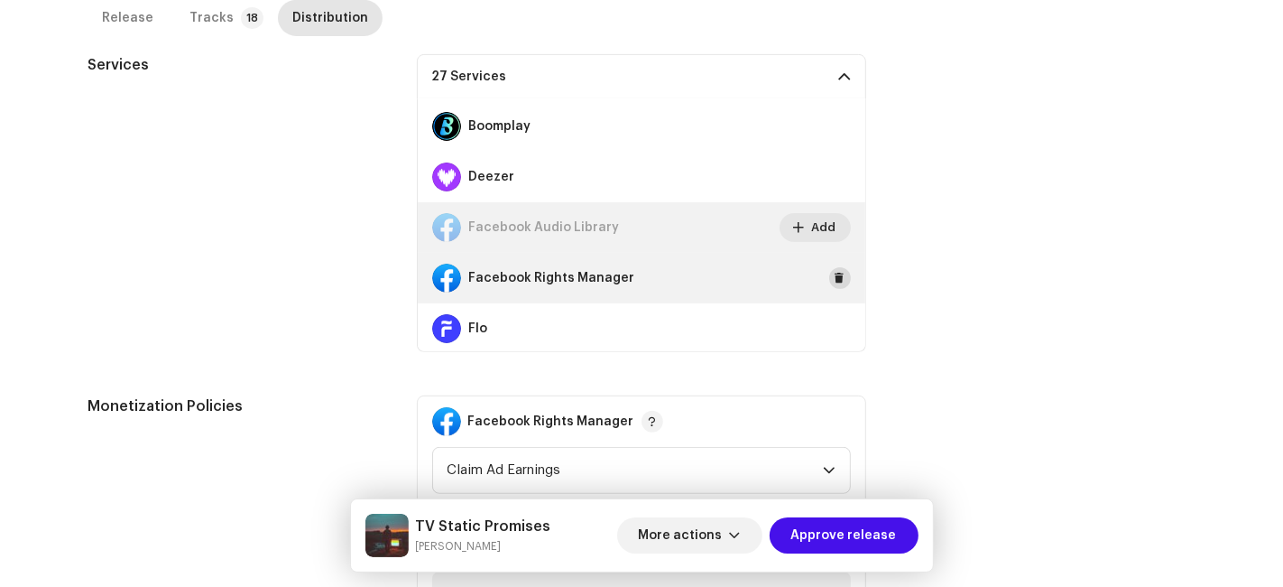
click at [835, 280] on span at bounding box center [840, 278] width 11 height 14
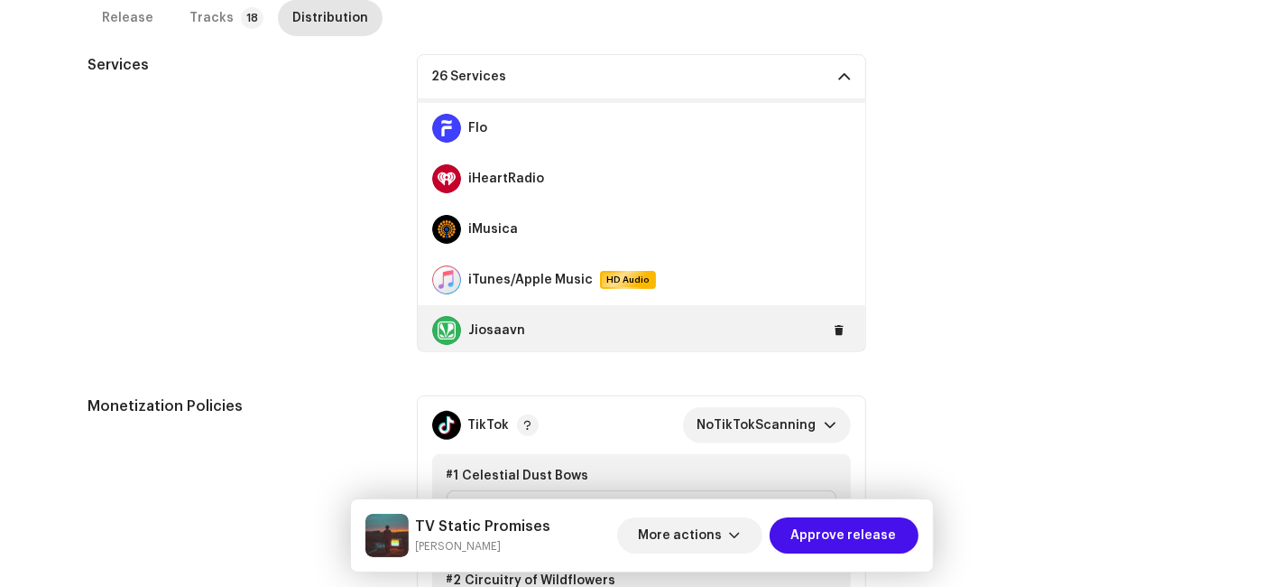
scroll to position [501, 0]
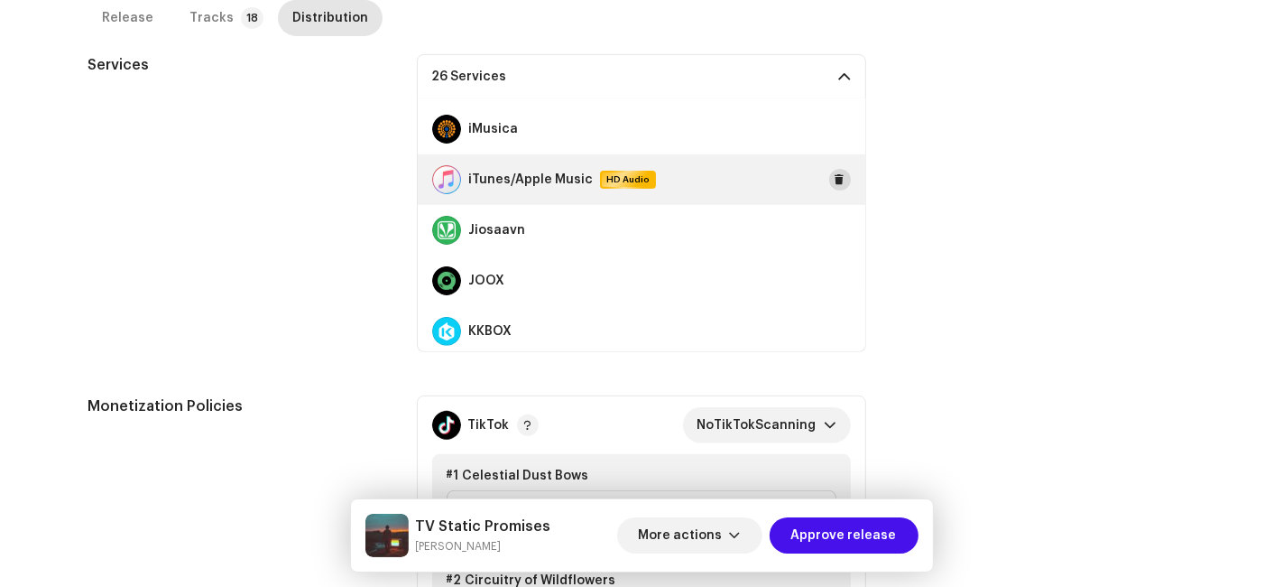
click at [835, 177] on span at bounding box center [840, 179] width 11 height 14
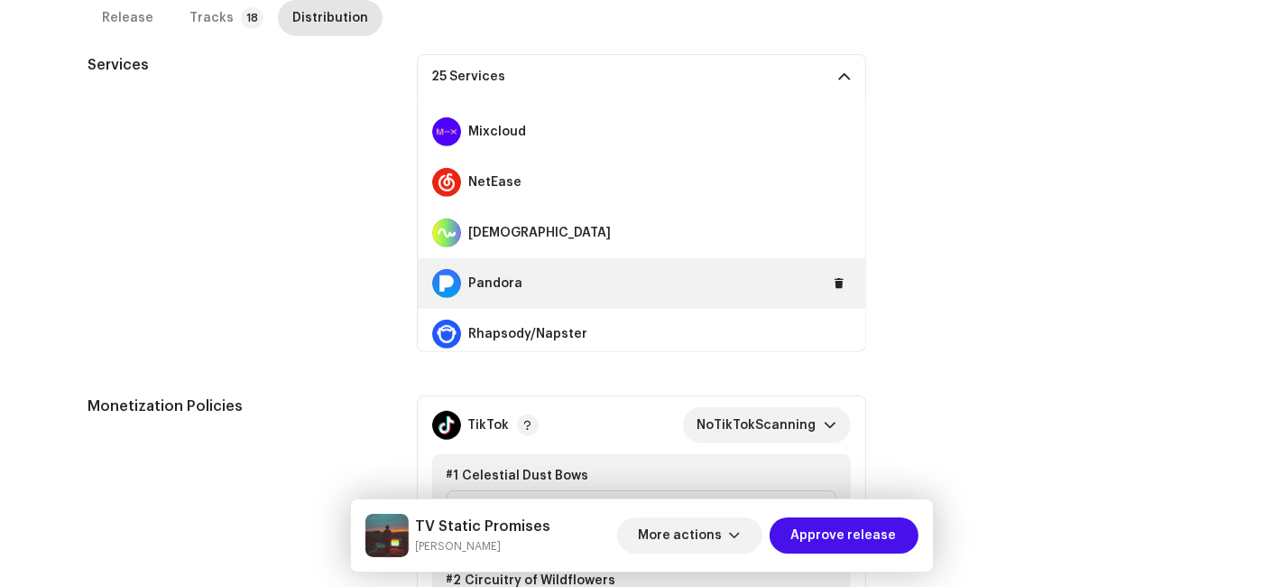
scroll to position [903, 0]
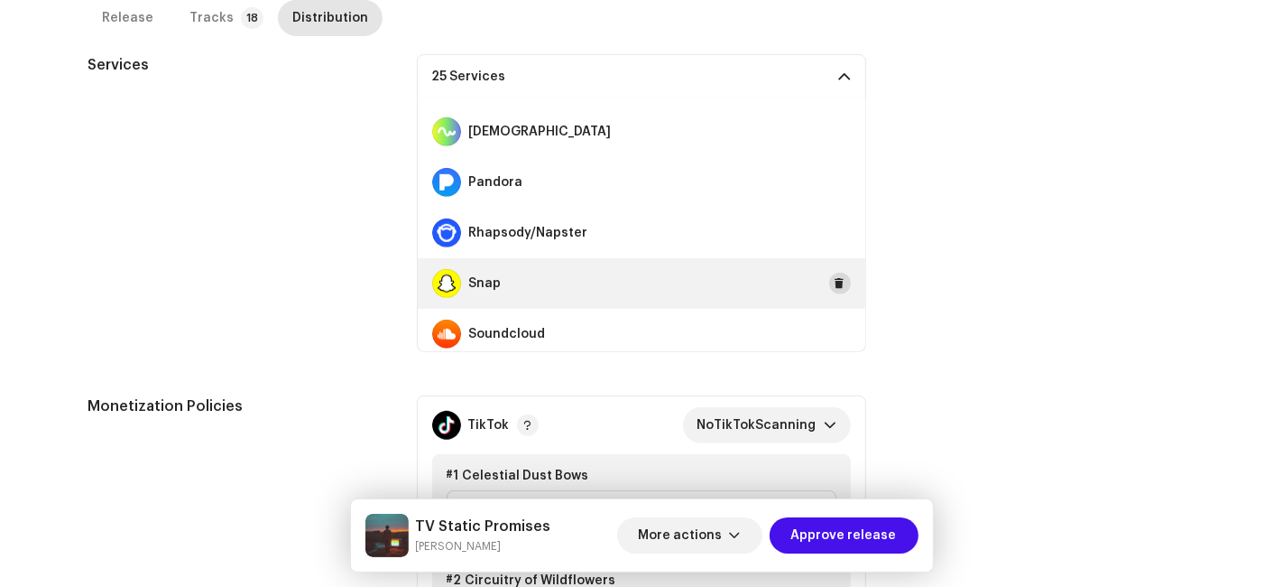
click at [836, 277] on span at bounding box center [840, 283] width 11 height 14
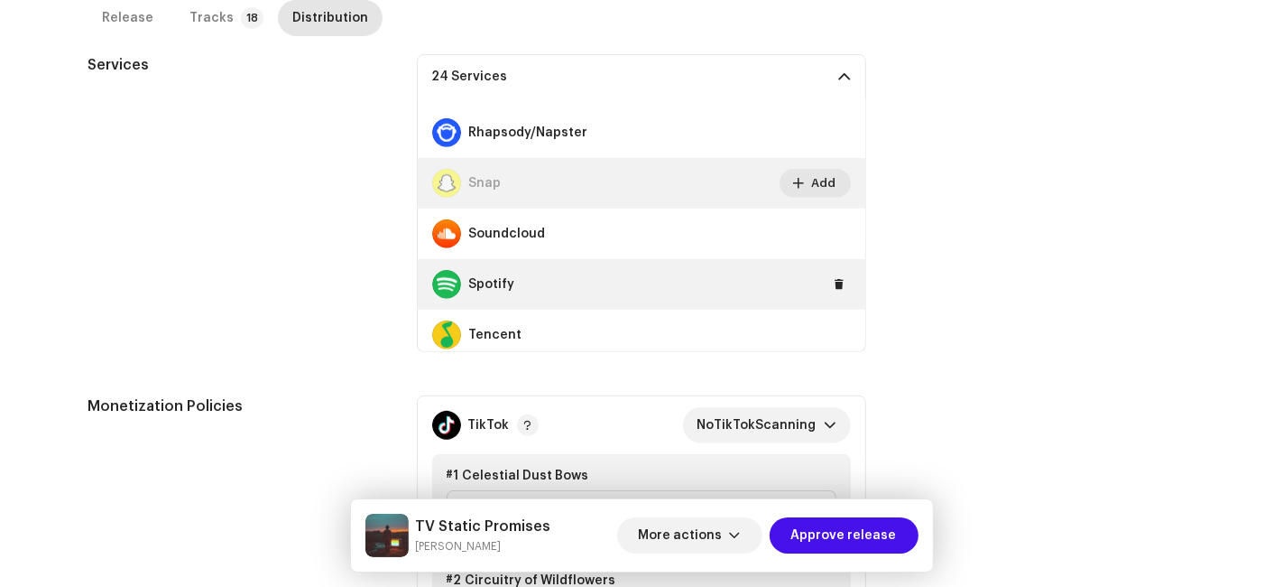
scroll to position [1103, 0]
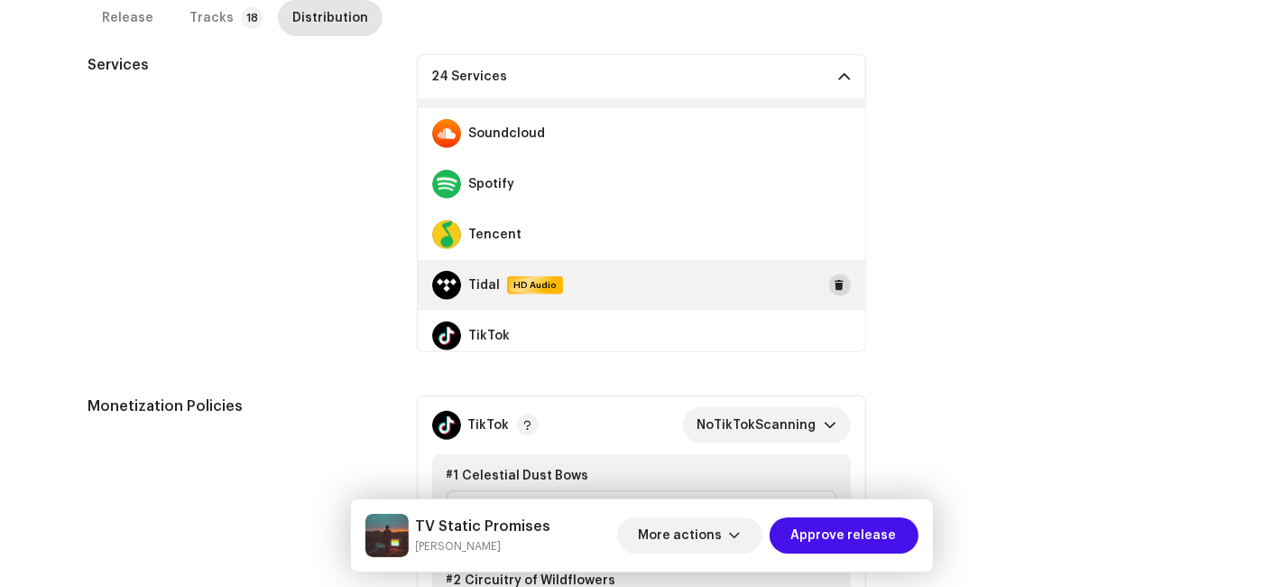
click at [829, 280] on button at bounding box center [840, 285] width 22 height 22
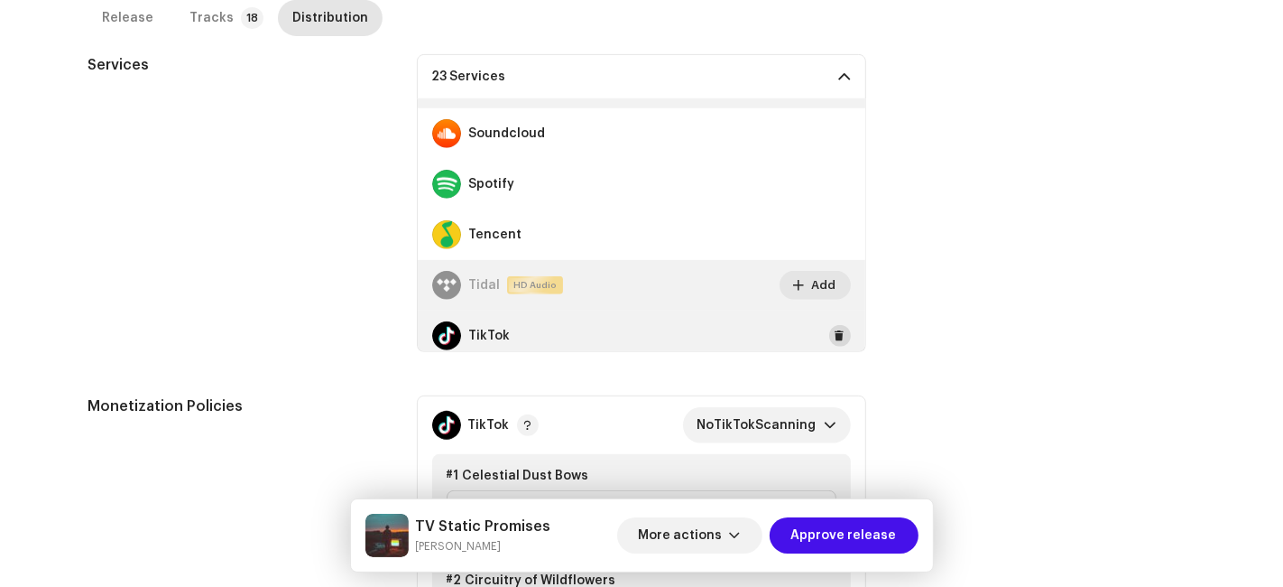
click at [829, 325] on button at bounding box center [840, 336] width 22 height 22
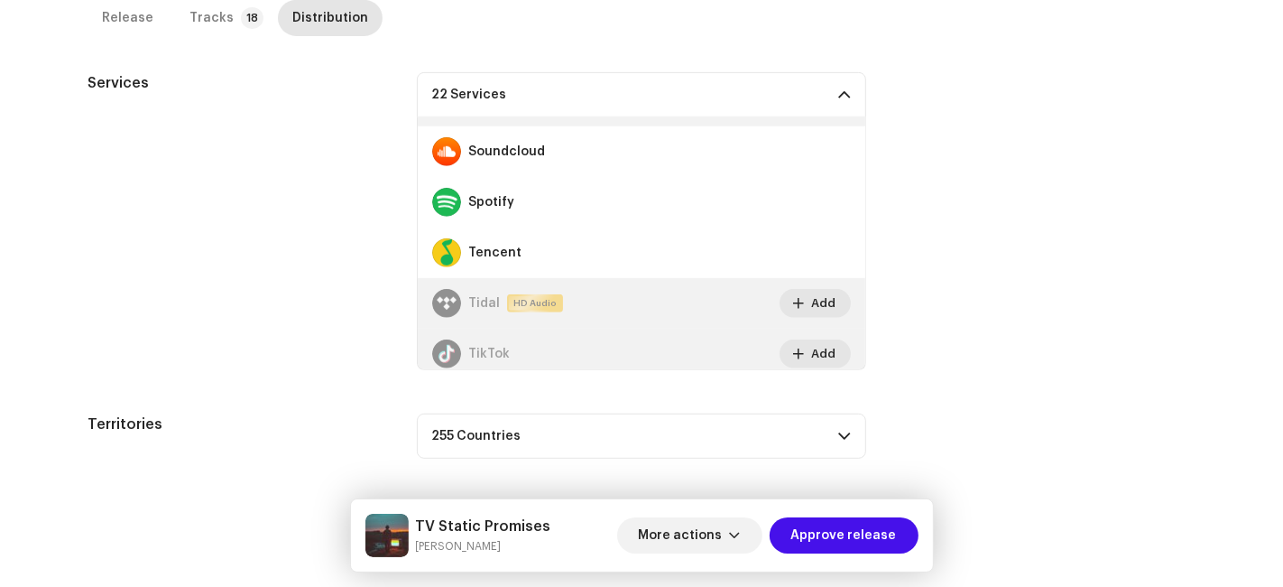
drag, startPoint x: 630, startPoint y: 92, endPoint x: 644, endPoint y: 109, distance: 22.4
click at [629, 93] on p-accordion-header "22 Services" at bounding box center [641, 94] width 449 height 45
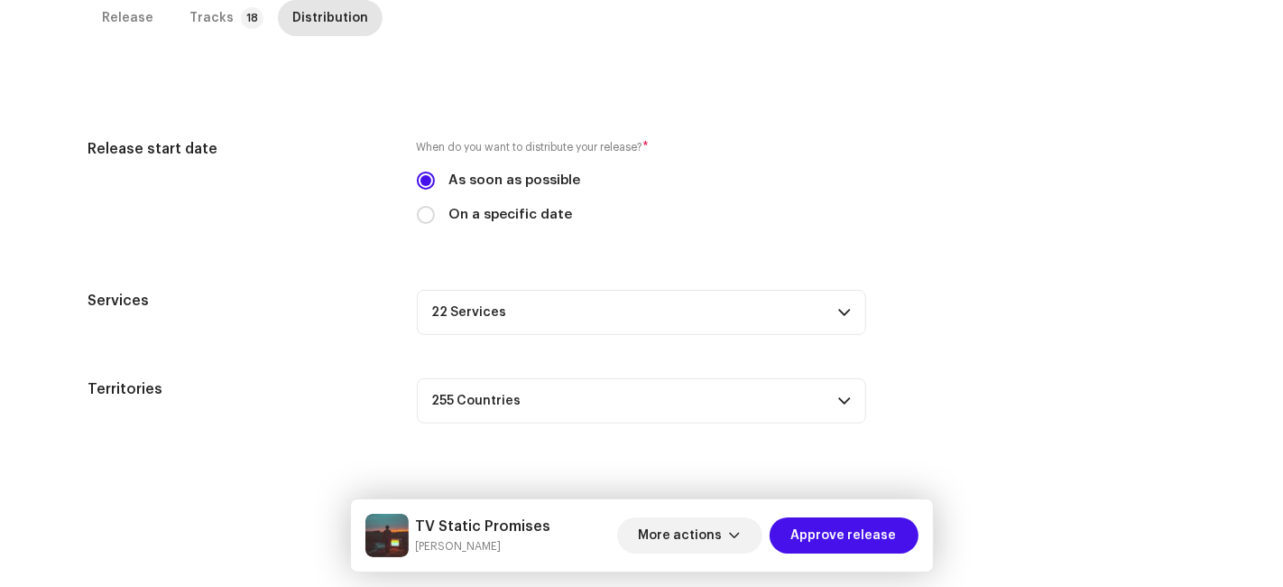
scroll to position [411, 0]
click at [818, 538] on span "Approve release" at bounding box center [845, 535] width 106 height 36
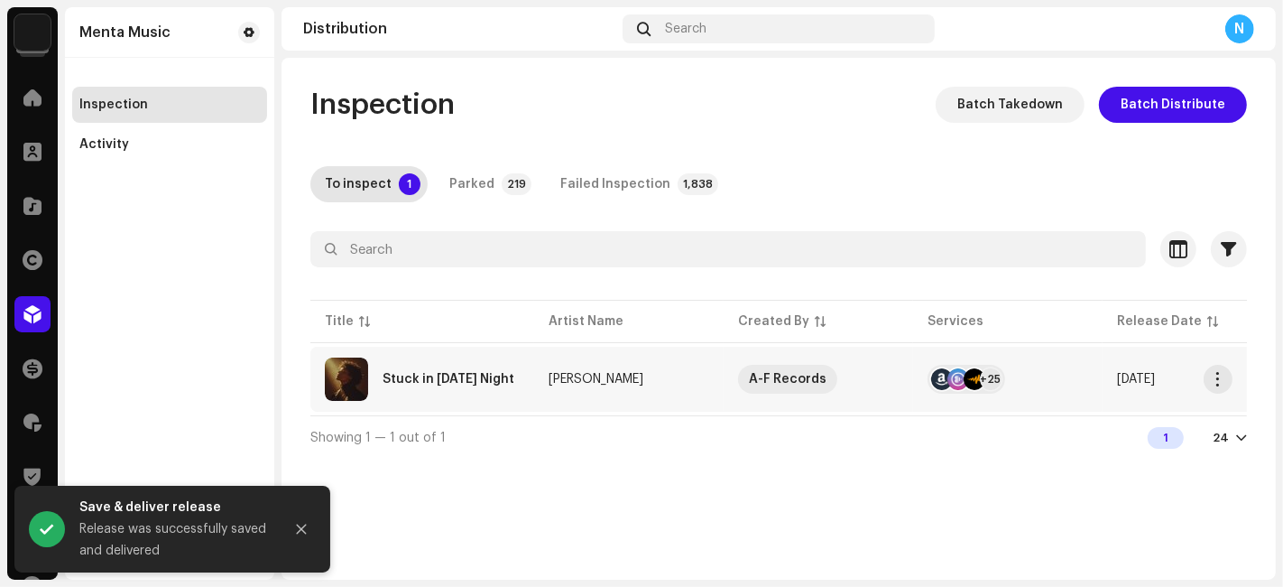
click at [431, 398] on div "Stuck in [DATE] Night" at bounding box center [422, 378] width 195 height 43
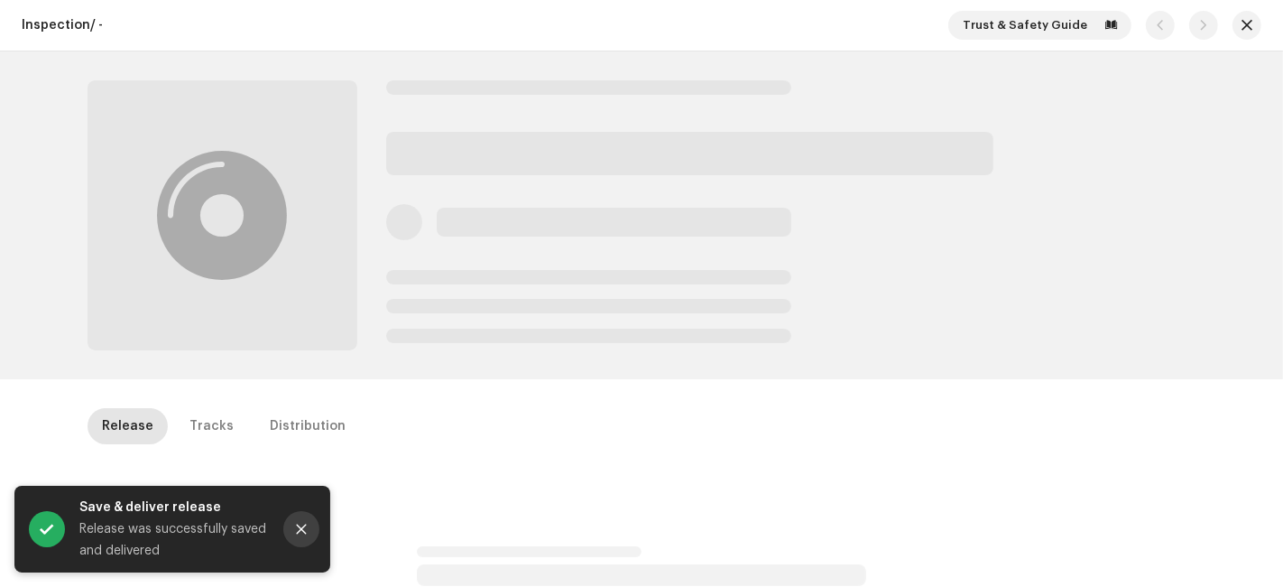
click at [293, 524] on button "Close" at bounding box center [301, 529] width 36 height 36
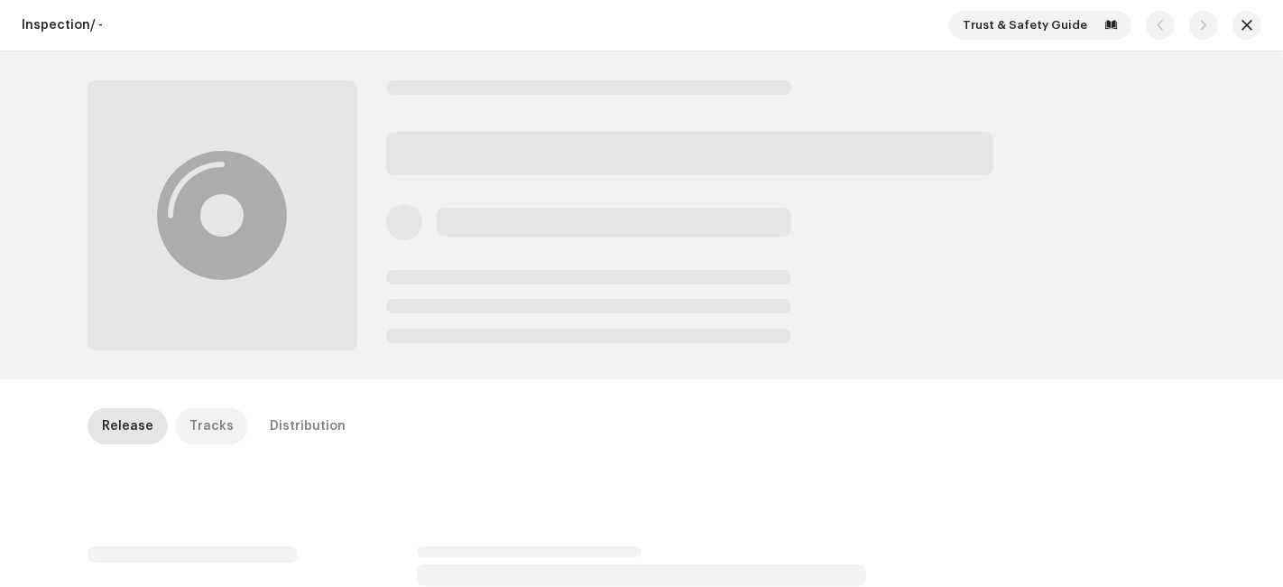
click at [208, 432] on div "Tracks" at bounding box center [212, 426] width 44 height 36
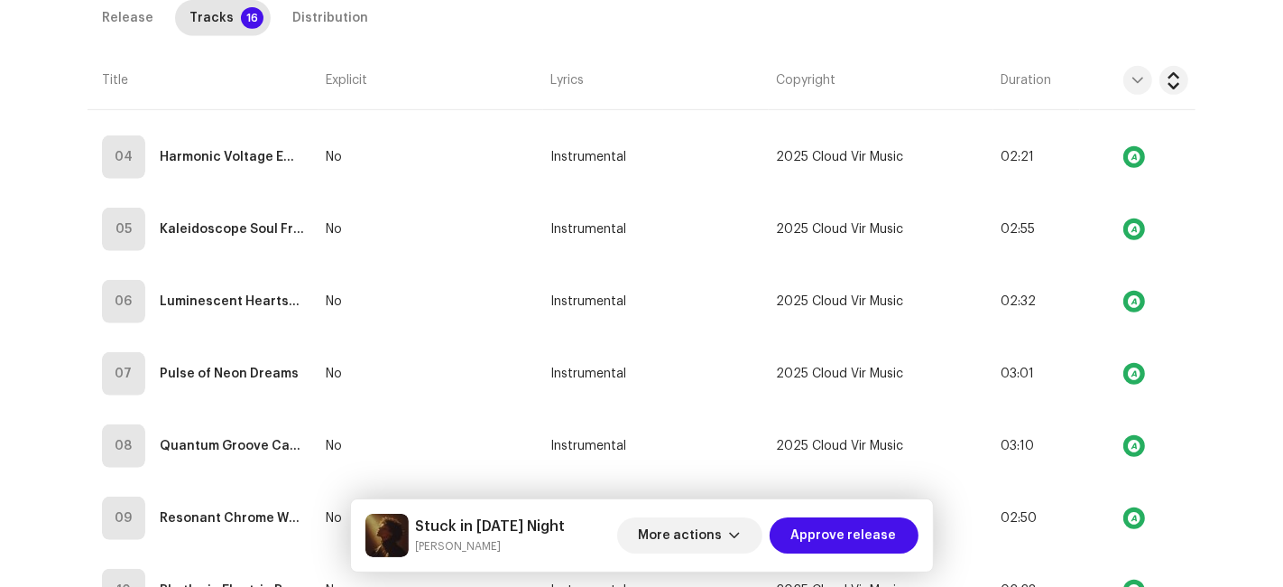
scroll to position [202, 0]
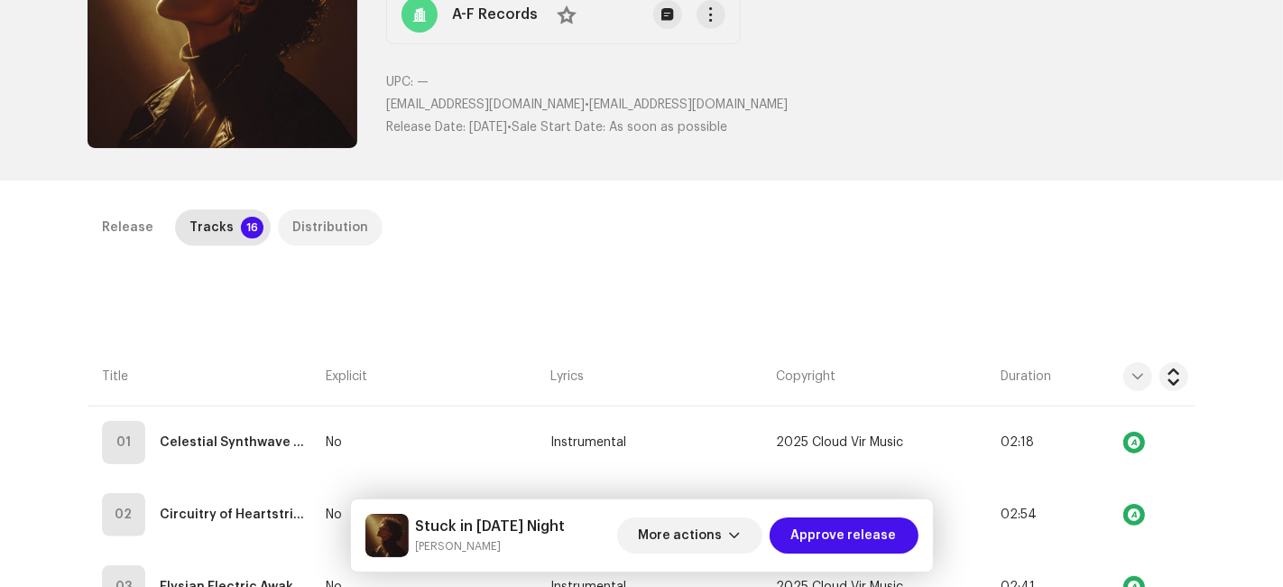
click at [343, 218] on div "Distribution" at bounding box center [330, 227] width 76 height 36
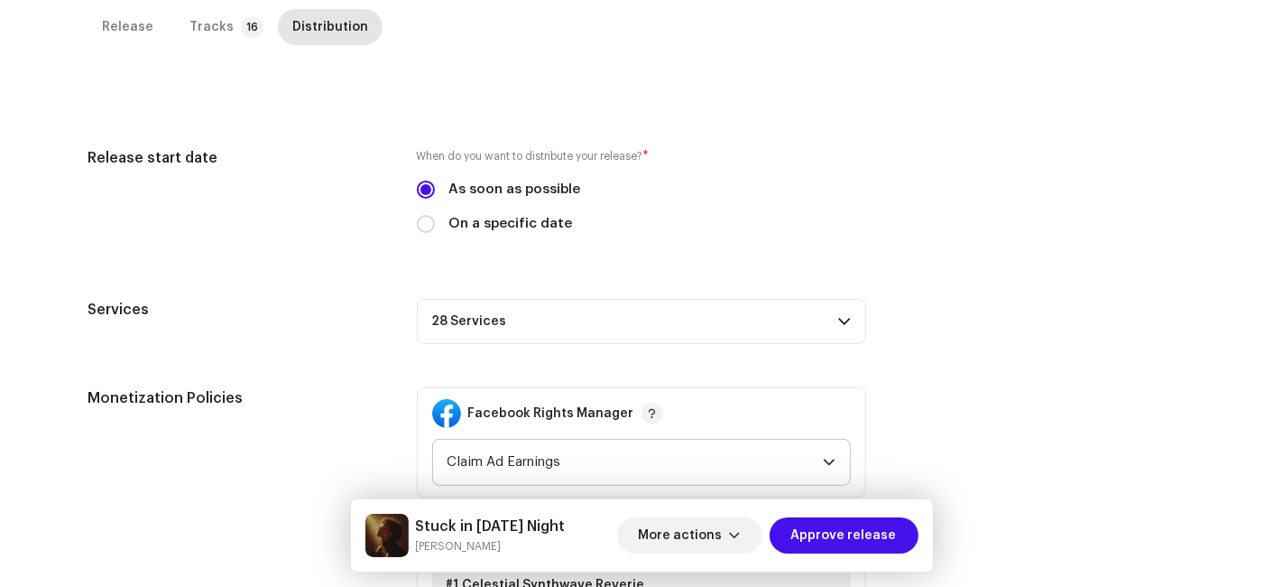
scroll to position [603, 0]
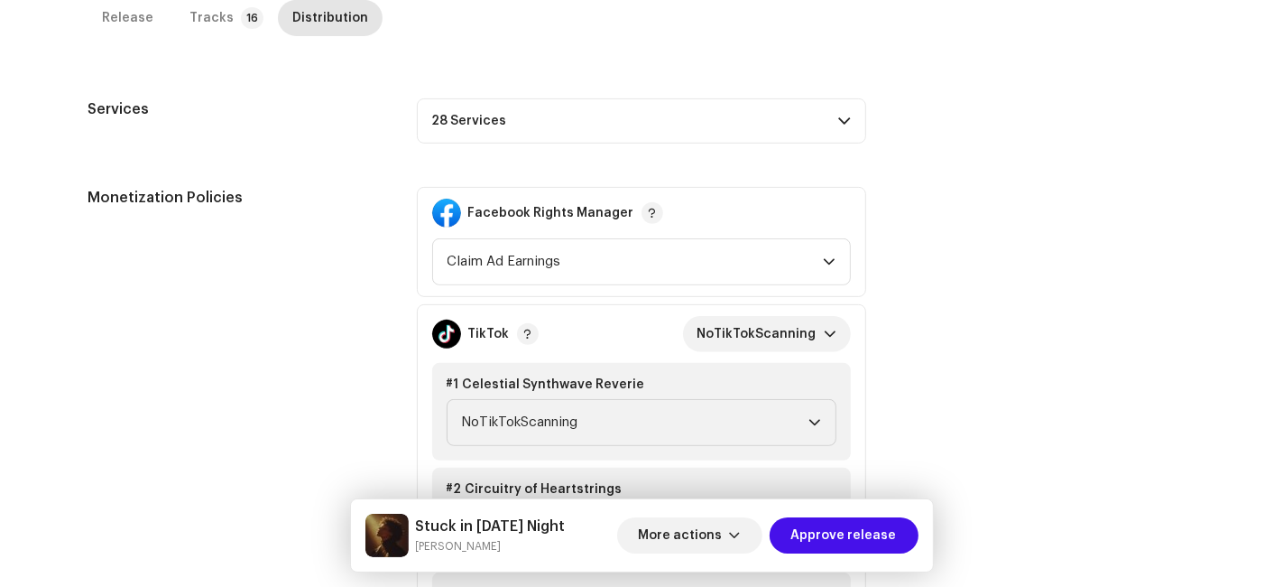
click at [499, 120] on p-accordion-header "28 Services" at bounding box center [641, 120] width 449 height 45
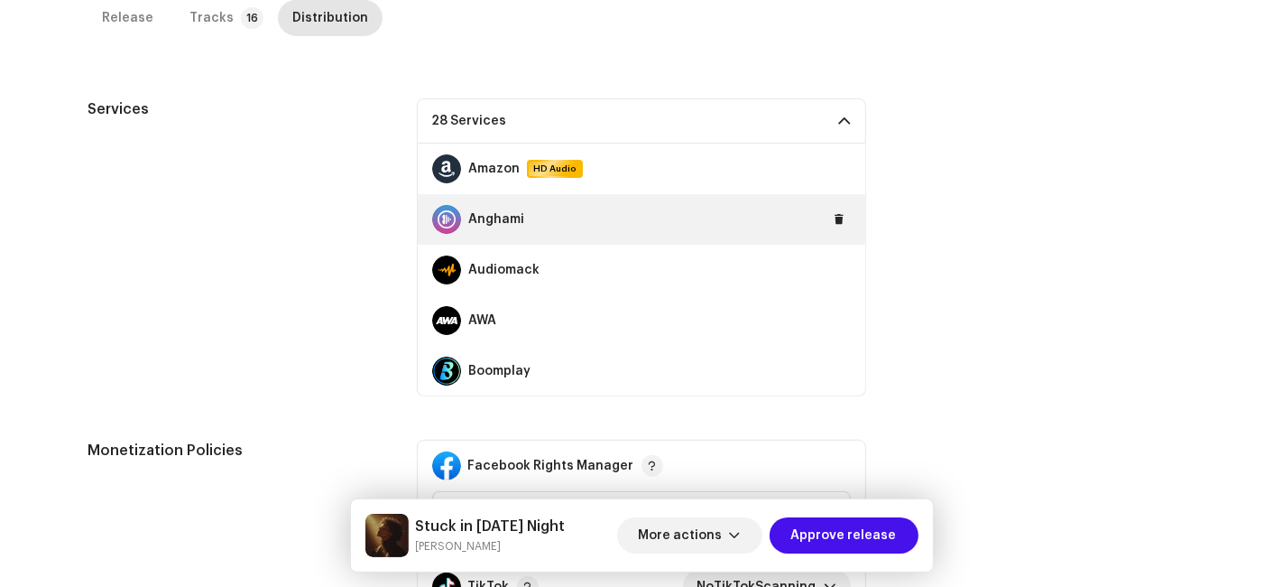
scroll to position [200, 0]
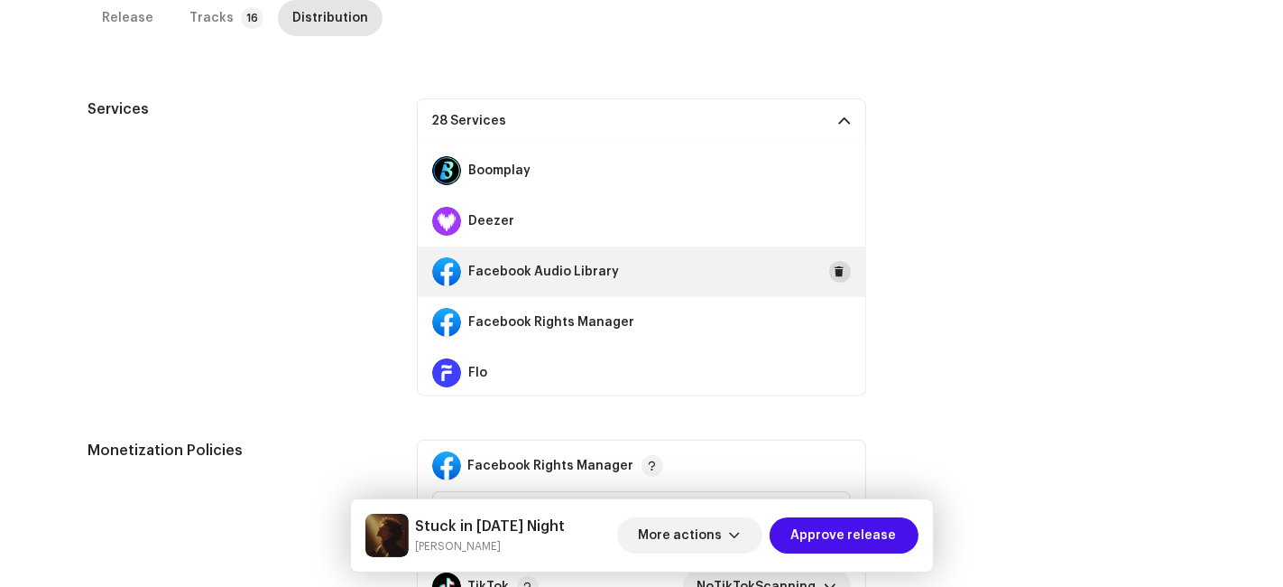
click at [835, 268] on span at bounding box center [840, 271] width 11 height 14
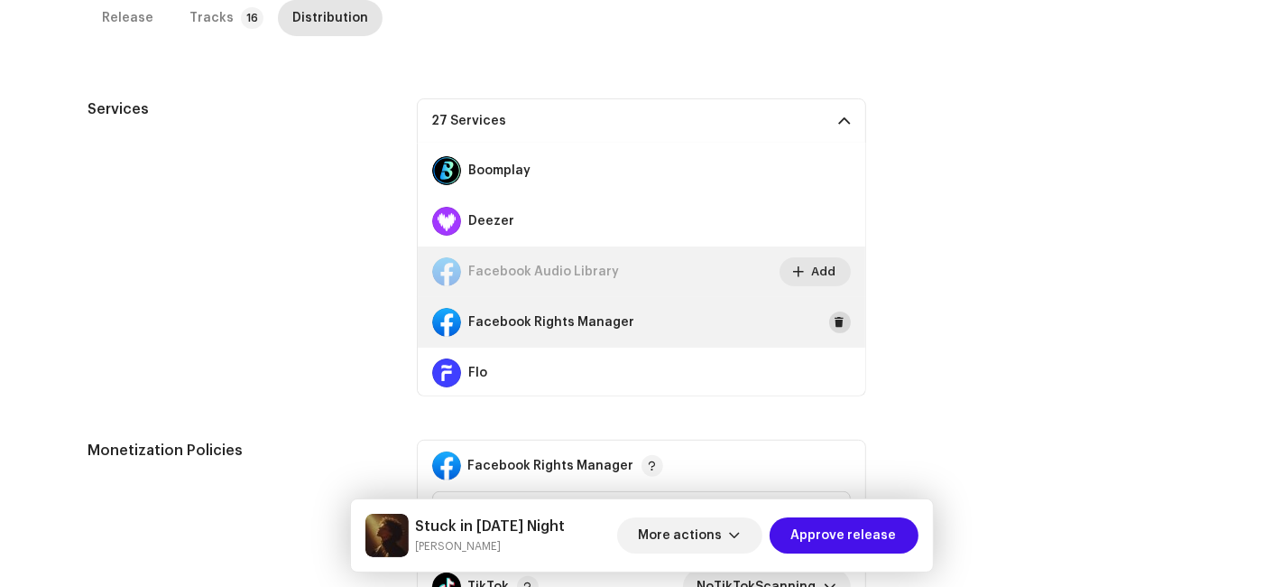
click at [835, 320] on span at bounding box center [840, 322] width 11 height 14
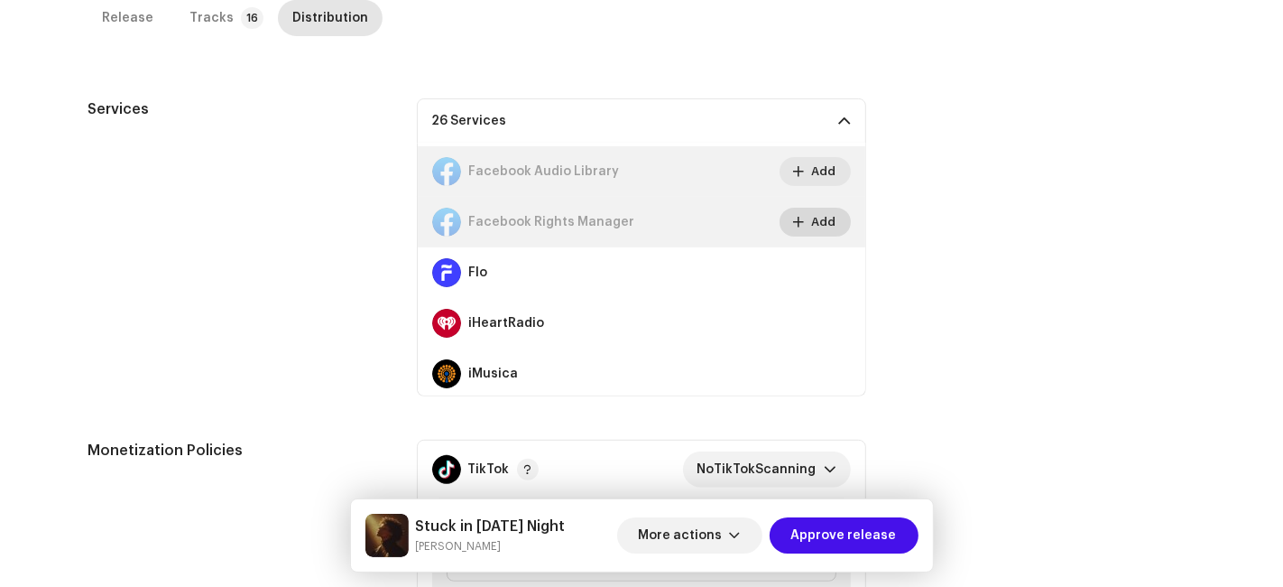
scroll to position [501, 0]
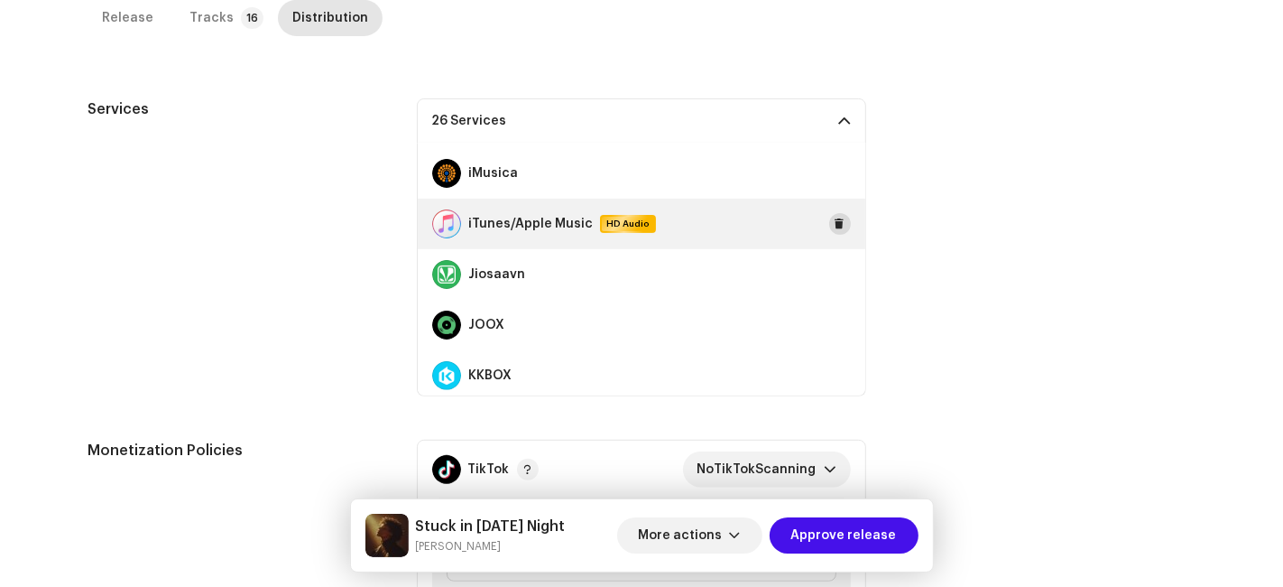
click at [835, 217] on span at bounding box center [840, 224] width 11 height 14
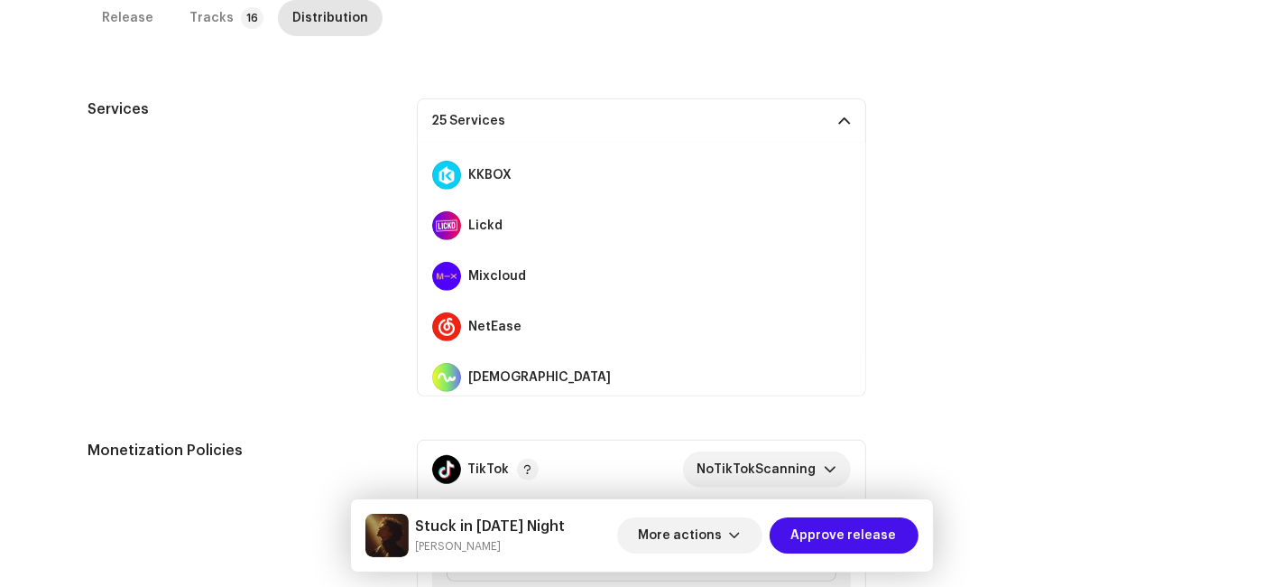
scroll to position [1003, 0]
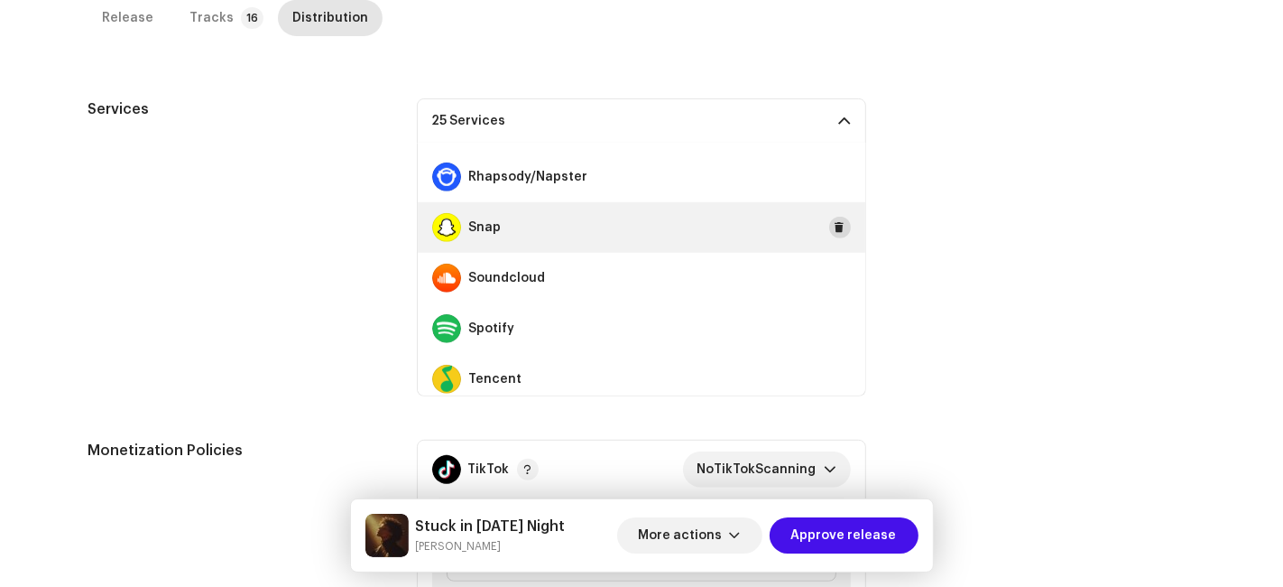
click at [835, 224] on span at bounding box center [840, 227] width 11 height 14
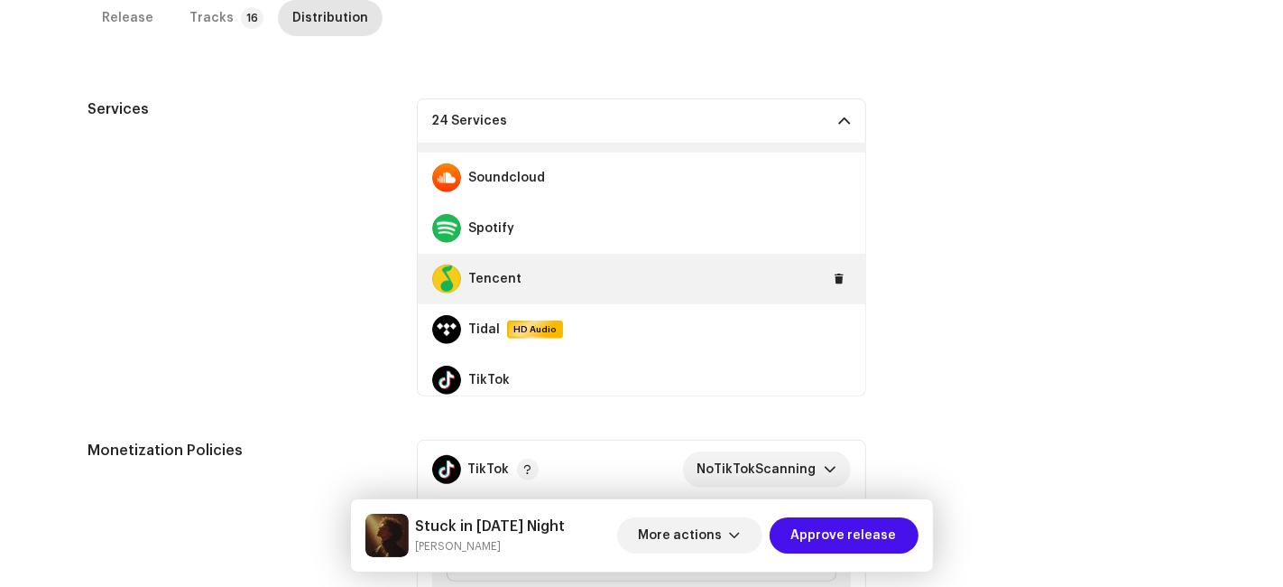
scroll to position [1163, 0]
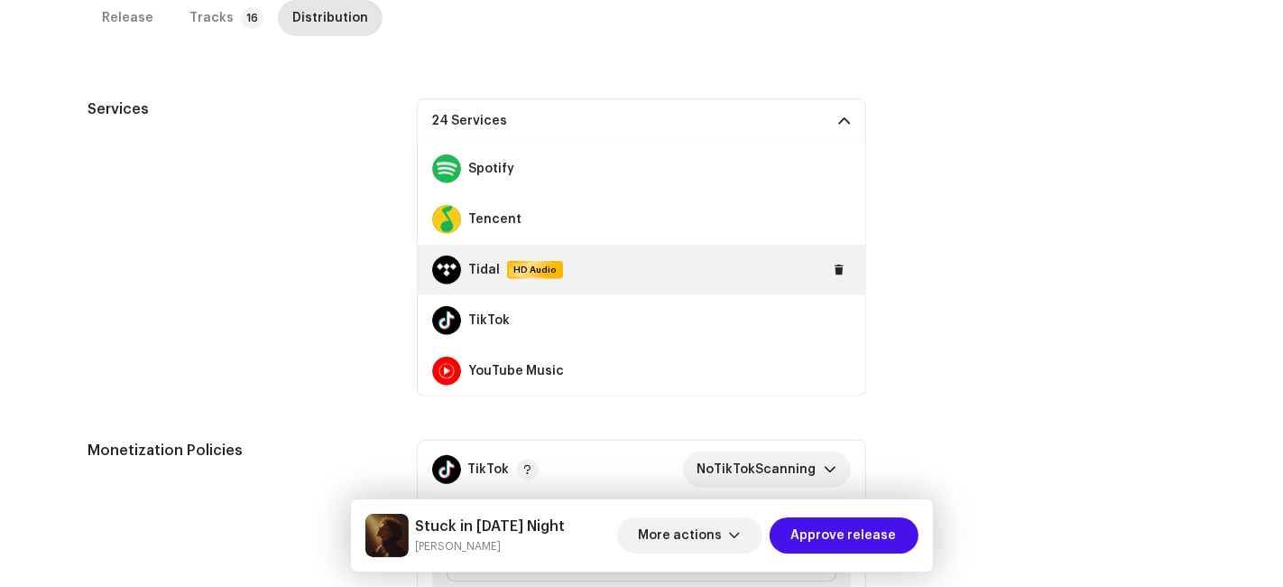
click at [843, 262] on div "Tidal HD Audio" at bounding box center [642, 270] width 448 height 51
click at [835, 265] on span at bounding box center [840, 270] width 11 height 14
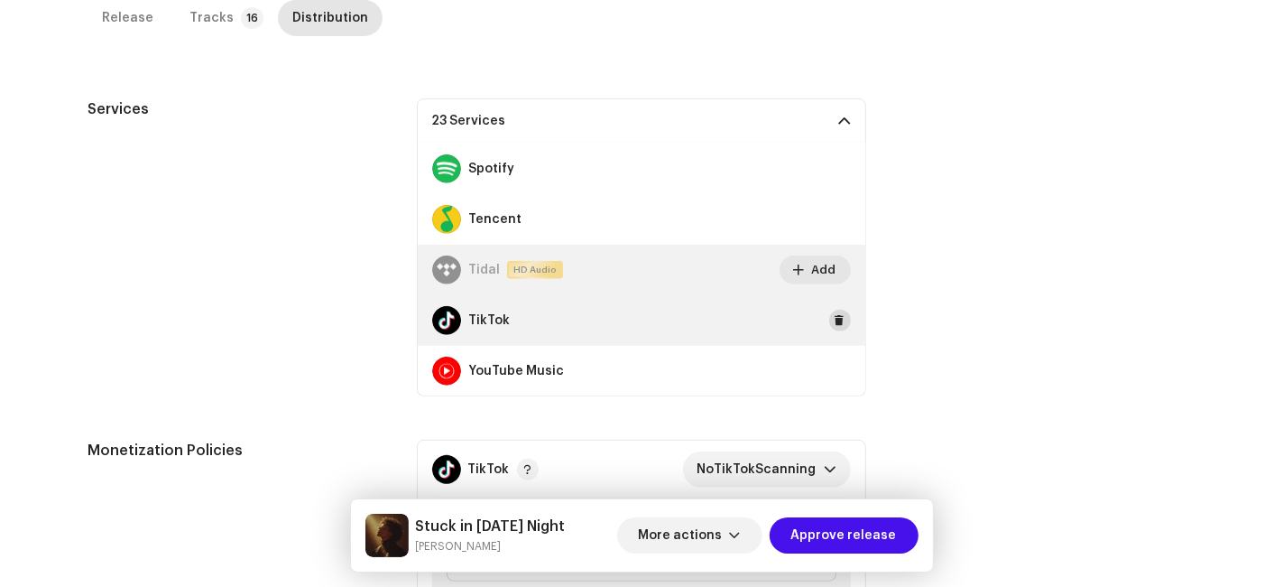
click at [835, 313] on span at bounding box center [840, 320] width 11 height 14
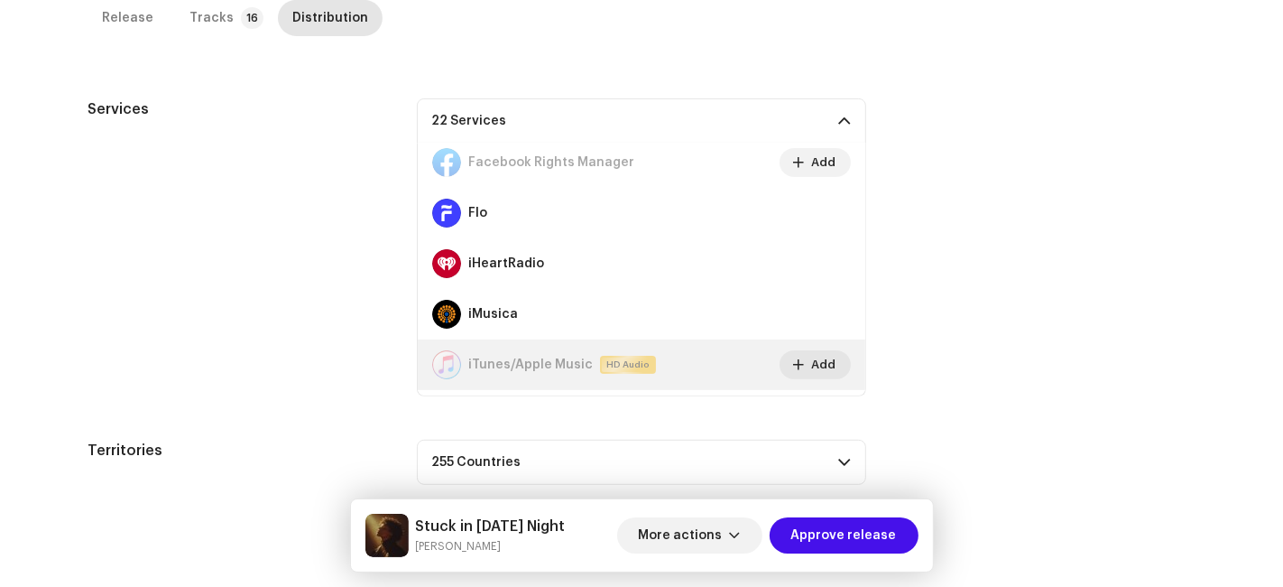
scroll to position [0, 0]
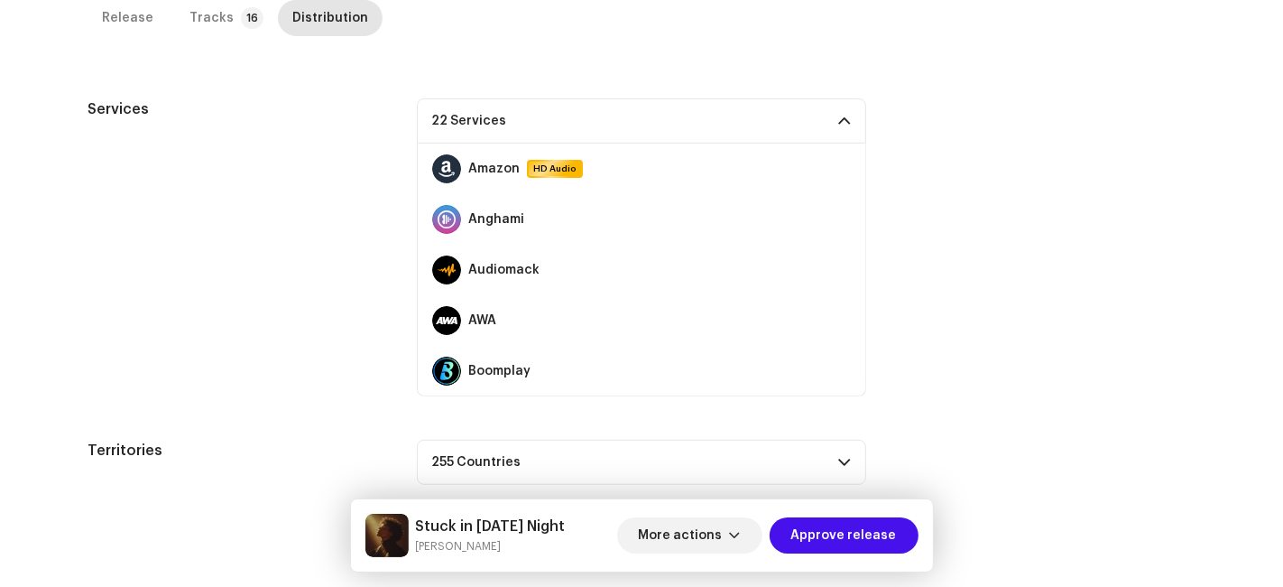
click at [719, 98] on p-accordion-header "22 Services" at bounding box center [641, 120] width 449 height 45
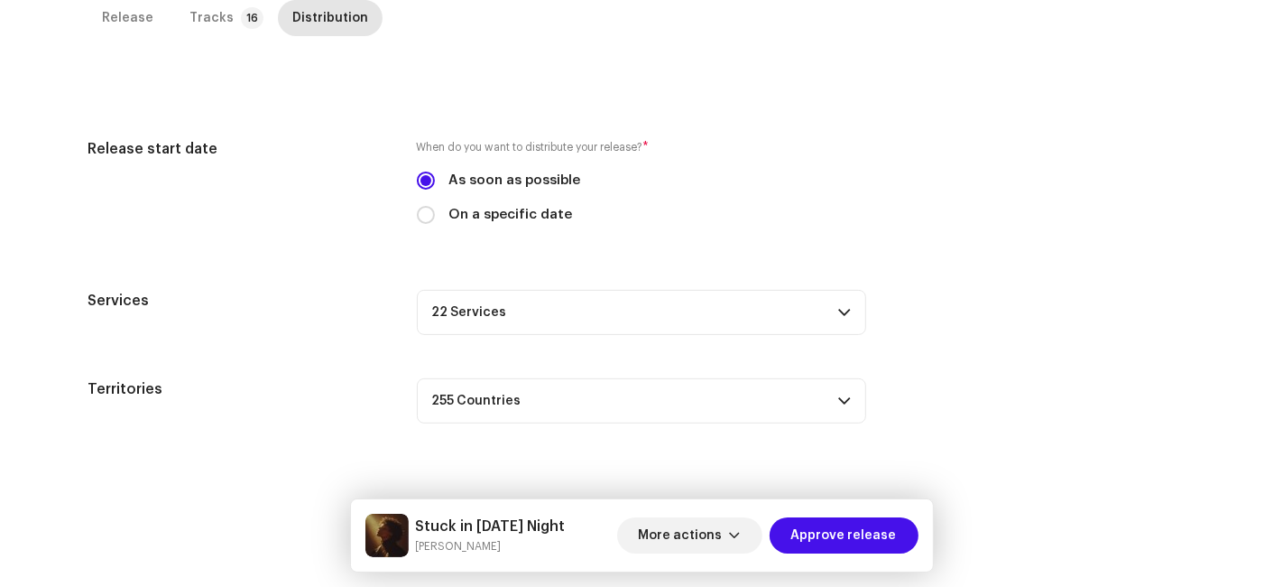
scroll to position [411, 0]
click at [888, 542] on span "Approve release" at bounding box center [845, 535] width 106 height 36
